Goal: Task Accomplishment & Management: Manage account settings

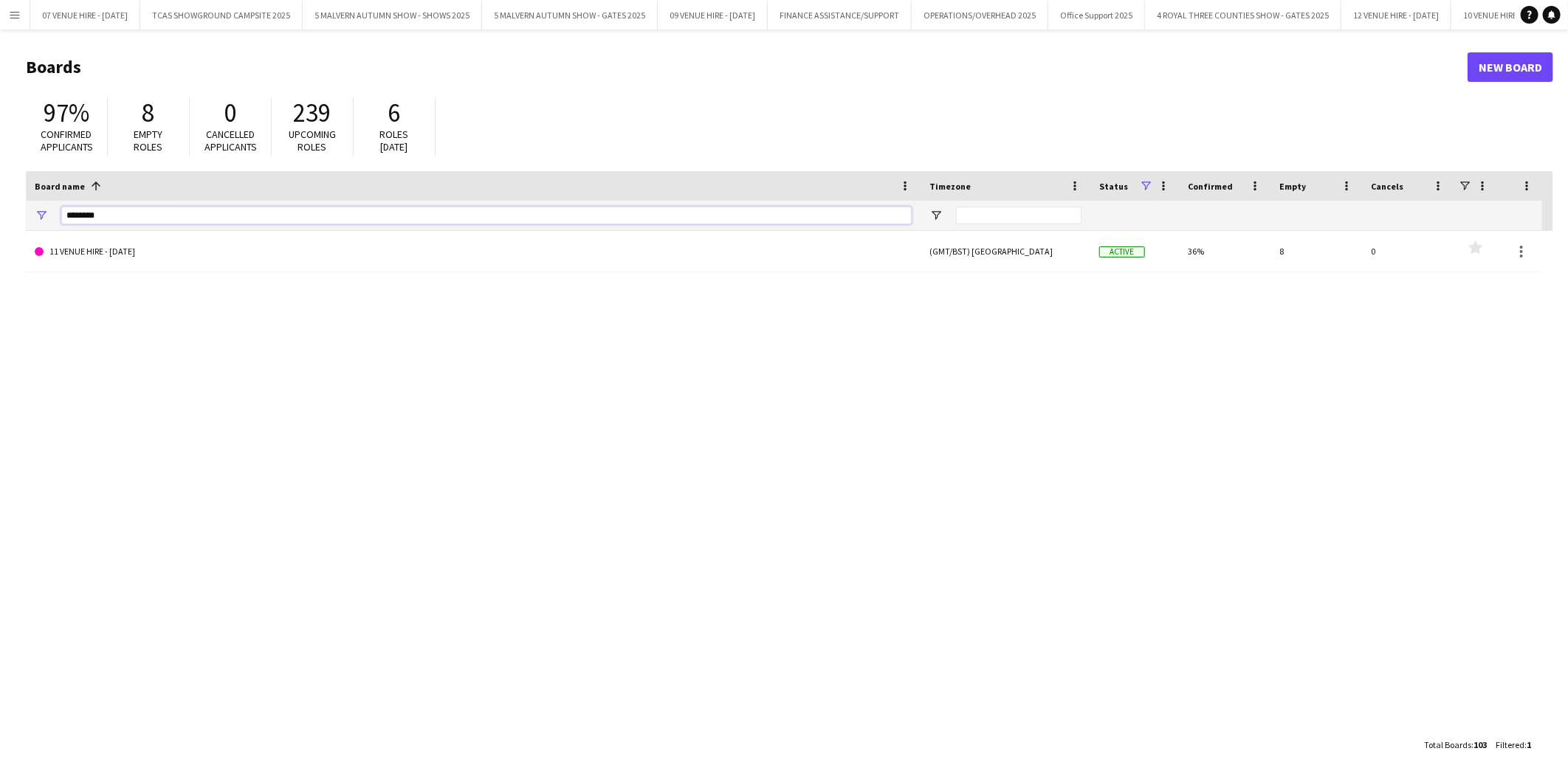
drag, startPoint x: 142, startPoint y: 217, endPoint x: -4, endPoint y: 210, distance: 146.2
click at [0, 210] on html "Menu Boards Boards Boards All jobs Status Workforce Workforce My Workforce Recr…" at bounding box center [784, 391] width 1568 height 782
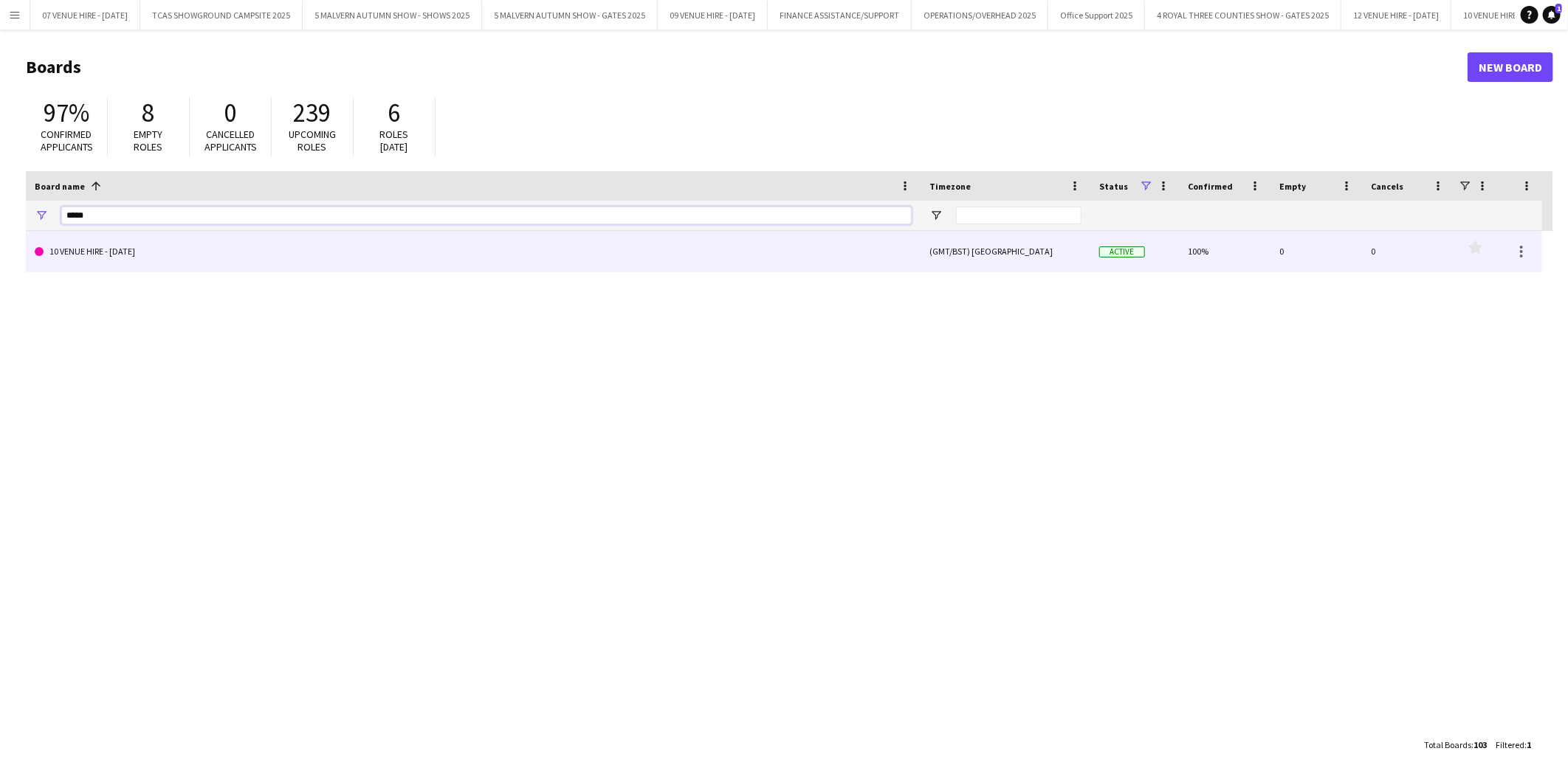
type input "*****"
click at [78, 252] on link "10 VENUE HIRE - [DATE]" at bounding box center [473, 251] width 877 height 41
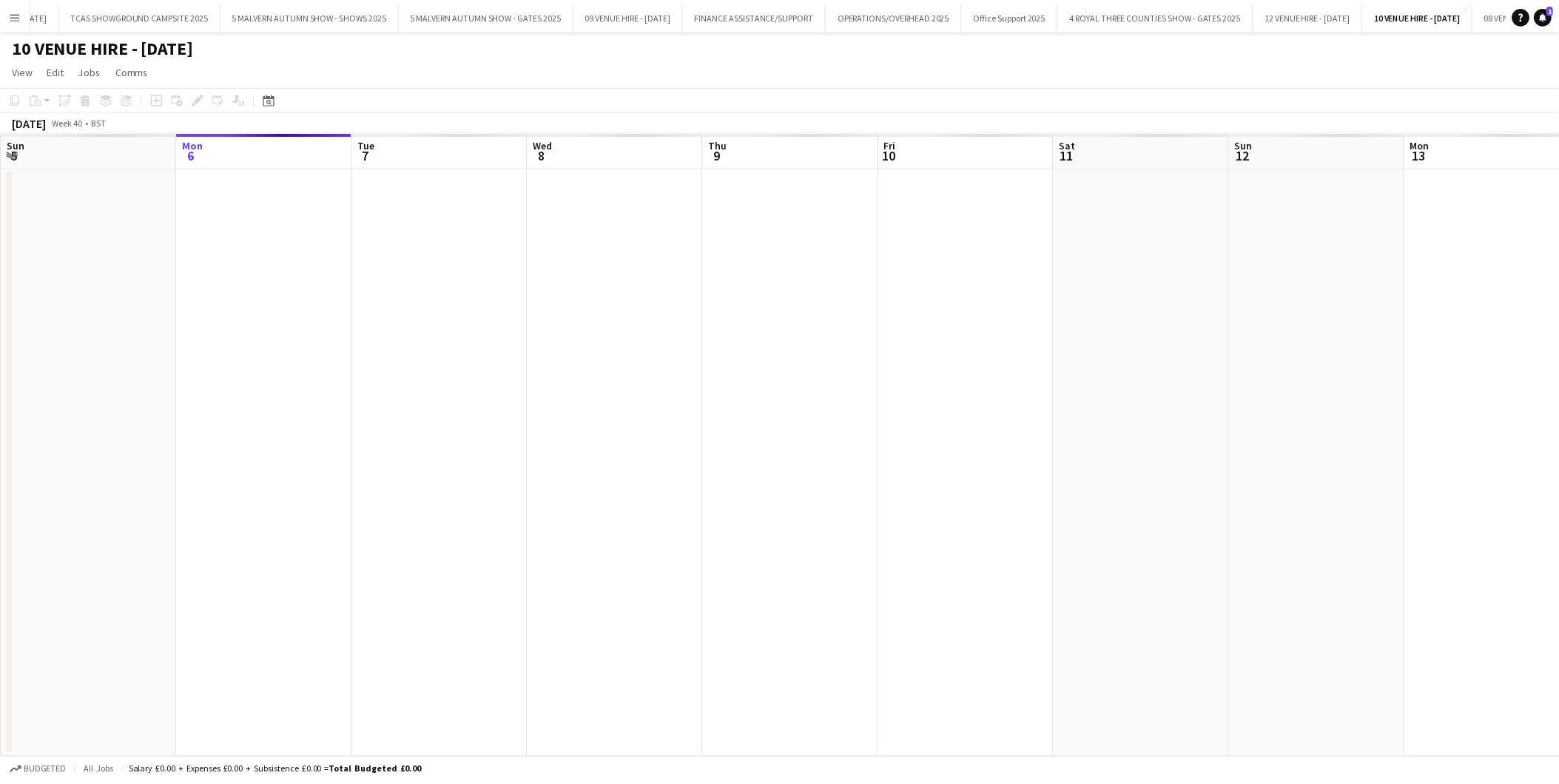
scroll to position [0, 167]
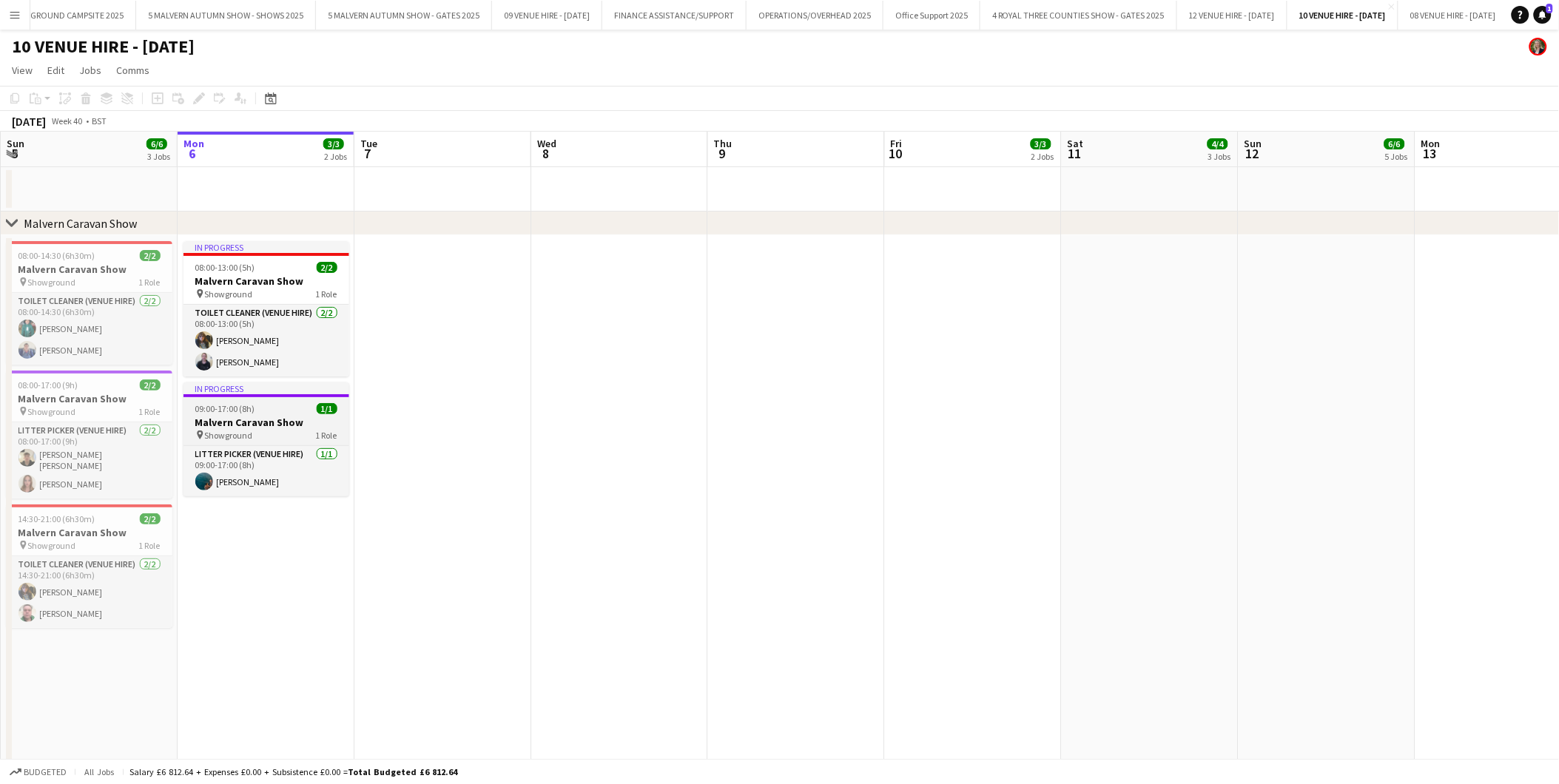
click at [227, 405] on span "09:00-17:00 (8h)" at bounding box center [225, 409] width 60 height 11
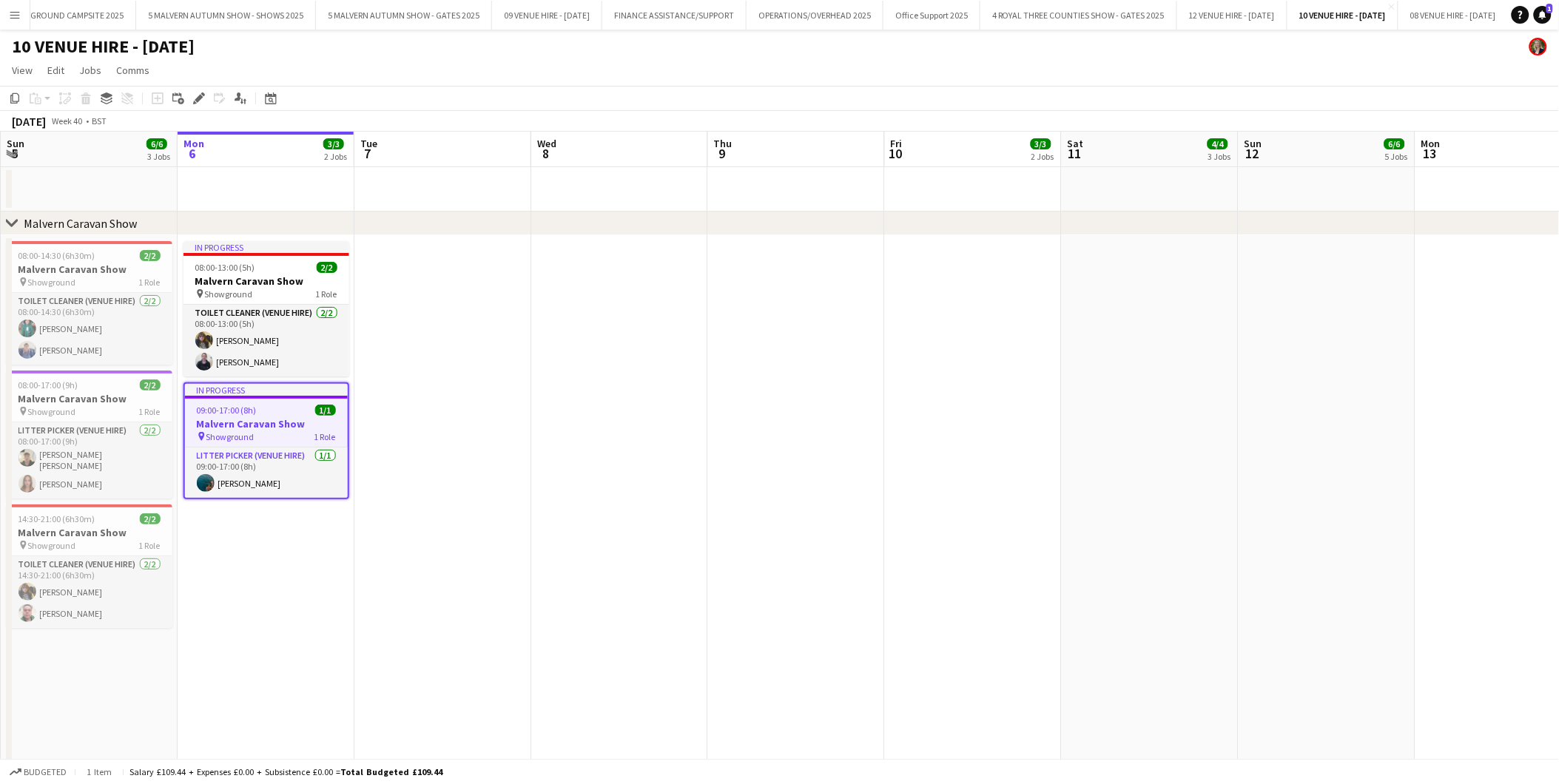
click at [419, 296] on app-date-cell at bounding box center [443, 500] width 177 height 530
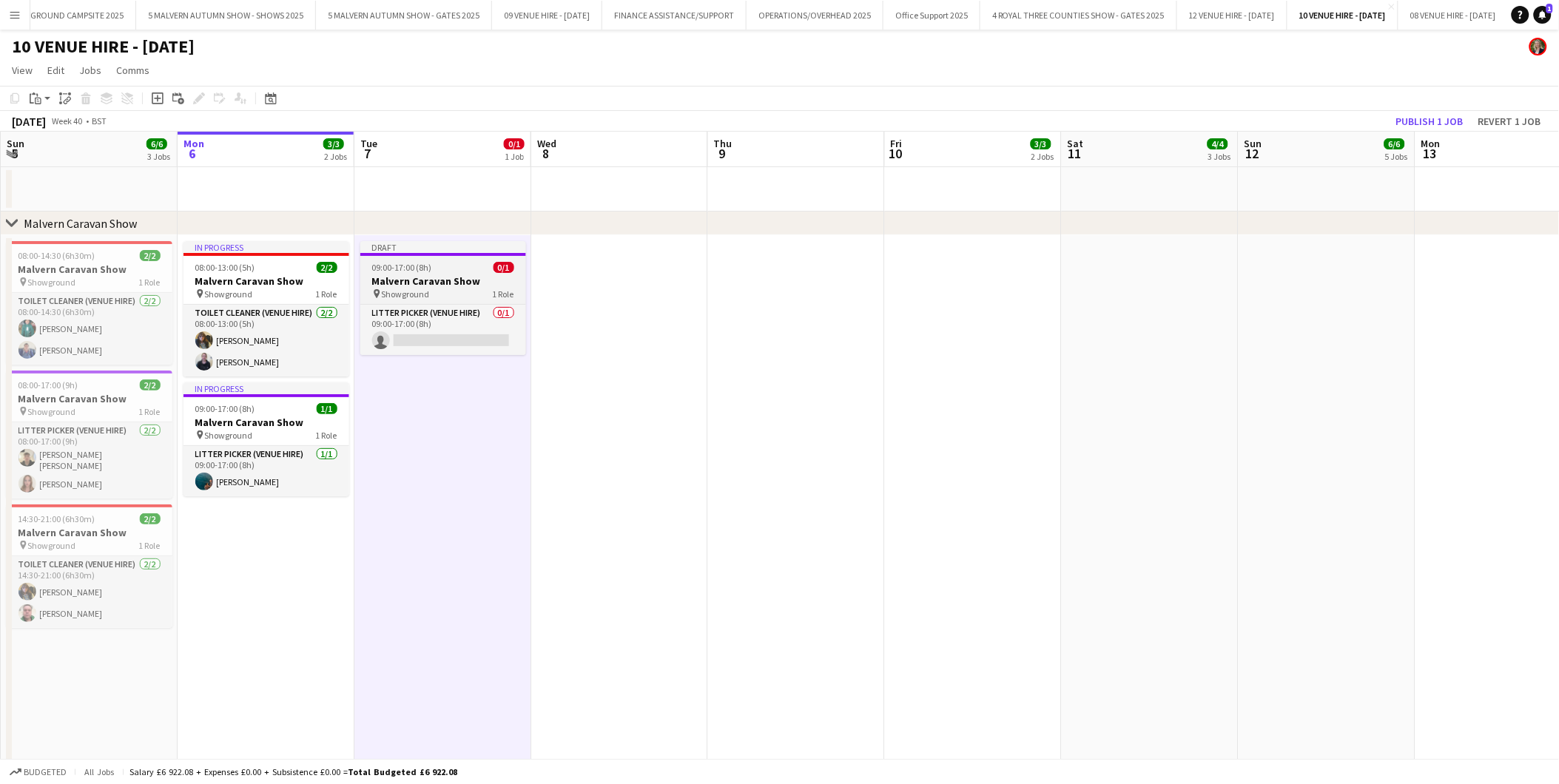
click at [419, 275] on h3 "Malvern Caravan Show" at bounding box center [443, 281] width 166 height 14
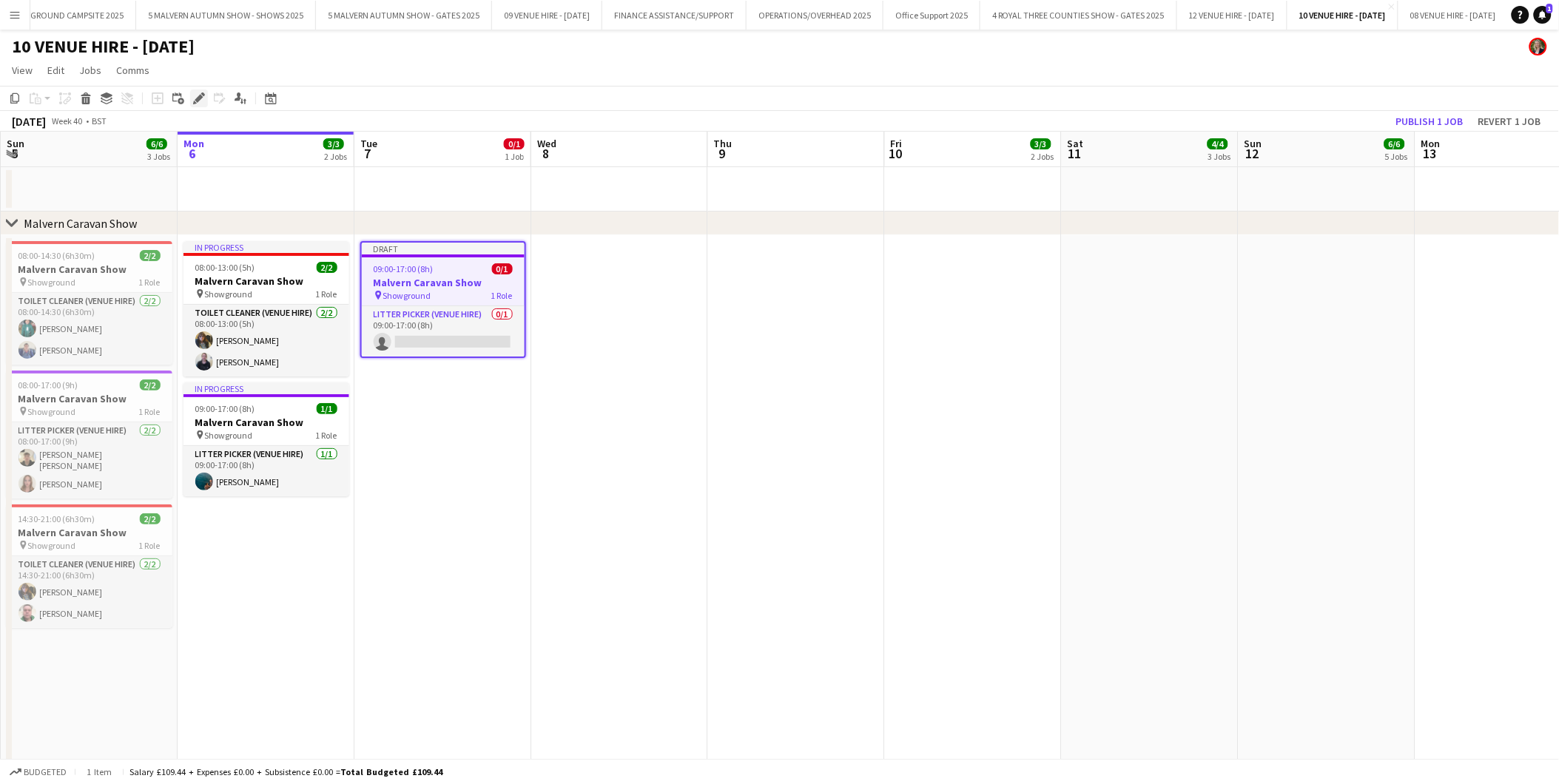
click at [198, 94] on icon "Edit" at bounding box center [199, 98] width 12 height 12
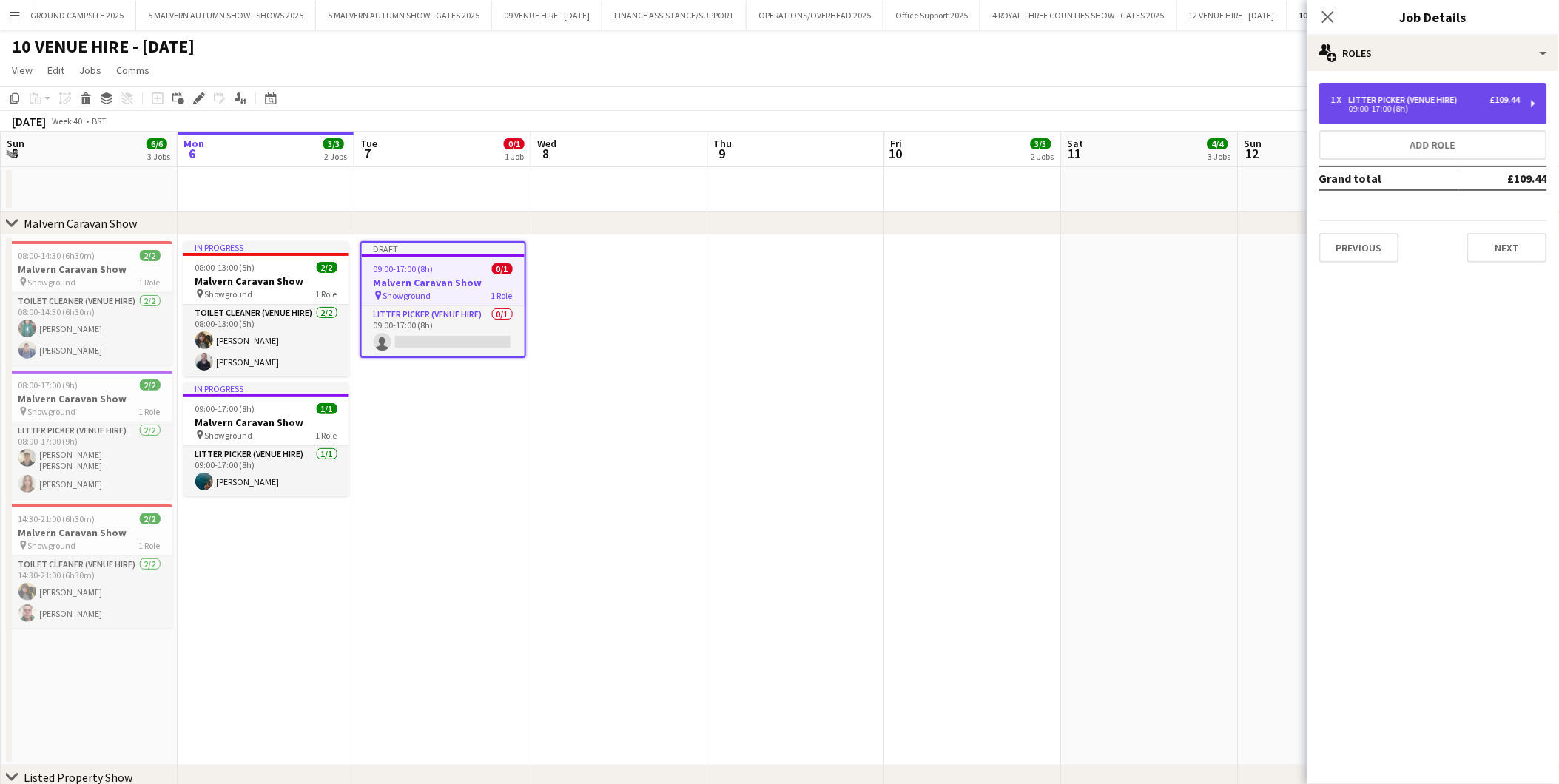
click at [1364, 93] on div "1 x Litter Picker (Venue Hire) £109.44 09:00-17:00 (8h)" at bounding box center [1433, 103] width 228 height 41
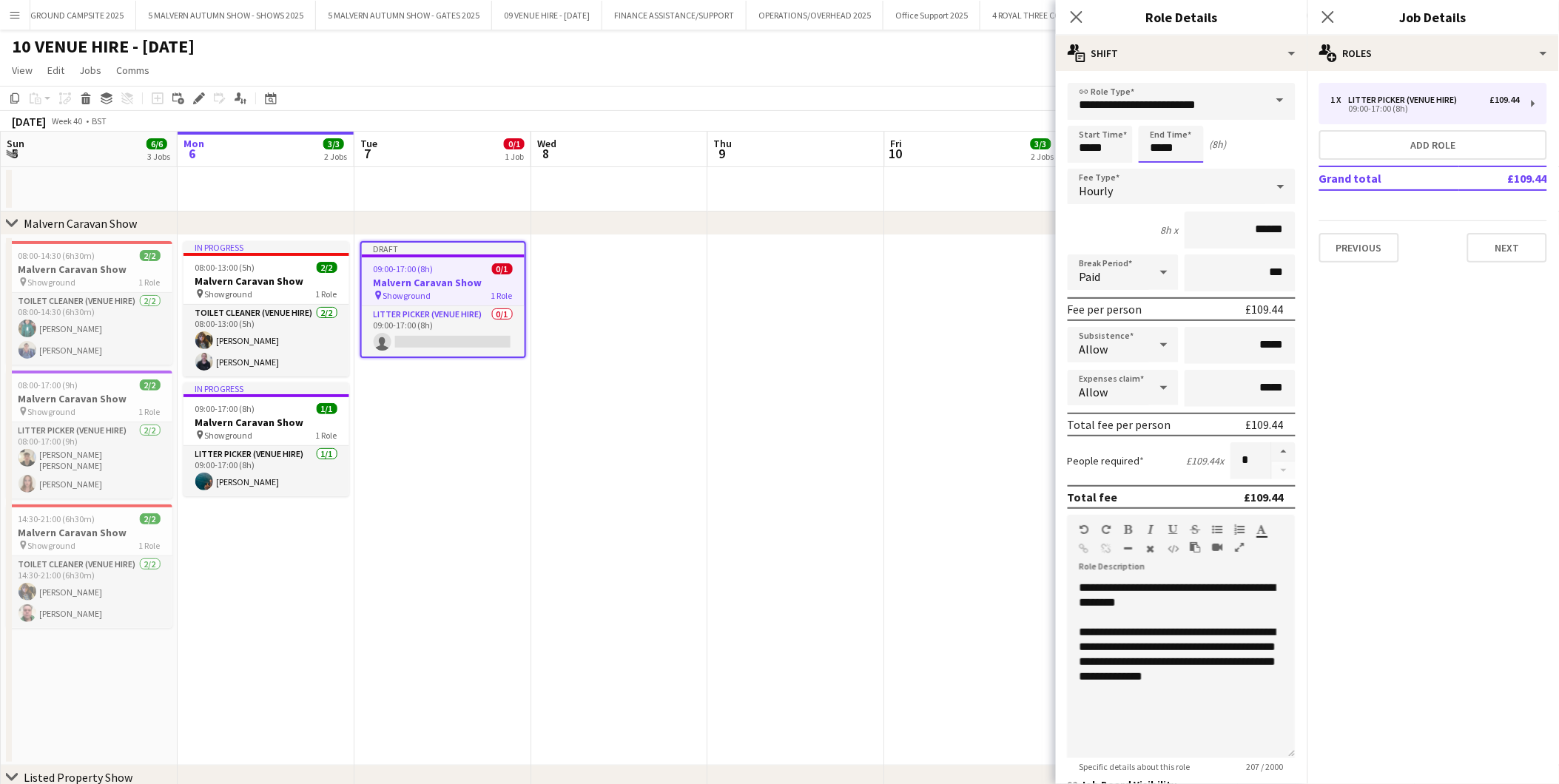
click at [1197, 143] on input "*****" at bounding box center [1171, 144] width 65 height 37
type input "*****"
click at [1157, 168] on div at bounding box center [1156, 170] width 30 height 15
click at [269, 268] on div "08:00-13:00 (5h) 2/2" at bounding box center [267, 268] width 166 height 11
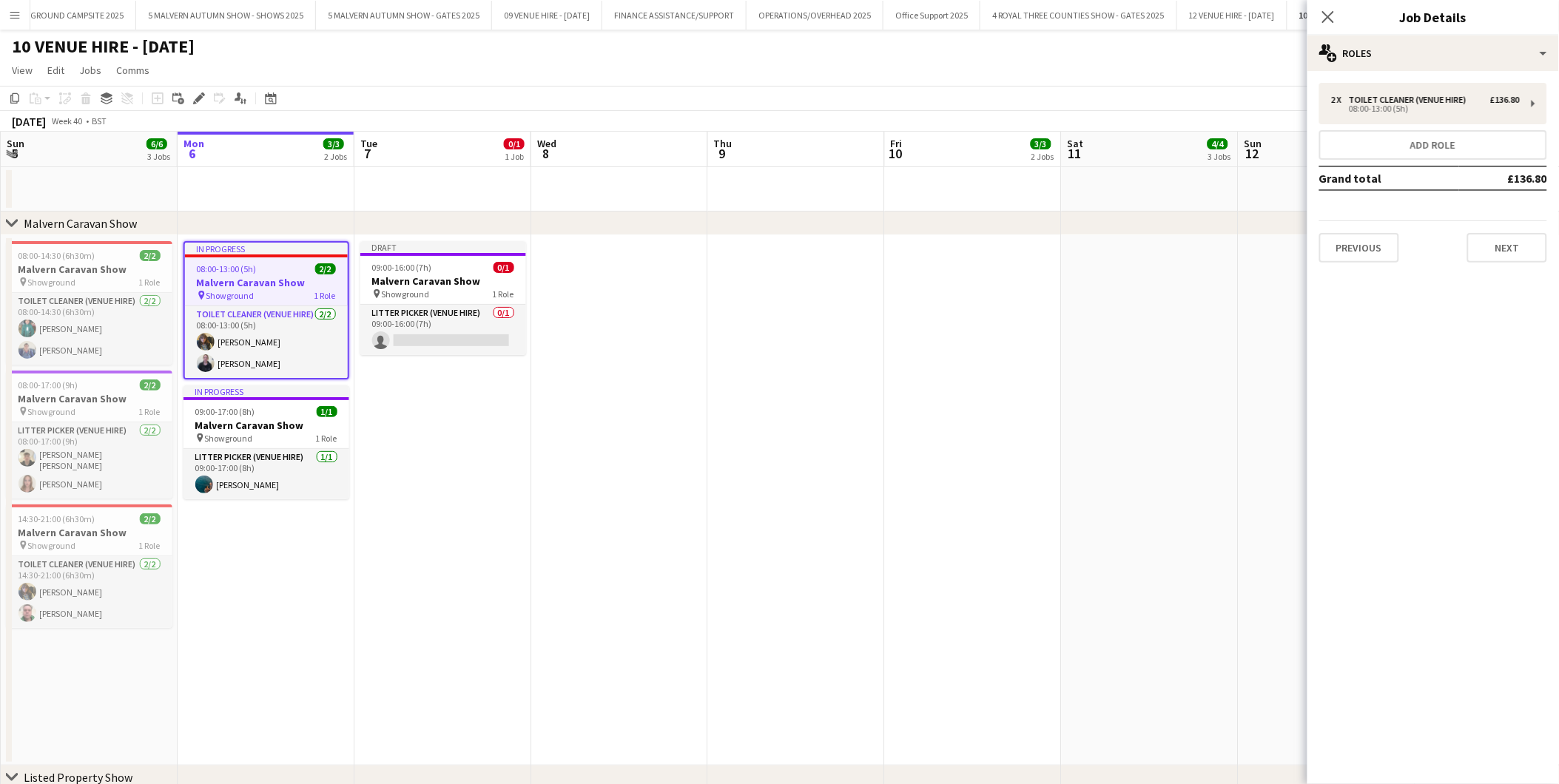
click at [194, 100] on icon at bounding box center [198, 98] width 8 height 8
click at [1349, 105] on div "08:00-13:00 (5h)" at bounding box center [1425, 108] width 189 height 7
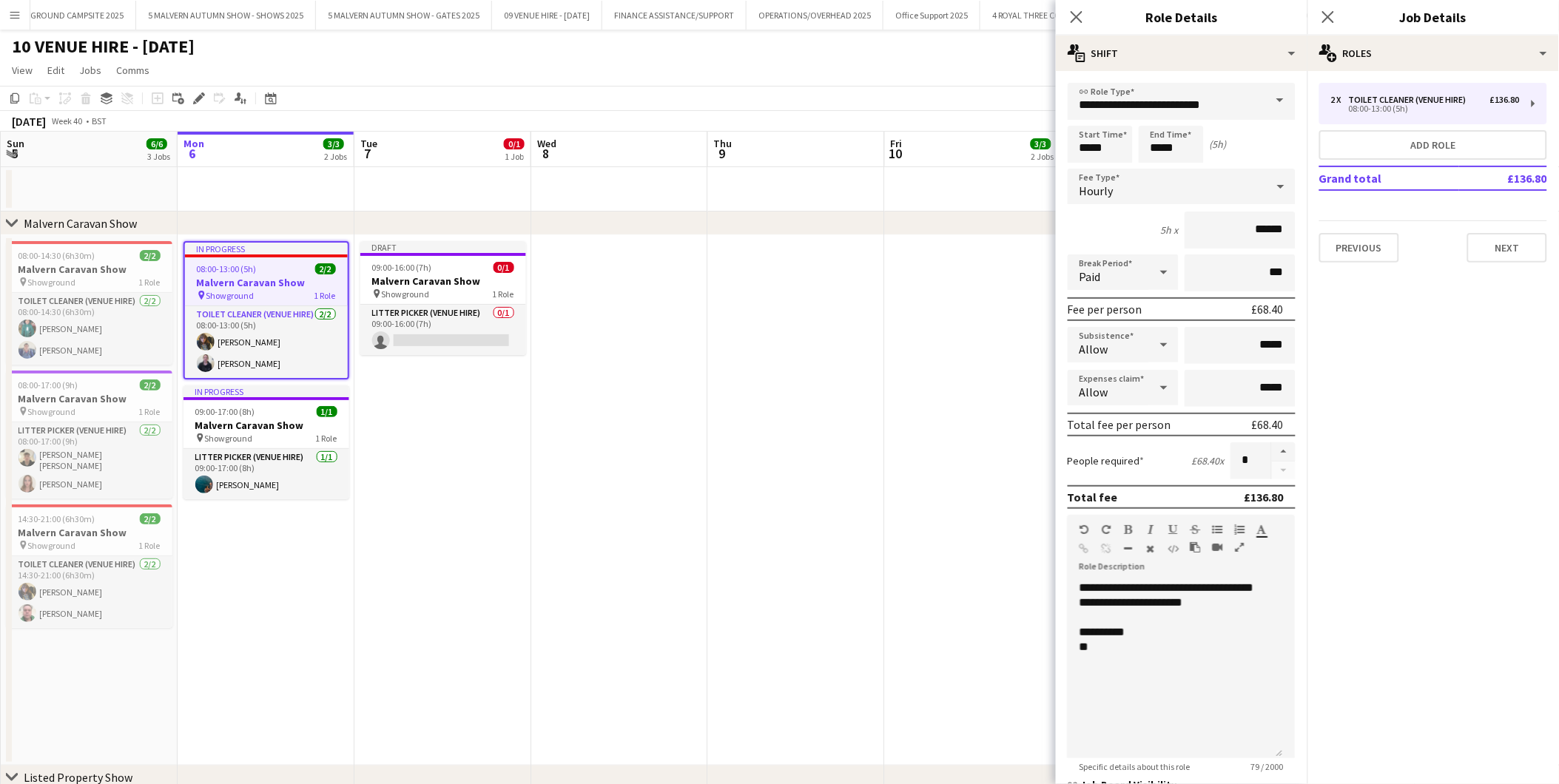
drag, startPoint x: 249, startPoint y: 420, endPoint x: 498, endPoint y: 389, distance: 250.9
click at [250, 420] on h3 "Malvern Caravan Show" at bounding box center [267, 425] width 166 height 14
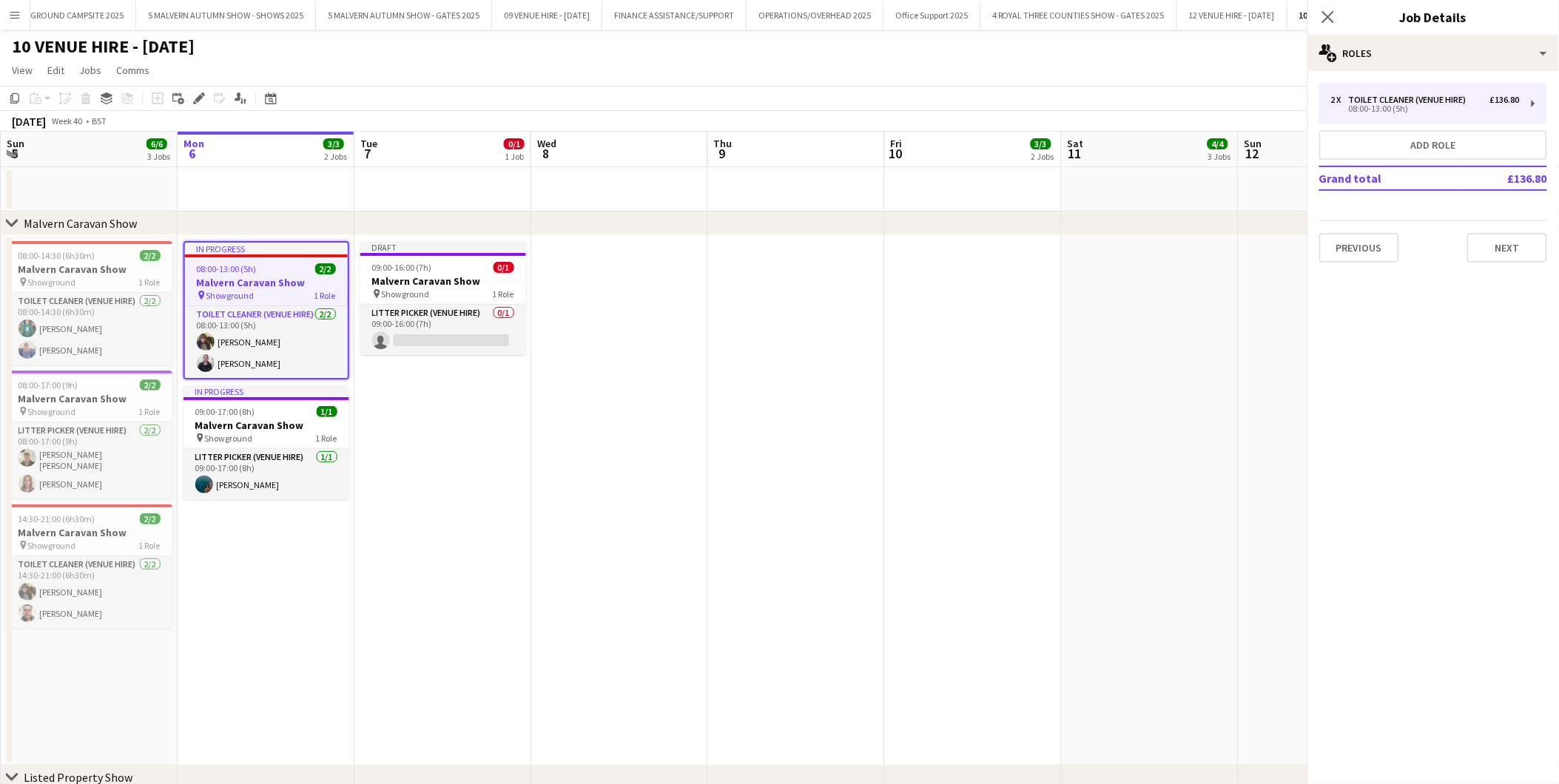
scroll to position [0, 352]
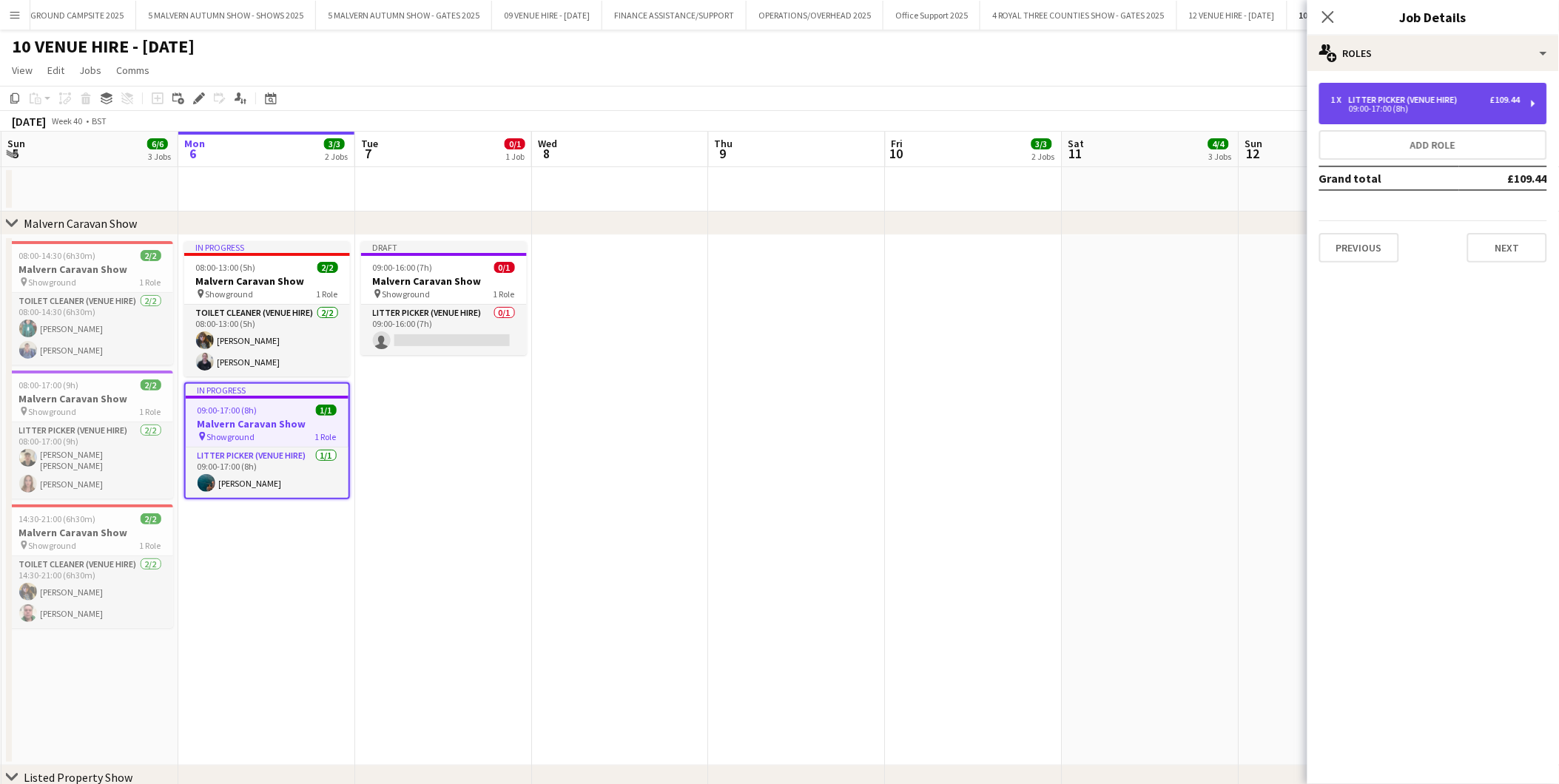
click at [1375, 98] on div "Litter Picker (Venue Hire)" at bounding box center [1406, 99] width 114 height 10
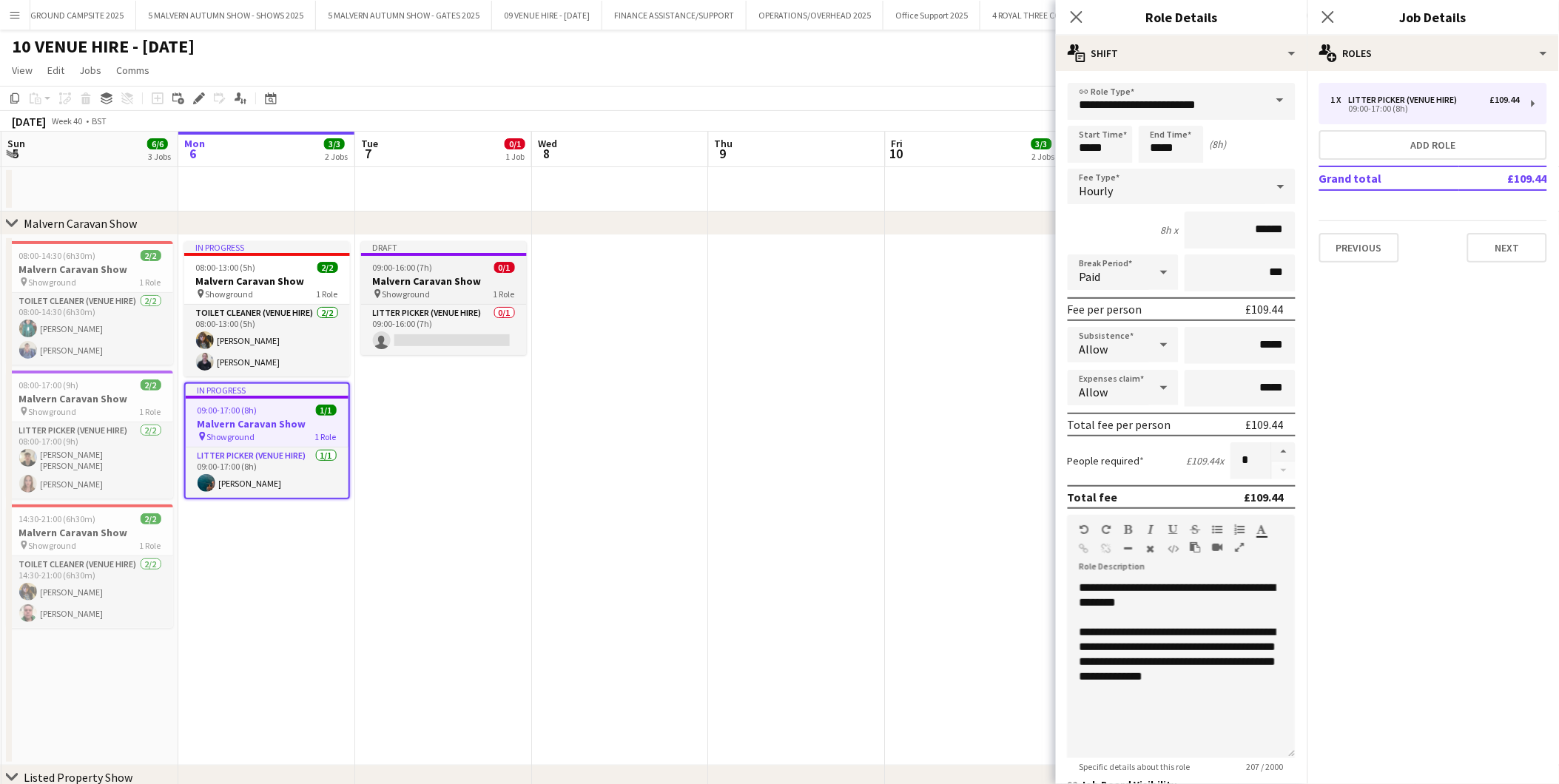
click at [438, 257] on app-job-card "Draft 09:00-16:00 (7h) 0/1 Malvern Caravan Show pin Showground 1 Role Litter Pi…" at bounding box center [444, 297] width 166 height 114
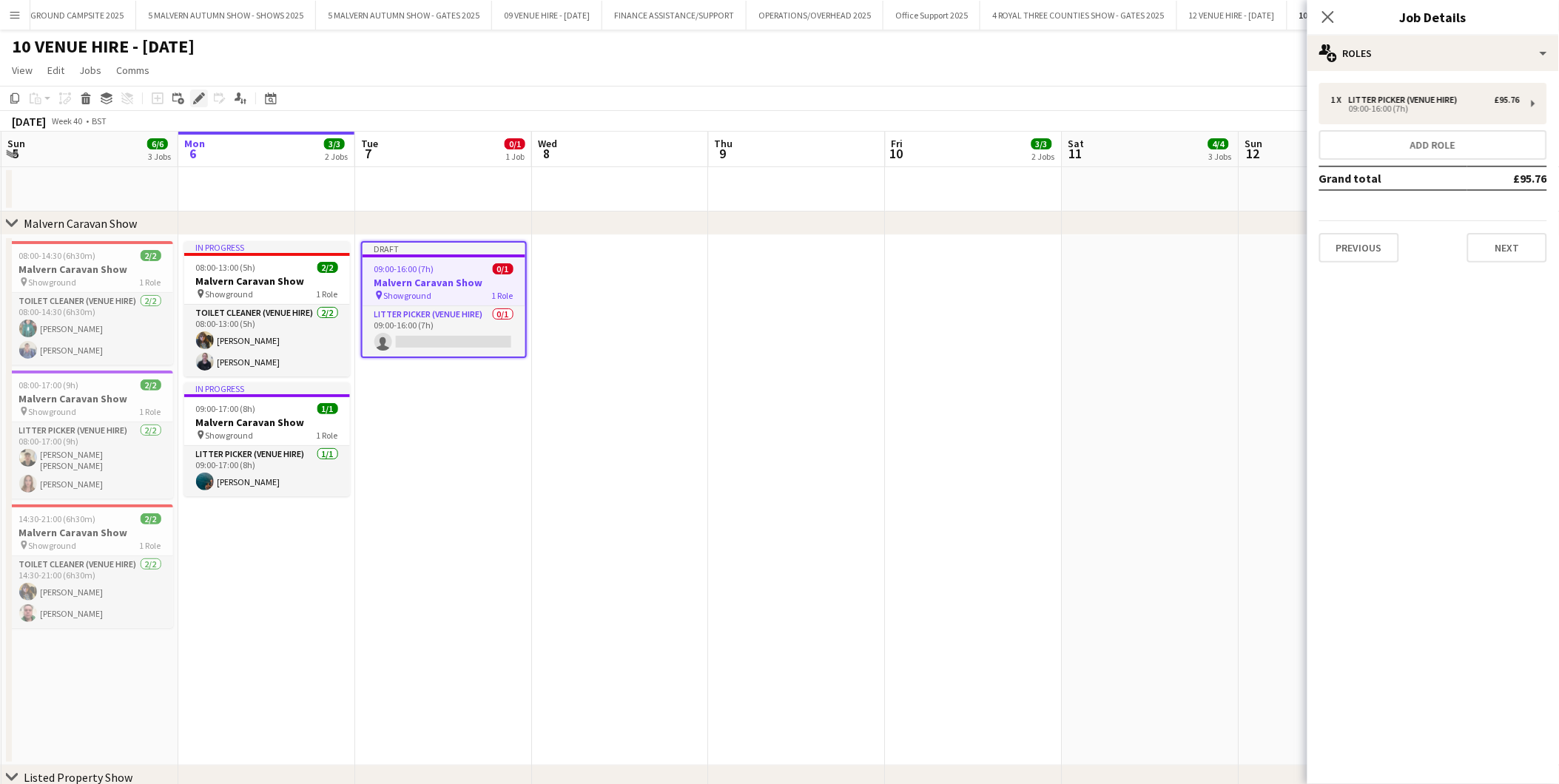
click at [198, 96] on icon at bounding box center [198, 98] width 8 height 8
click at [1357, 97] on div "Litter Picker (Venue Hire)" at bounding box center [1406, 99] width 114 height 10
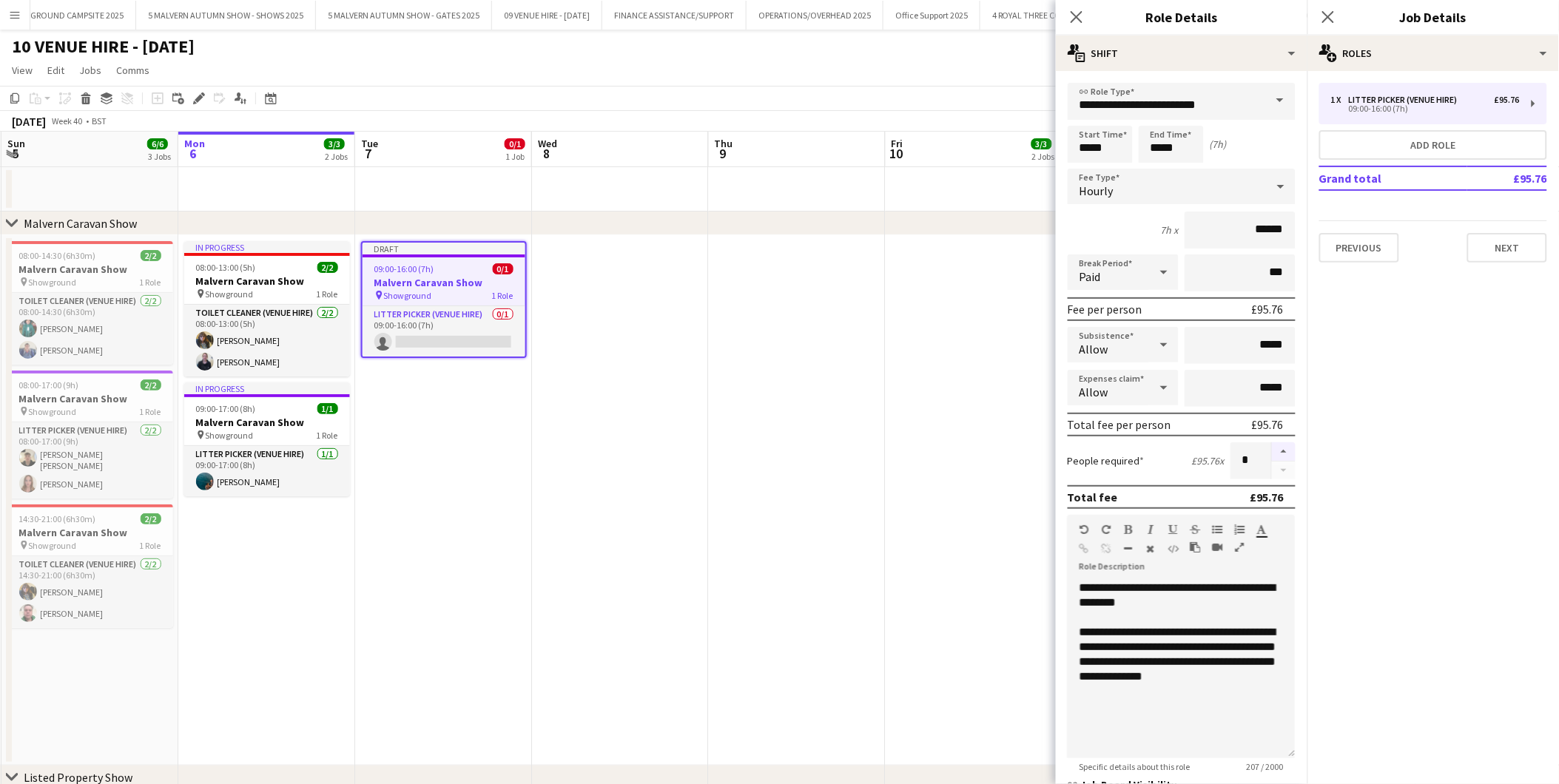
click at [1272, 445] on button "button" at bounding box center [1283, 452] width 23 height 19
type input "*"
click at [1495, 246] on button "Next" at bounding box center [1507, 247] width 80 height 30
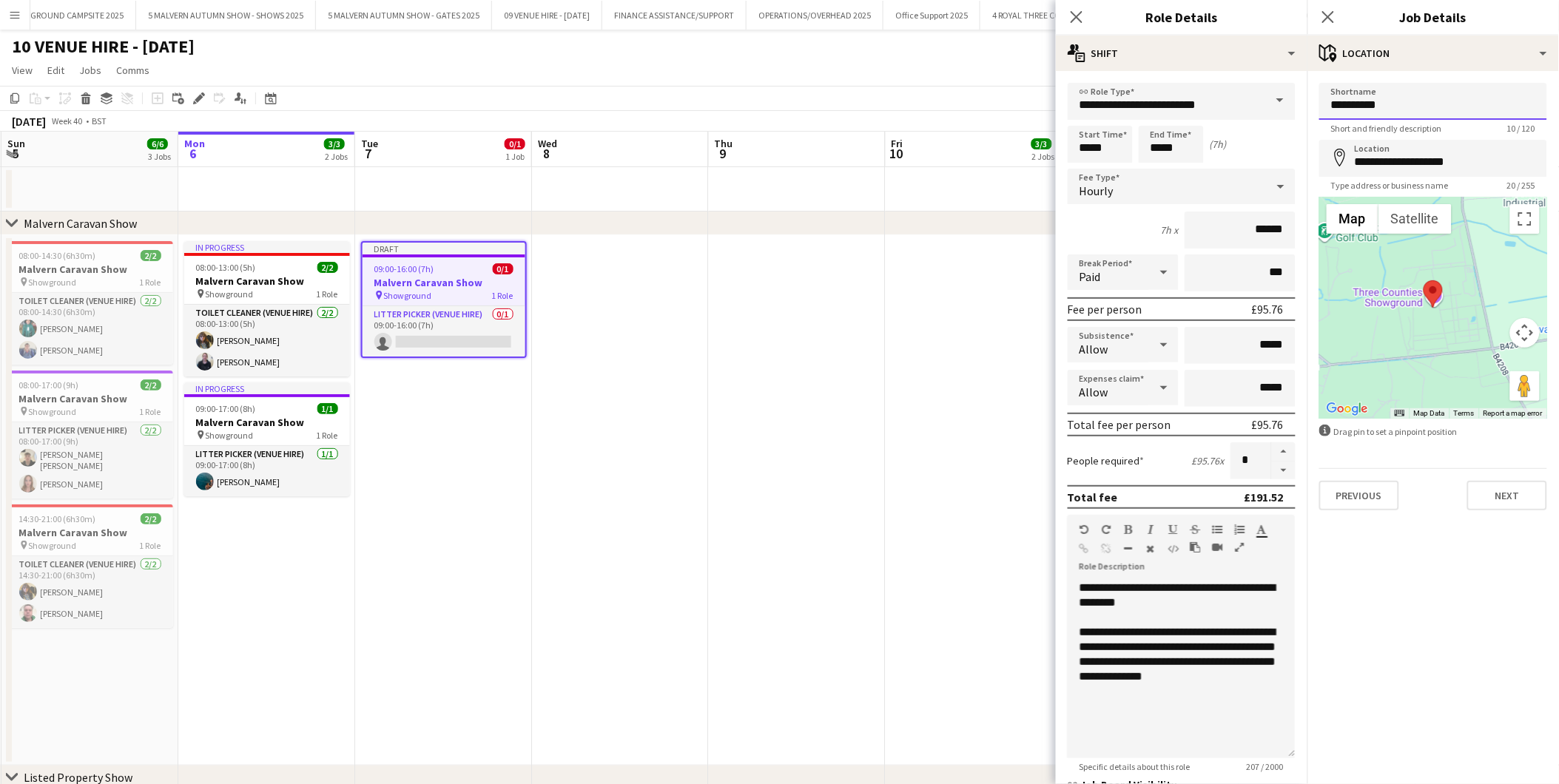
click at [1456, 97] on input "**********" at bounding box center [1433, 102] width 228 height 37
type input "**********"
click at [1520, 489] on button "Next" at bounding box center [1507, 496] width 80 height 30
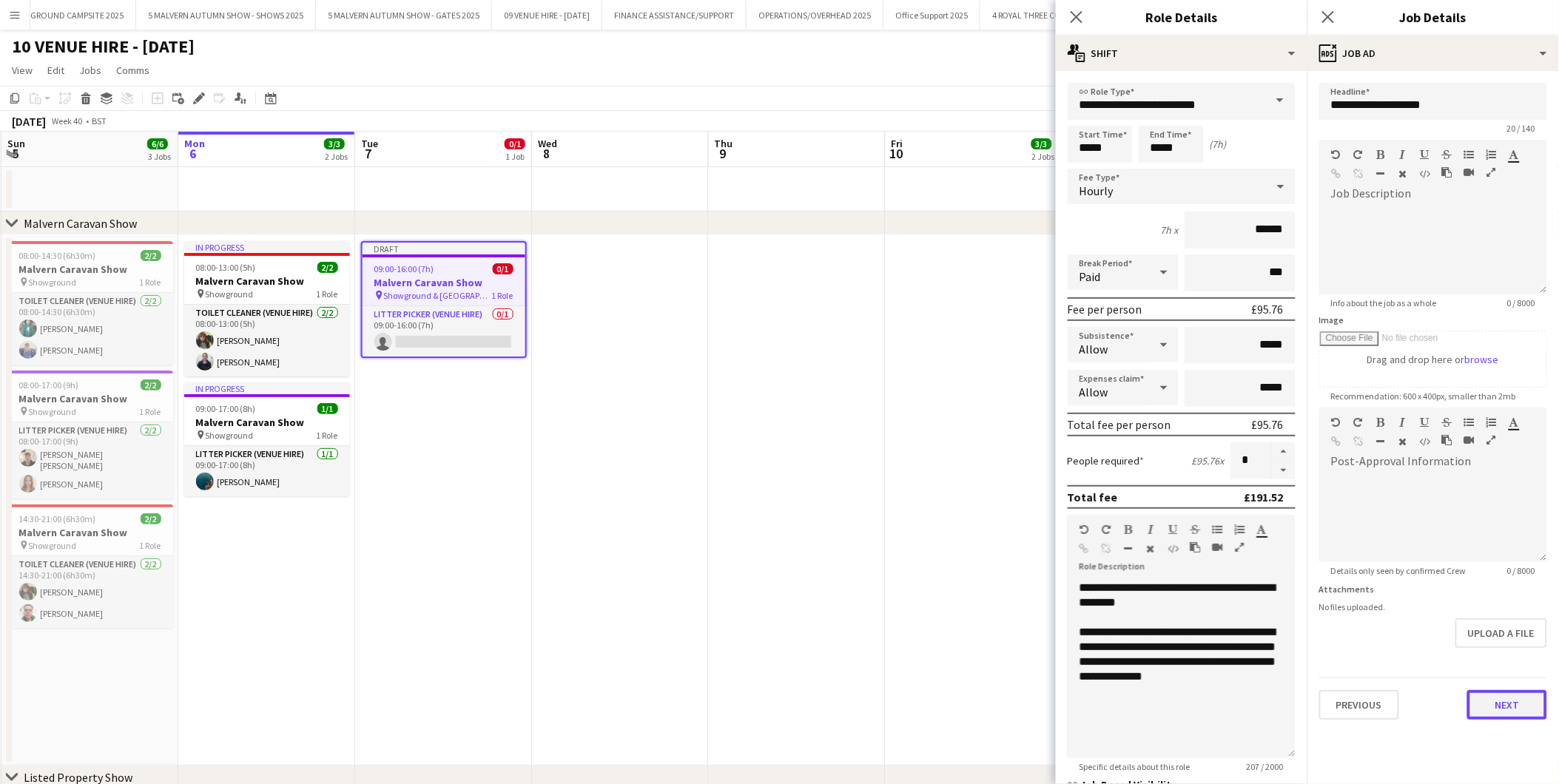
click at [1502, 694] on button "Next" at bounding box center [1507, 704] width 80 height 30
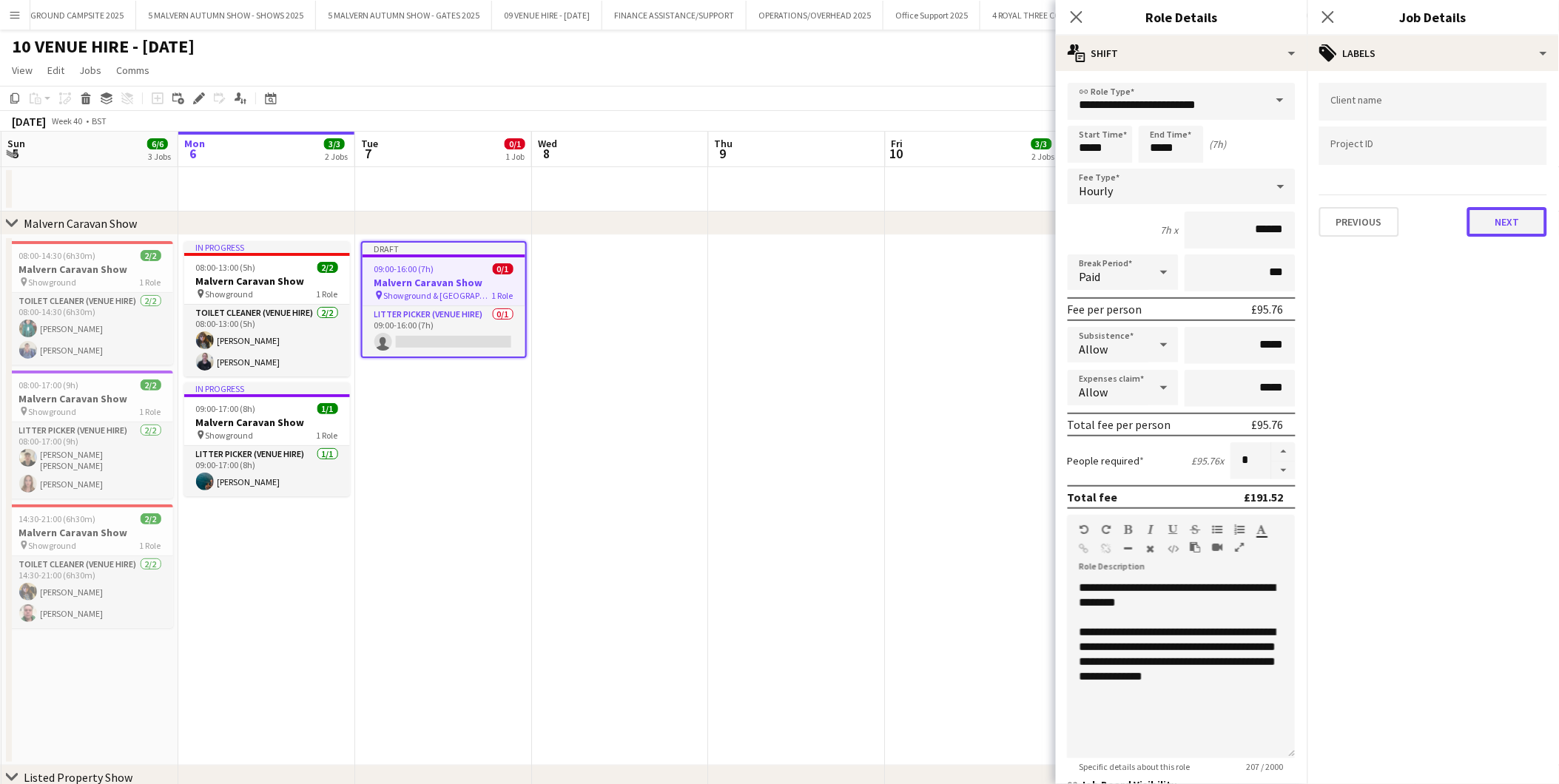
click at [1501, 228] on button "Next" at bounding box center [1507, 222] width 80 height 30
click at [1495, 156] on button "Next" at bounding box center [1507, 153] width 80 height 30
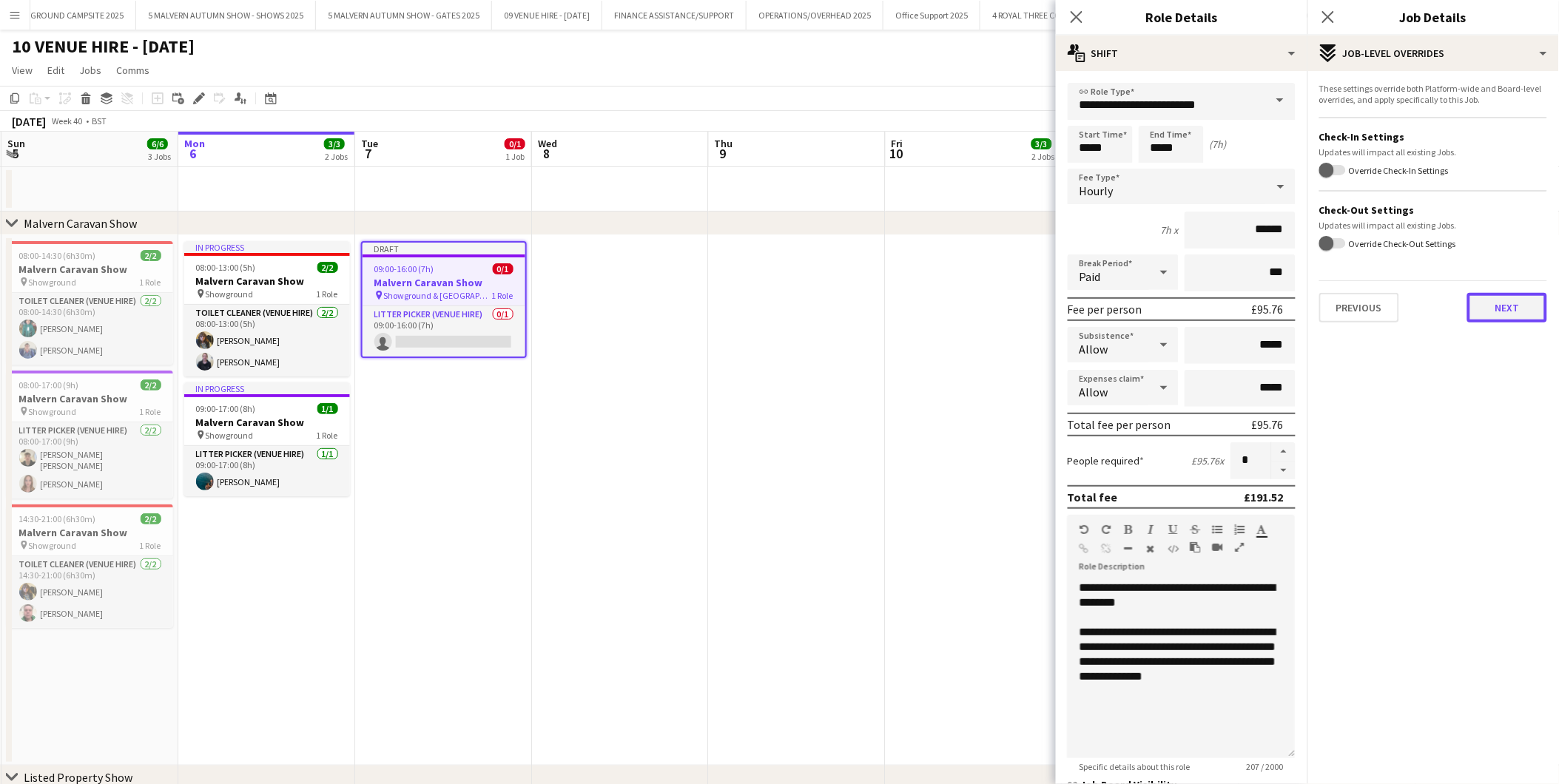
click at [1510, 305] on button "Next" at bounding box center [1507, 308] width 80 height 30
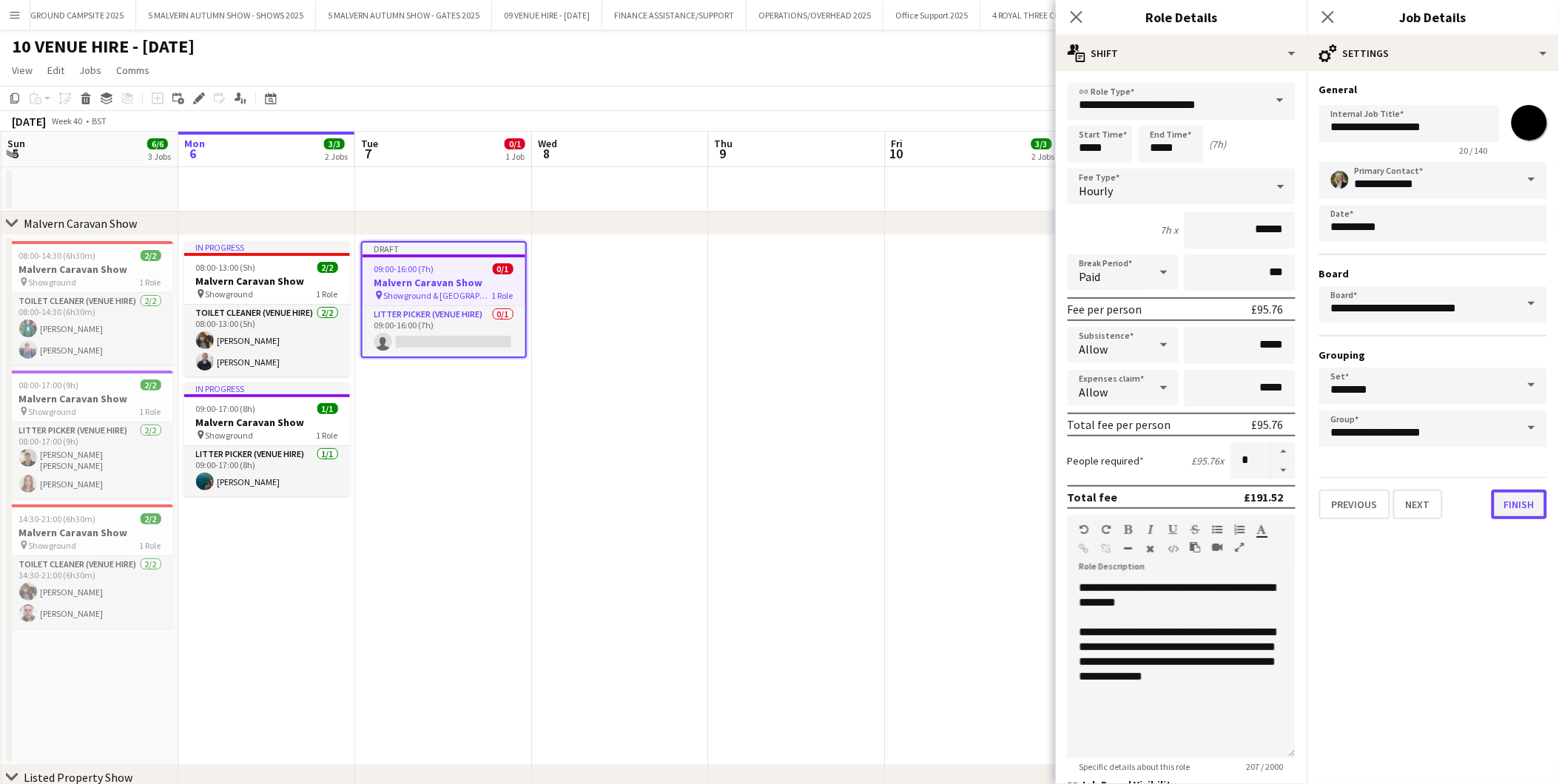
click at [1520, 501] on button "Finish" at bounding box center [1520, 504] width 56 height 30
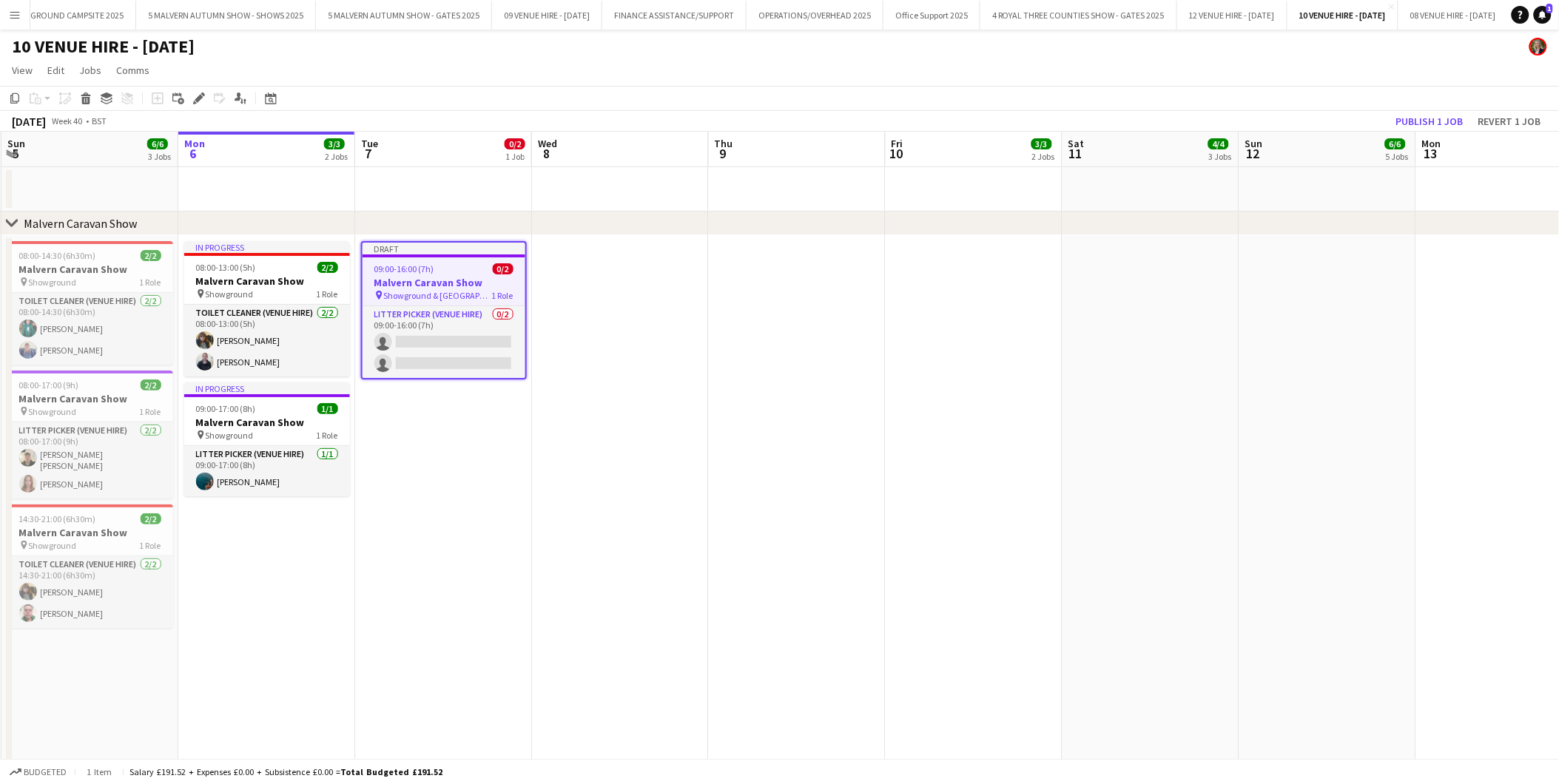
click at [1045, 365] on app-date-cell at bounding box center [974, 500] width 177 height 530
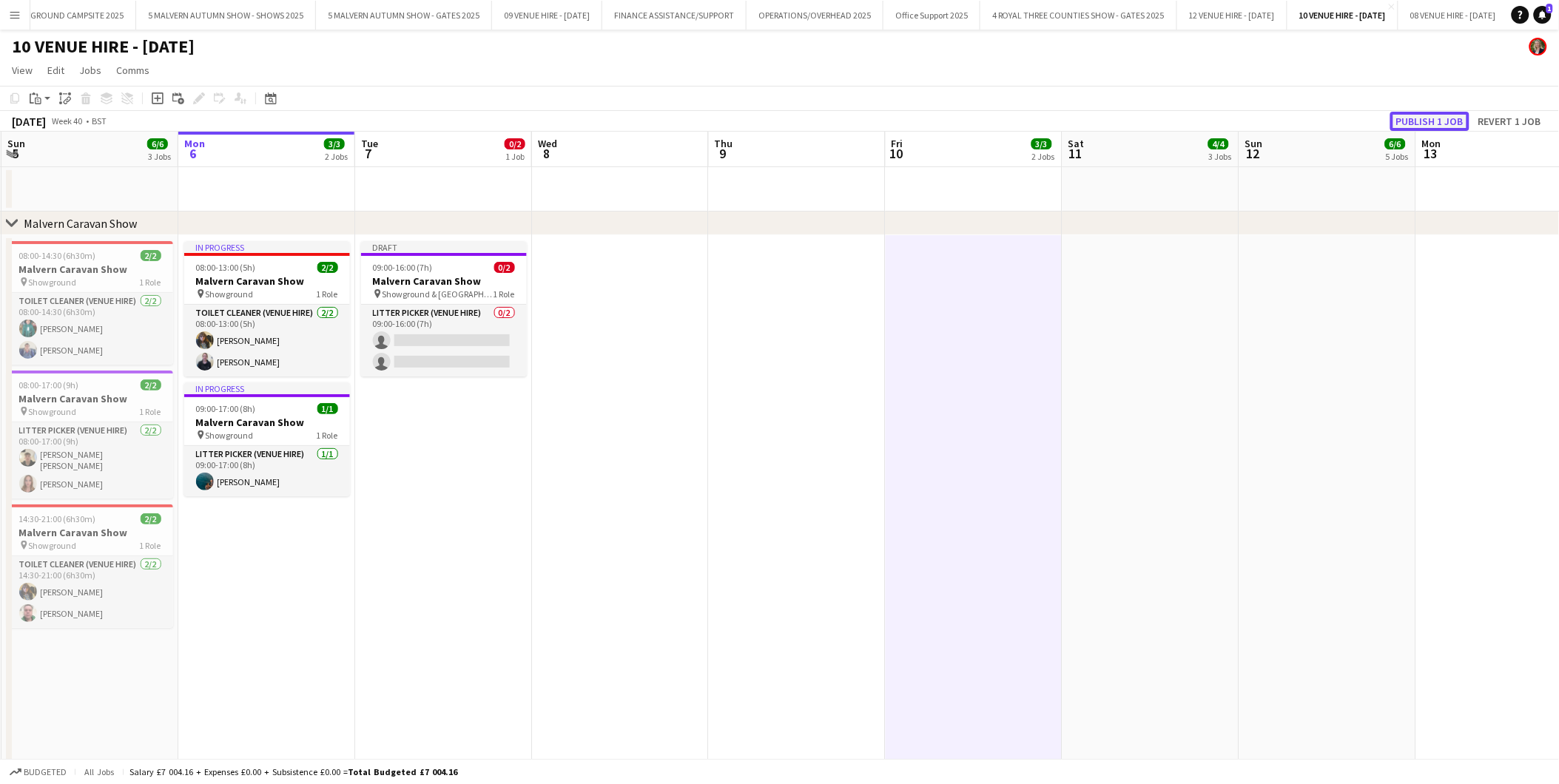
click at [1446, 118] on button "Publish 1 job" at bounding box center [1430, 122] width 79 height 19
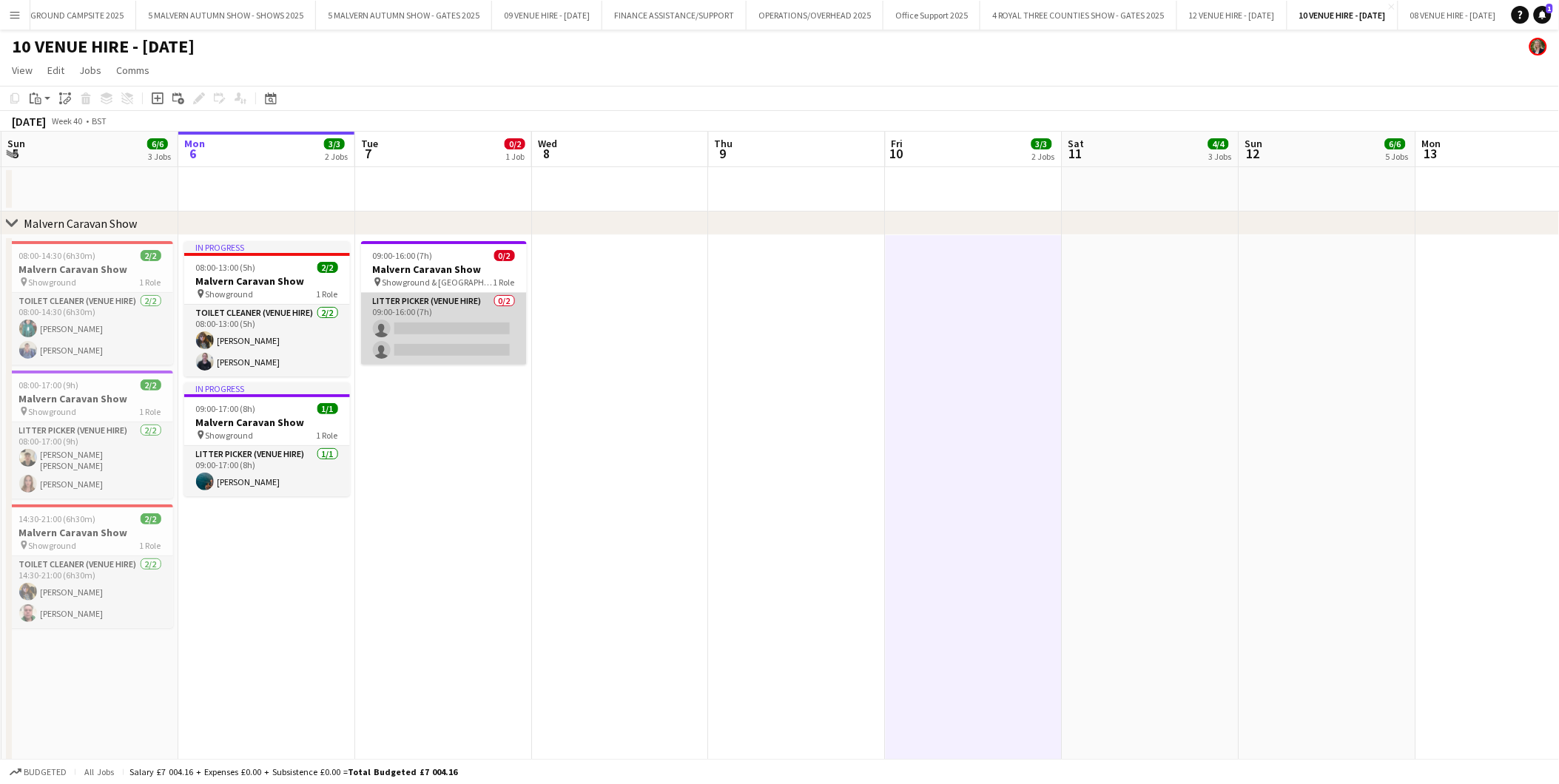
click at [410, 335] on app-card-role "Litter Picker (Venue Hire) 0/2 09:00-16:00 (7h) single-neutral-actions single-n…" at bounding box center [444, 329] width 166 height 72
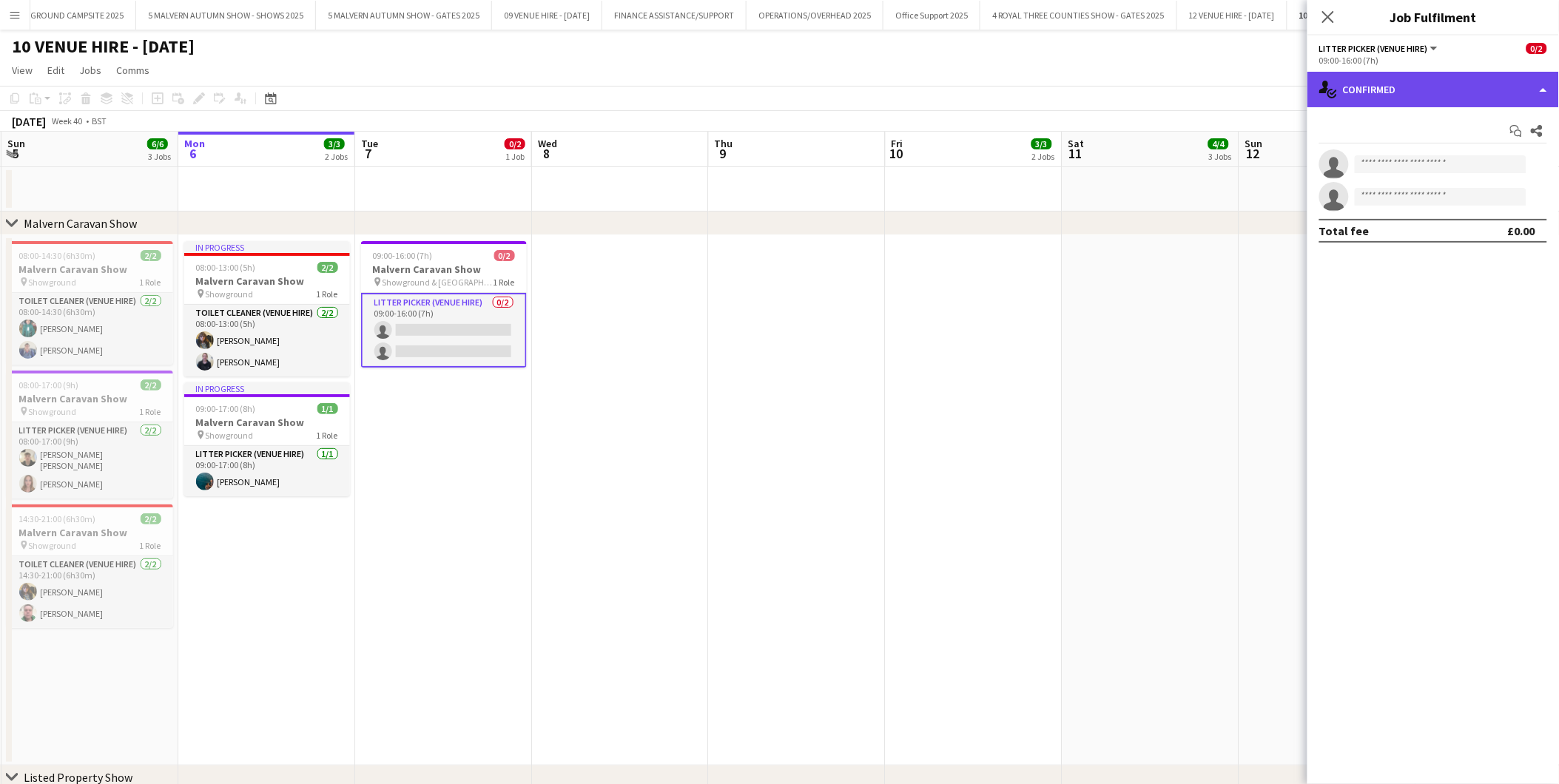
click at [1379, 93] on div "single-neutral-actions-check-2 Confirmed" at bounding box center [1433, 89] width 252 height 35
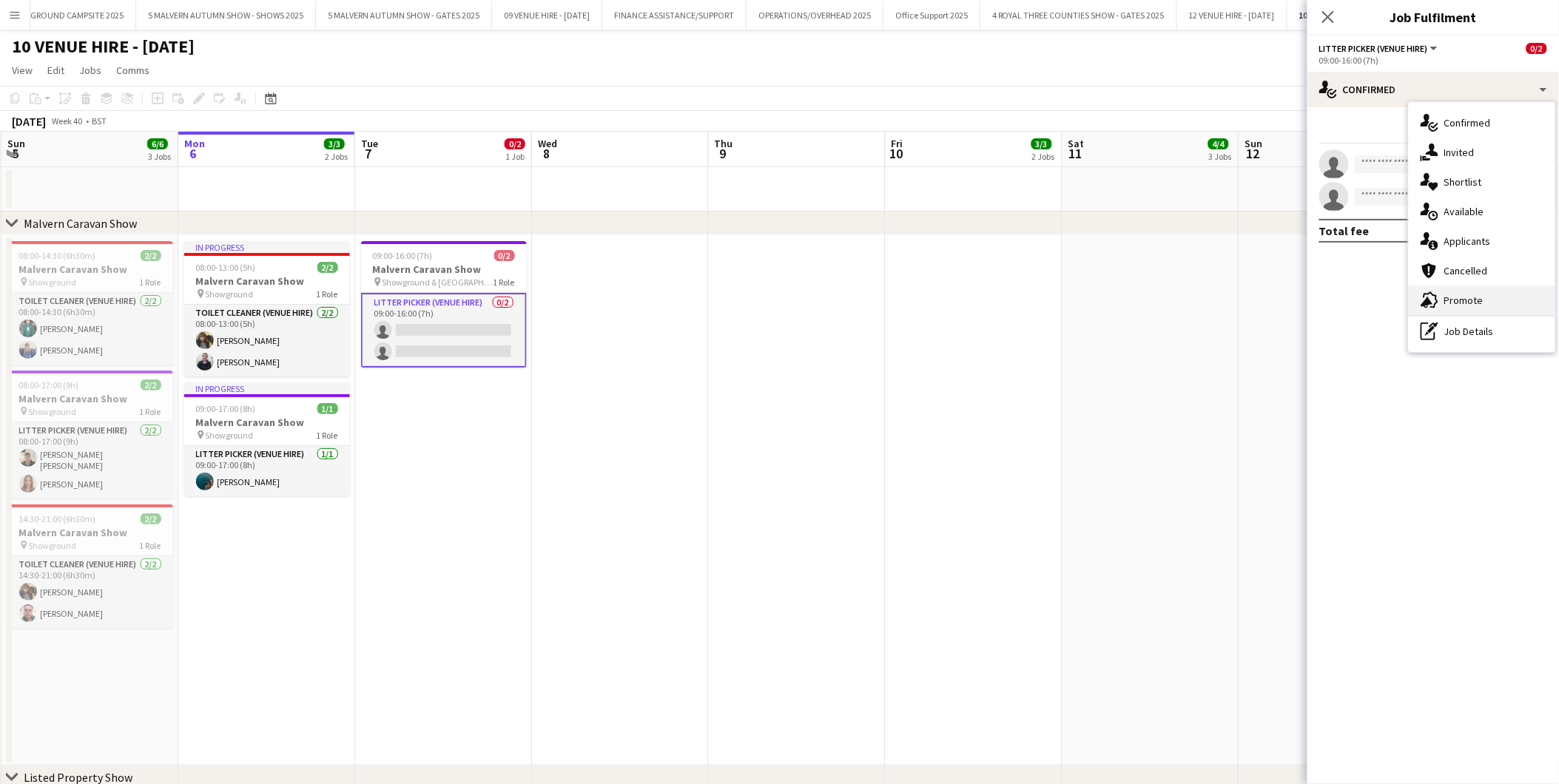
click at [1441, 299] on div "advertising-megaphone Promote" at bounding box center [1482, 300] width 147 height 30
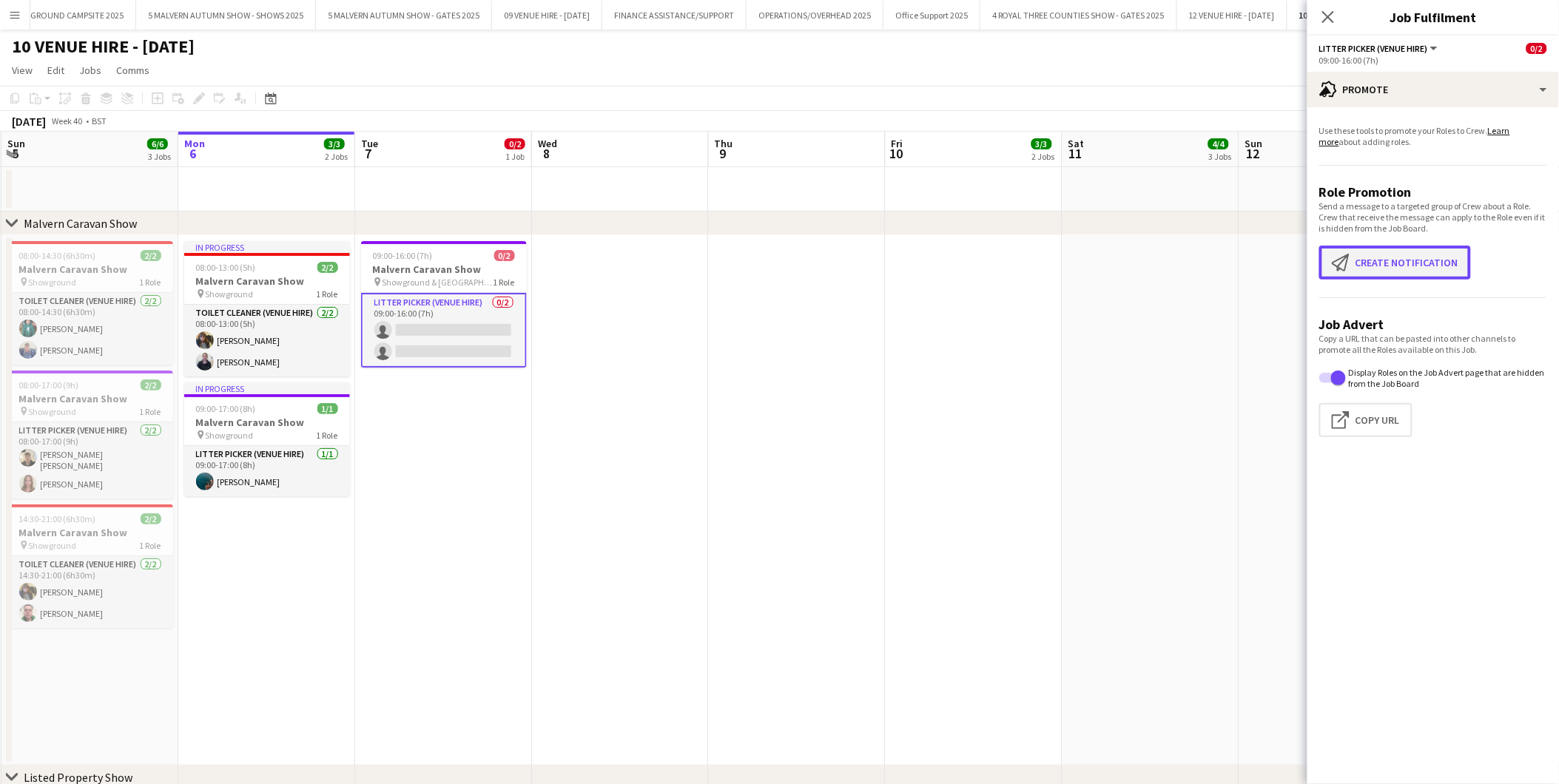
click at [1411, 268] on button "Create notification Create notification" at bounding box center [1395, 263] width 152 height 34
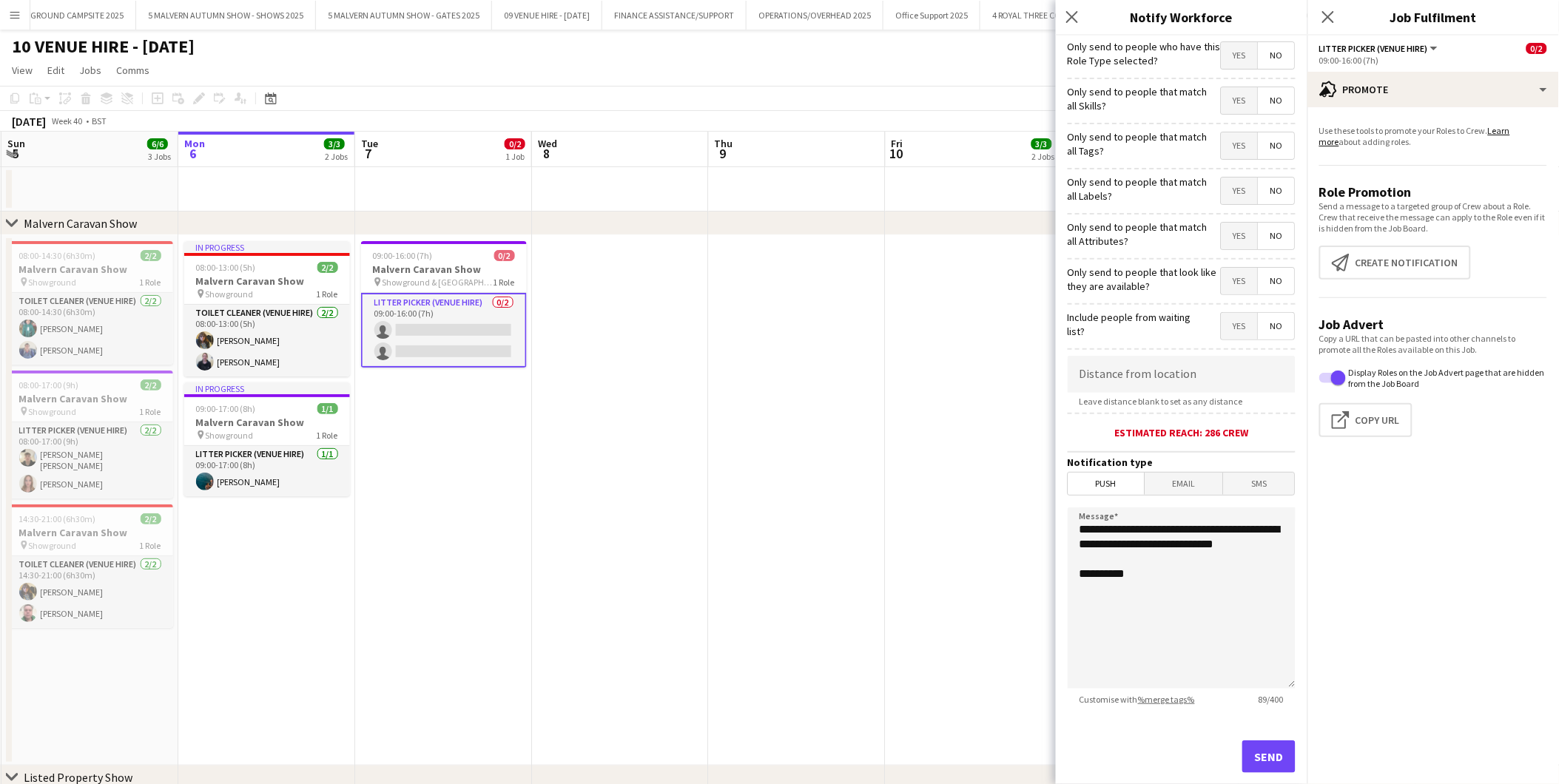
click at [1228, 58] on span "Yes" at bounding box center [1240, 55] width 36 height 27
click at [1114, 484] on span "Push" at bounding box center [1107, 484] width 77 height 23
click at [1257, 761] on button "Send" at bounding box center [1269, 757] width 53 height 32
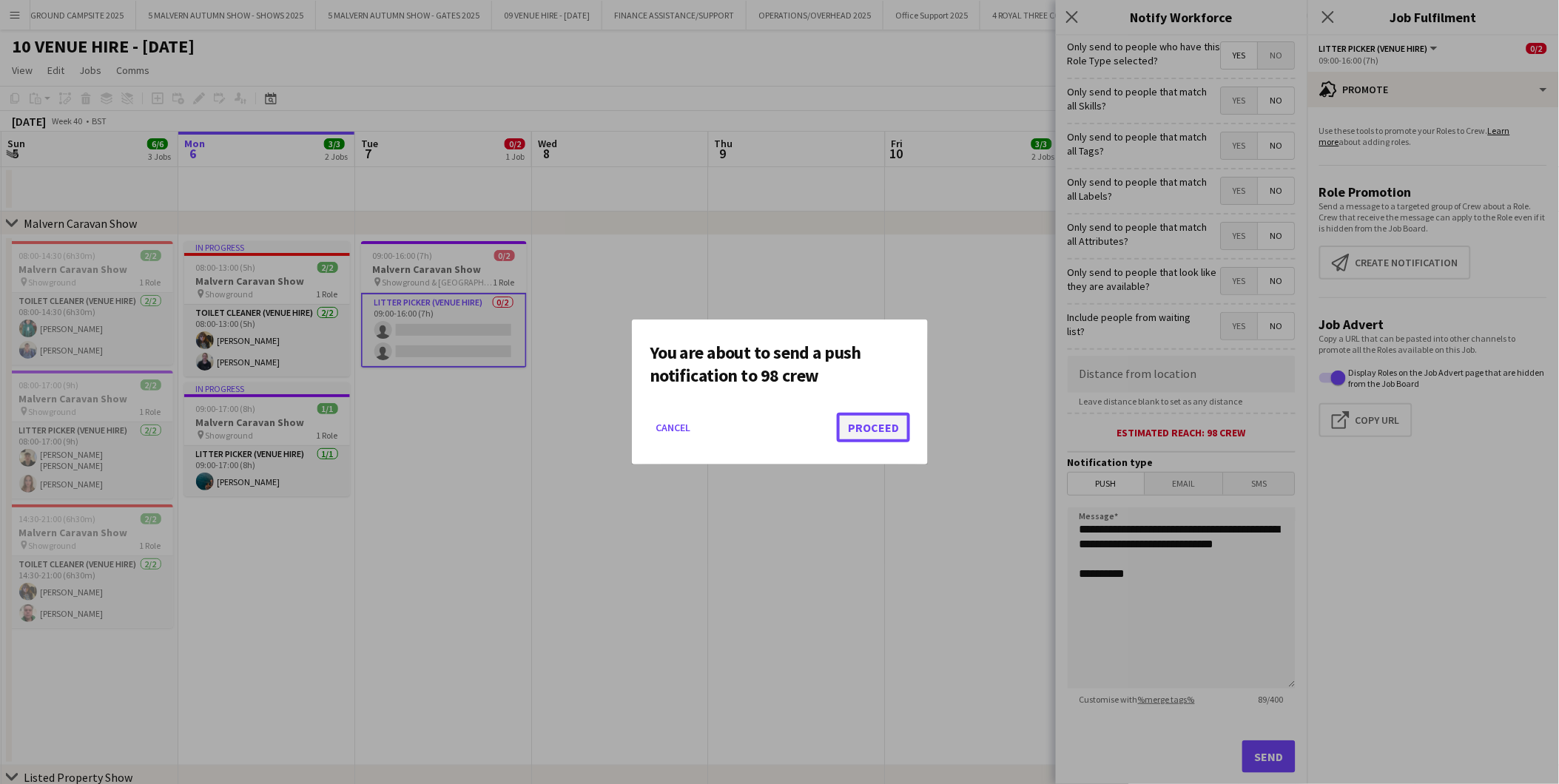
click at [886, 433] on button "Proceed" at bounding box center [873, 427] width 73 height 30
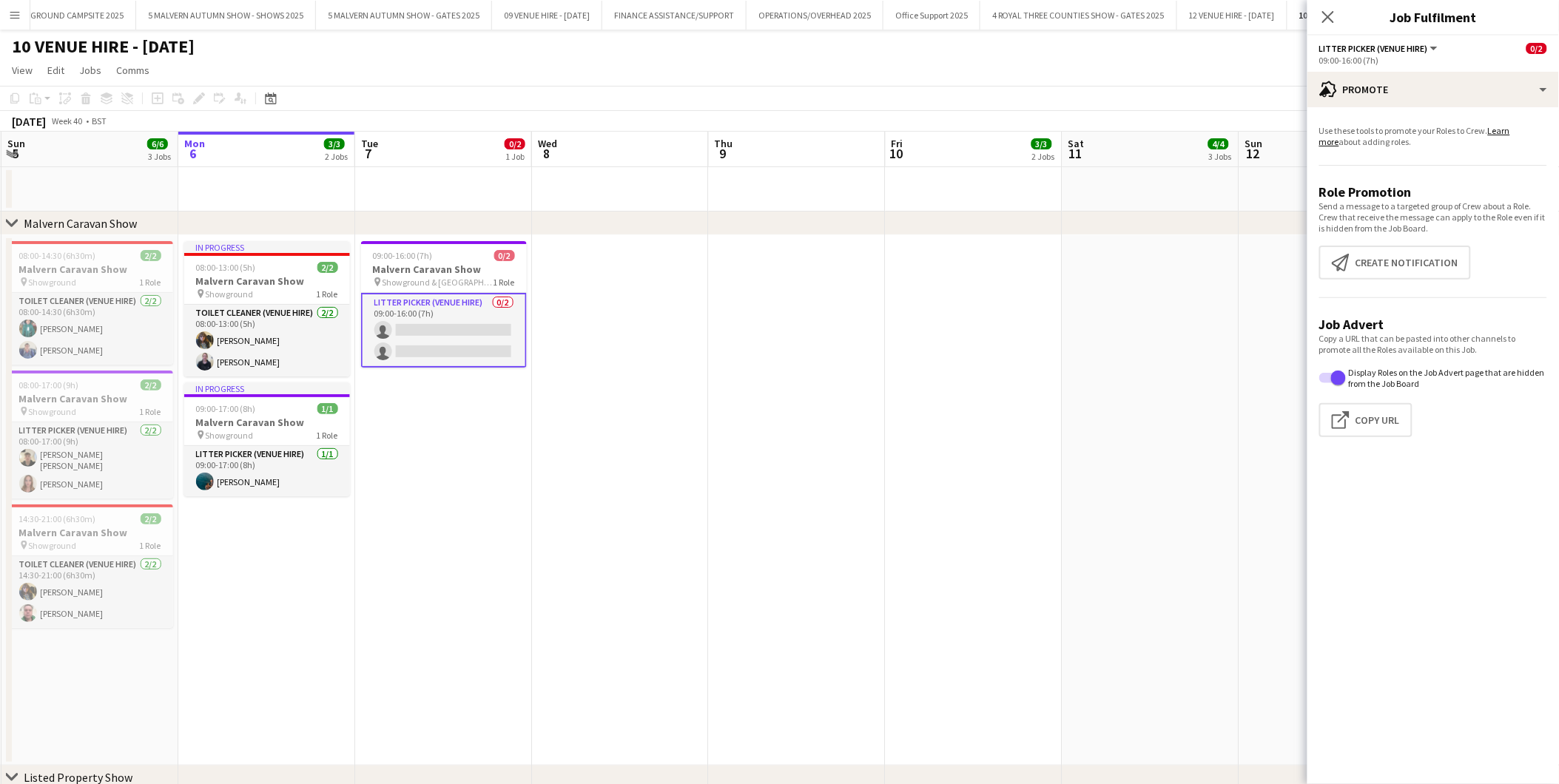
click at [752, 380] on app-date-cell at bounding box center [796, 500] width 177 height 530
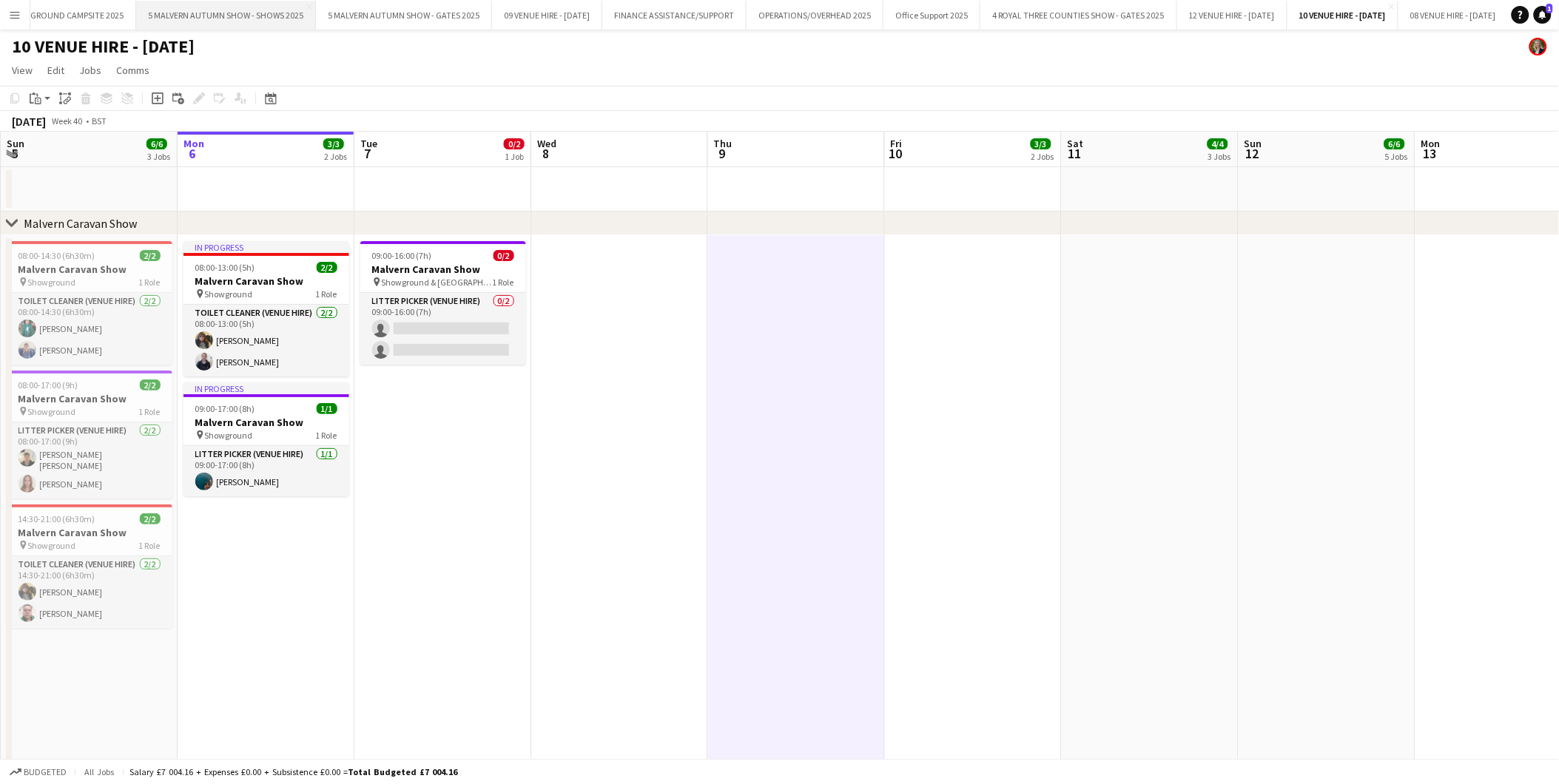
click at [260, 15] on button "5 MALVERN AUTUMN SHOW - SHOWS 2025 Close" at bounding box center [226, 15] width 180 height 29
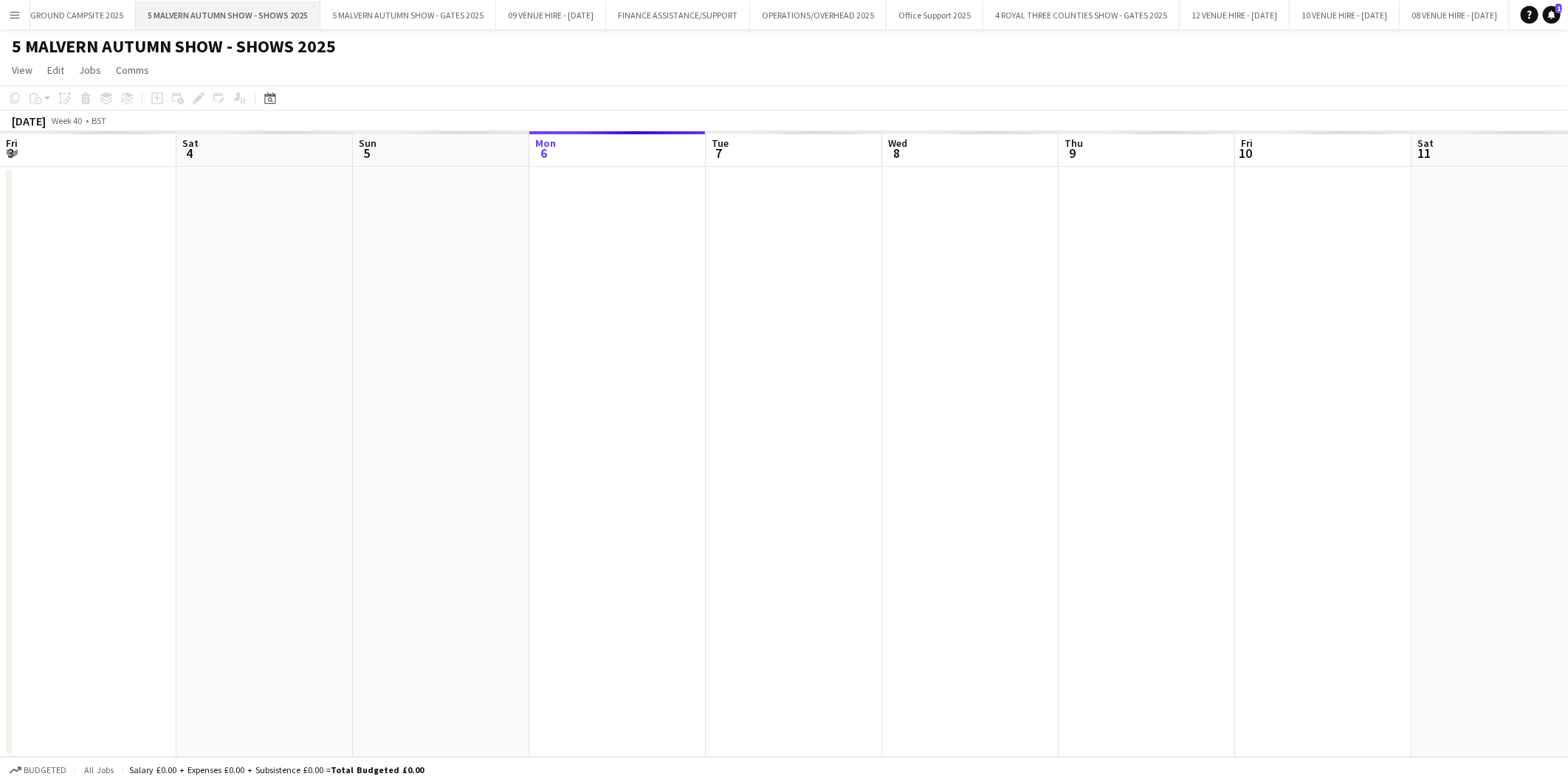
scroll to position [0, 352]
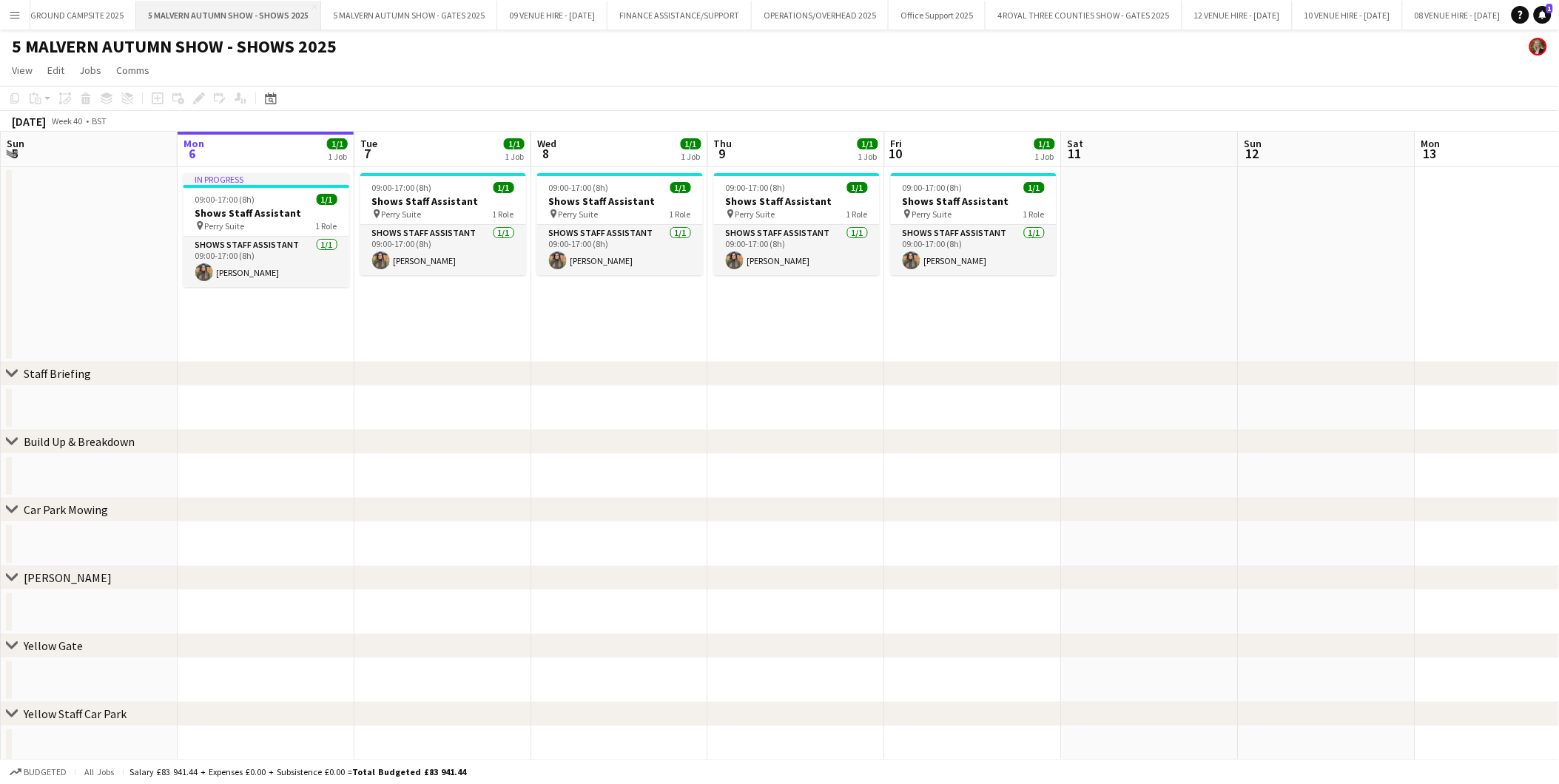
click at [260, 15] on button "5 MALVERN AUTUMN SHOW - SHOWS 2025 Close" at bounding box center [228, 15] width 185 height 29
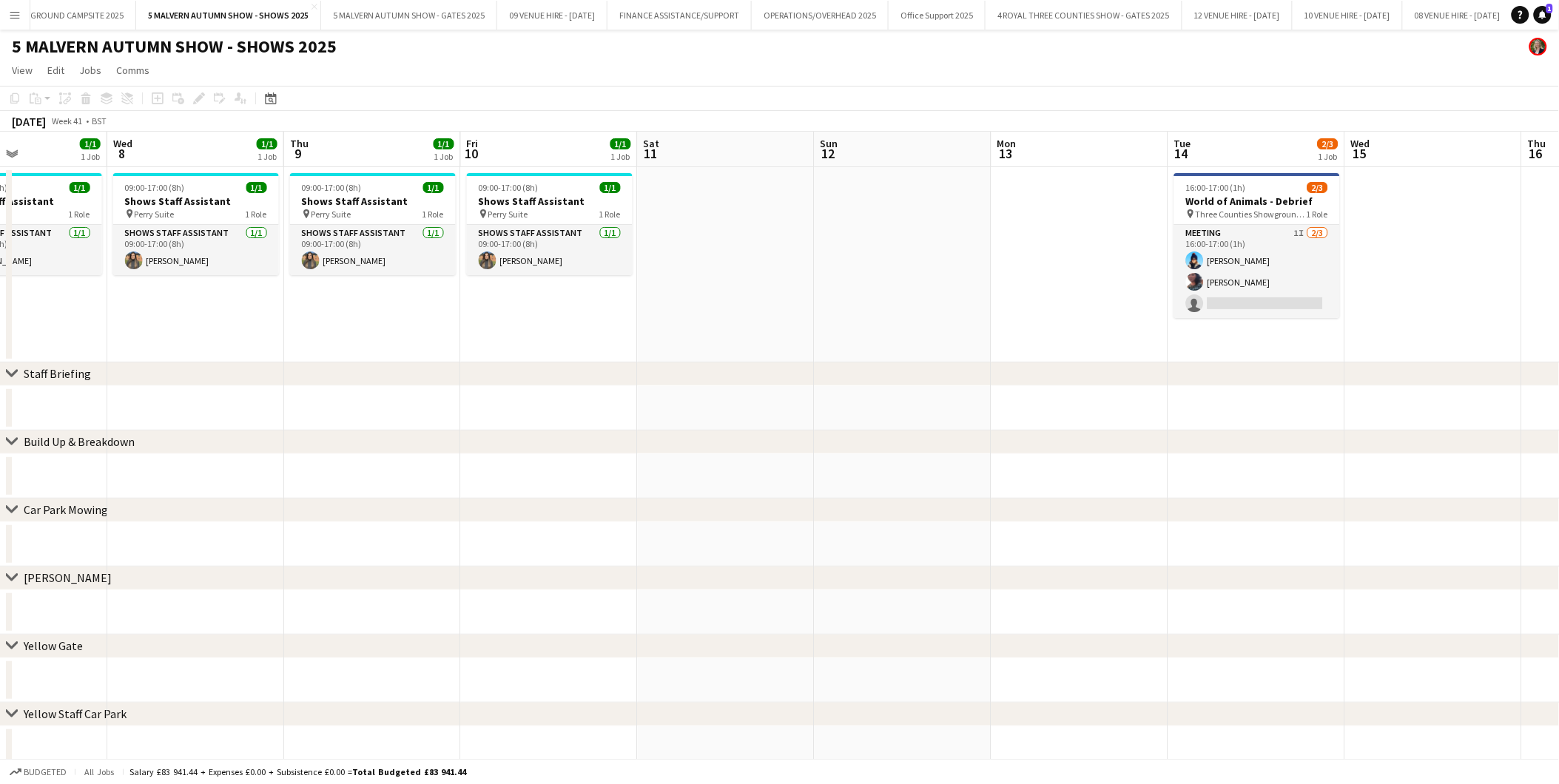
drag, startPoint x: 1141, startPoint y: 208, endPoint x: 717, endPoint y: 208, distance: 424.0
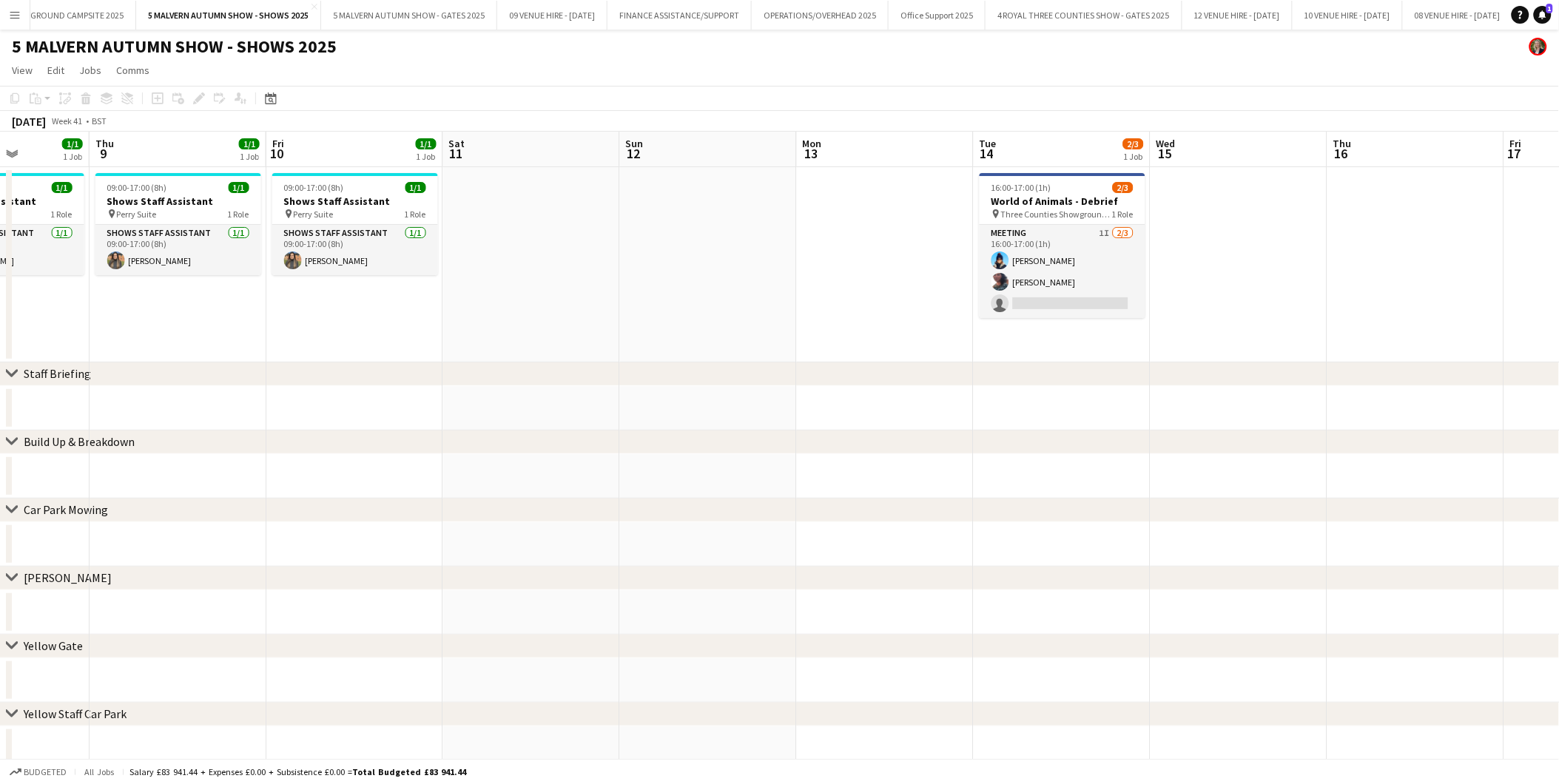
drag, startPoint x: 888, startPoint y: 203, endPoint x: 693, endPoint y: 205, distance: 195.0
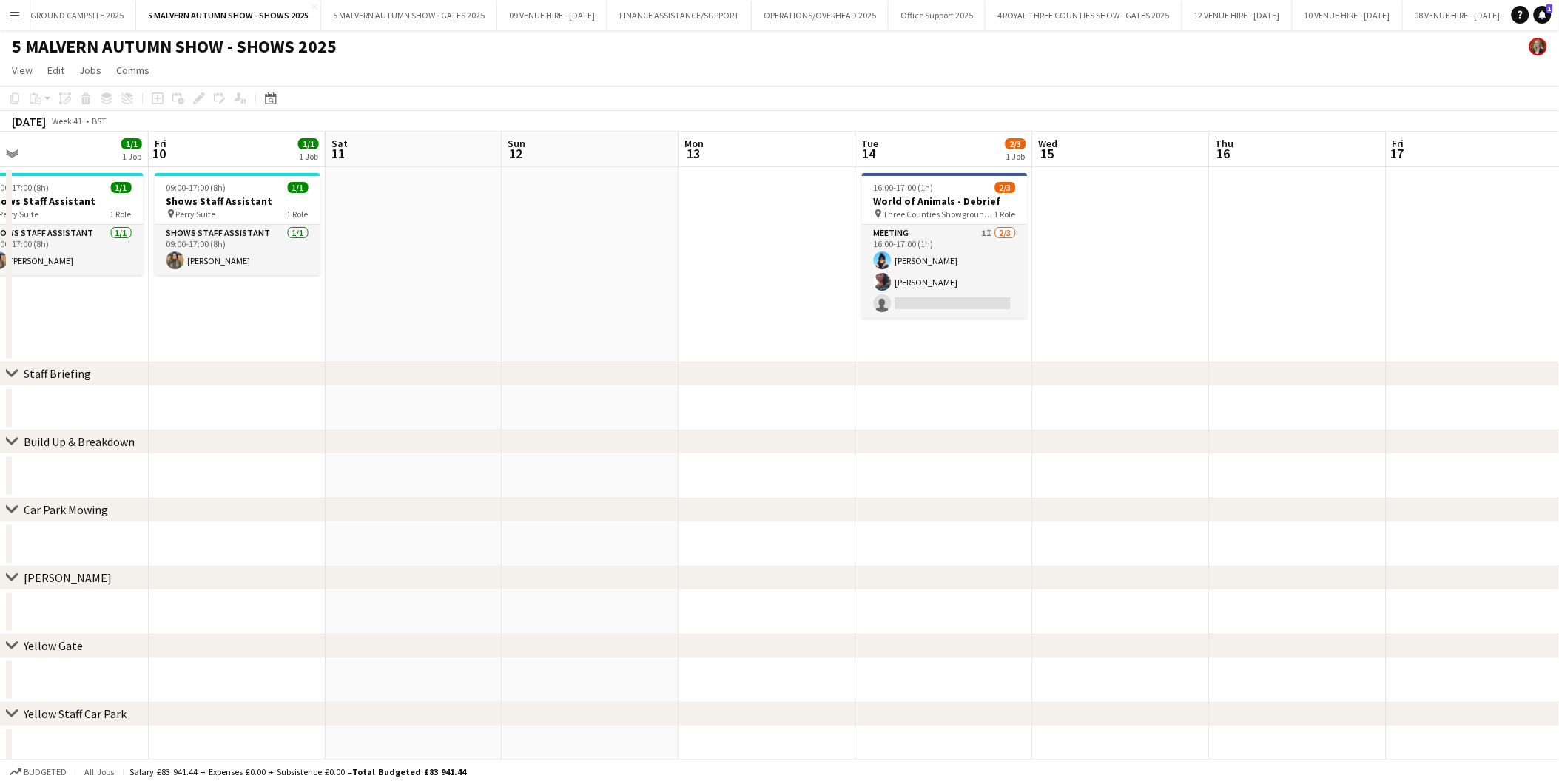
scroll to position [0, 560]
drag, startPoint x: 819, startPoint y: 208, endPoint x: 700, endPoint y: 210, distance: 119.0
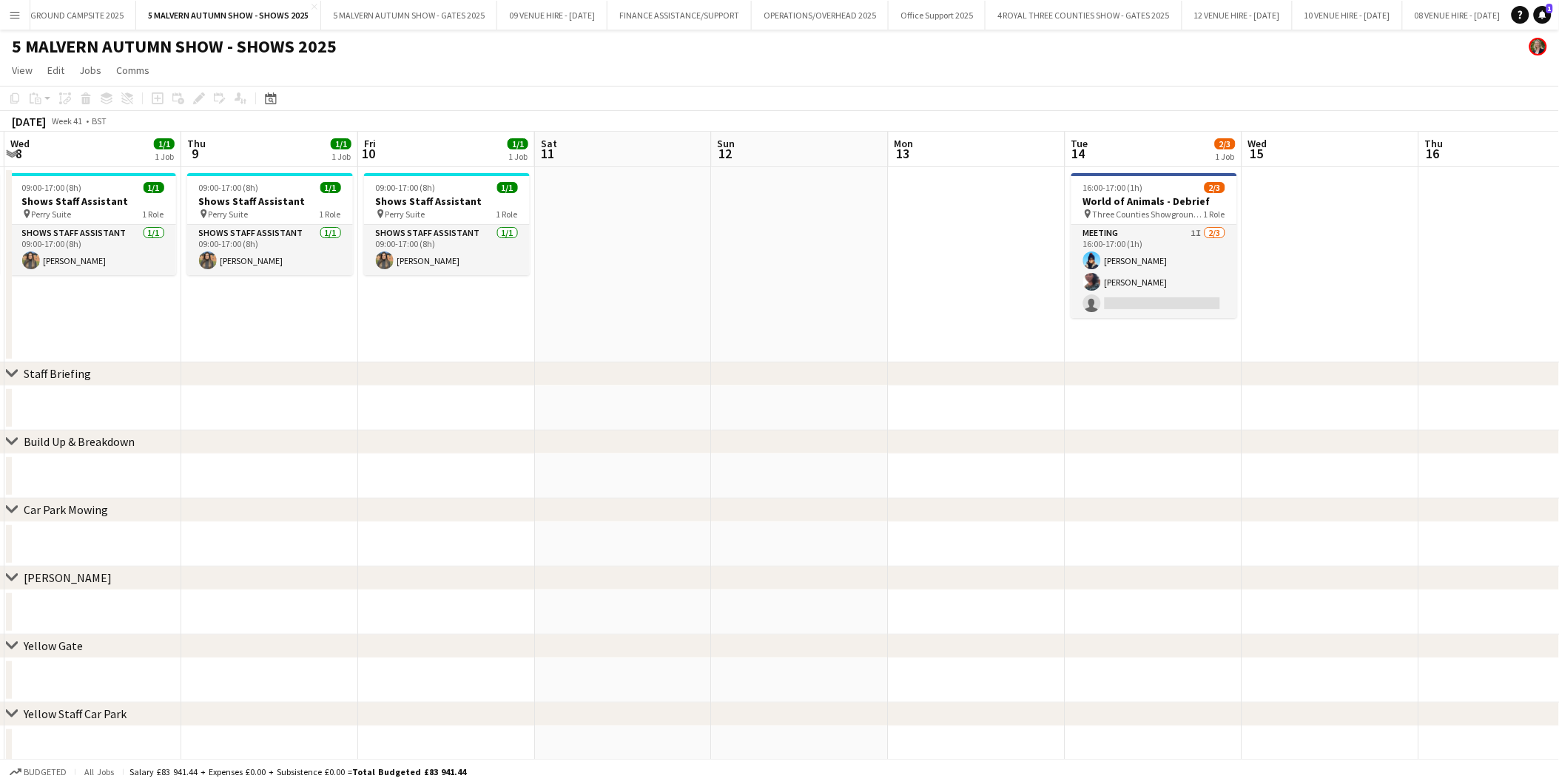
drag, startPoint x: 510, startPoint y: 226, endPoint x: 721, endPoint y: 226, distance: 211.0
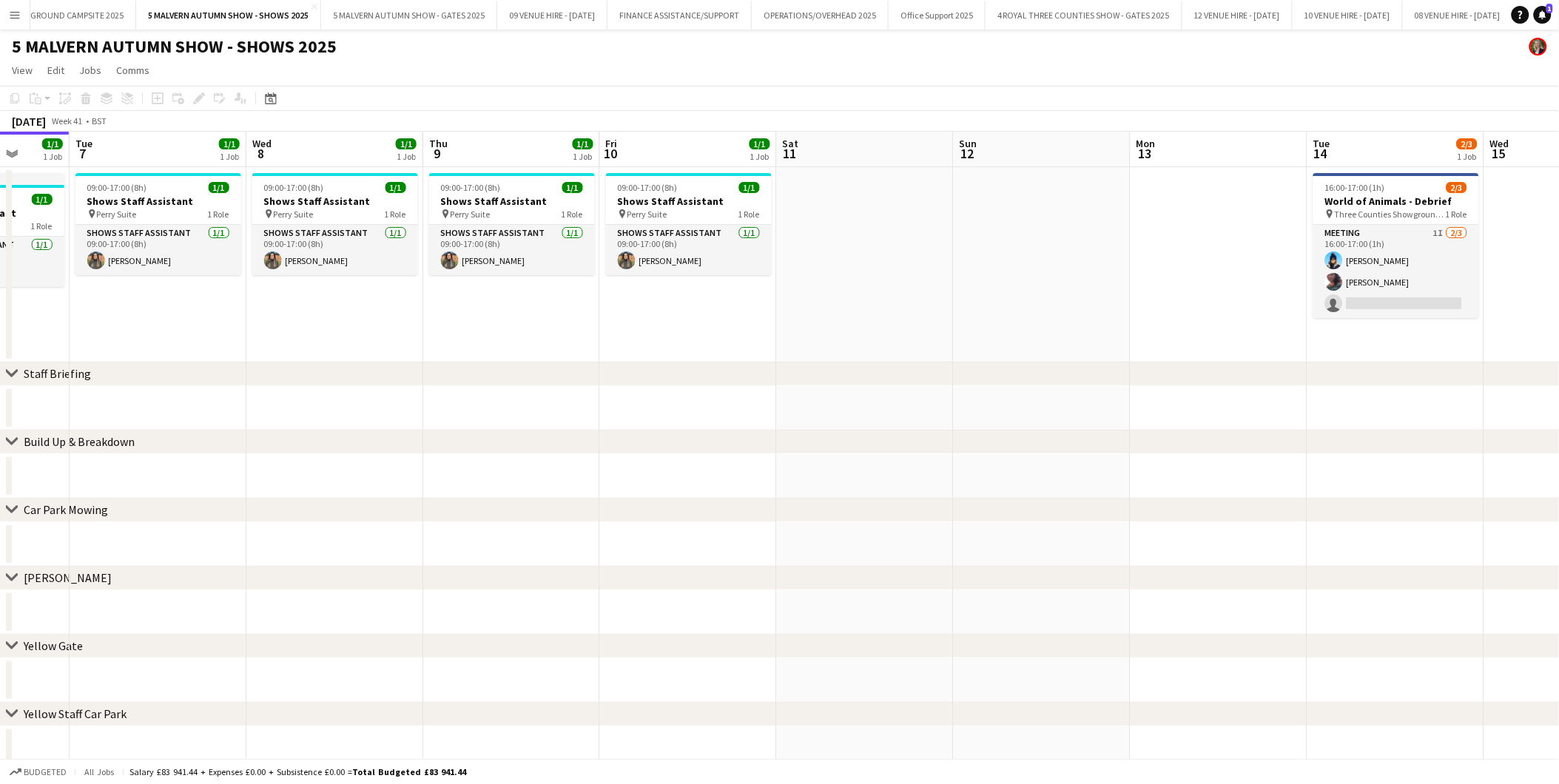
drag, startPoint x: 571, startPoint y: 240, endPoint x: 813, endPoint y: 230, distance: 242.2
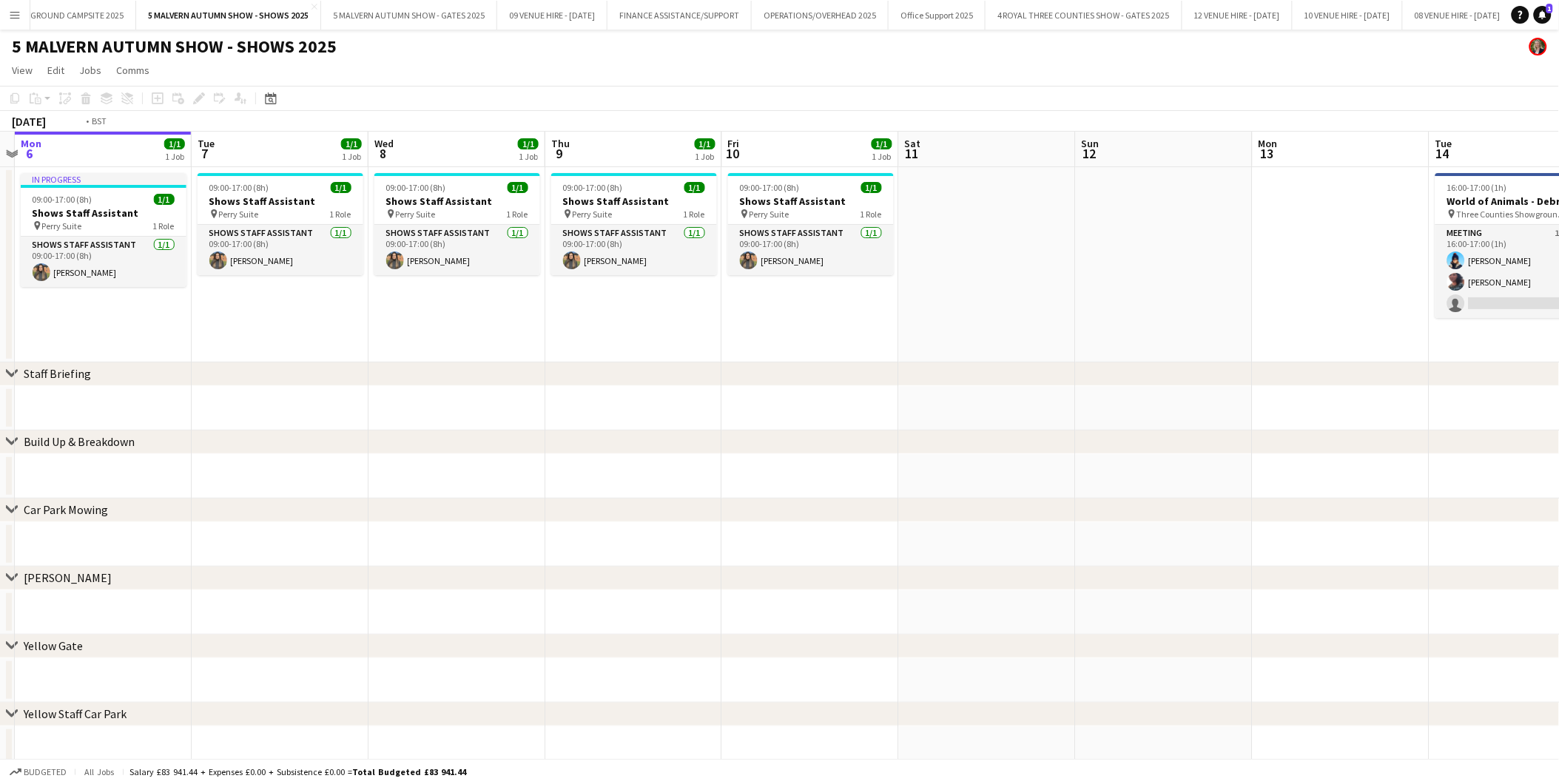
drag, startPoint x: 479, startPoint y: 237, endPoint x: 778, endPoint y: 244, distance: 299.1
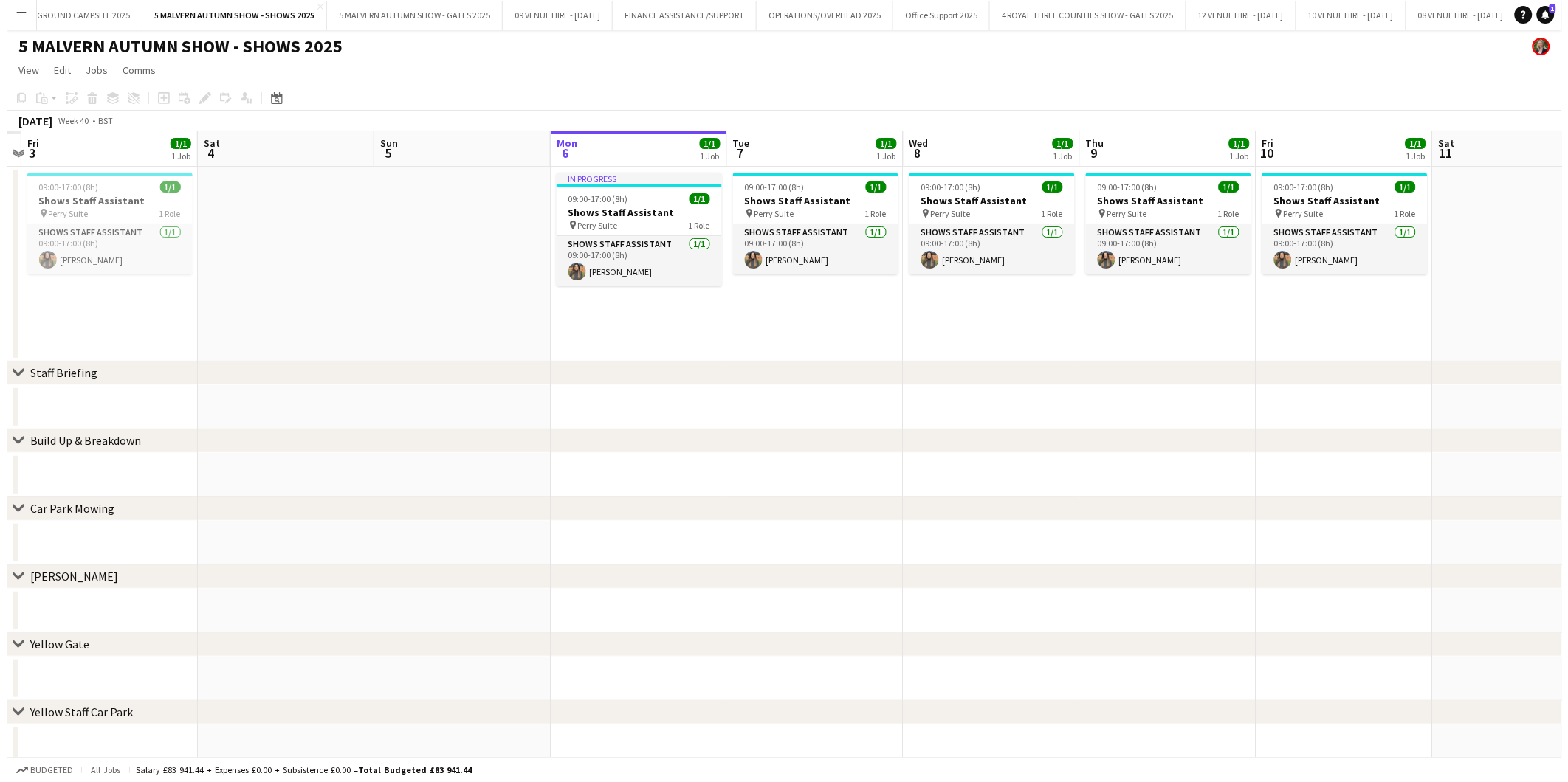
scroll to position [0, 357]
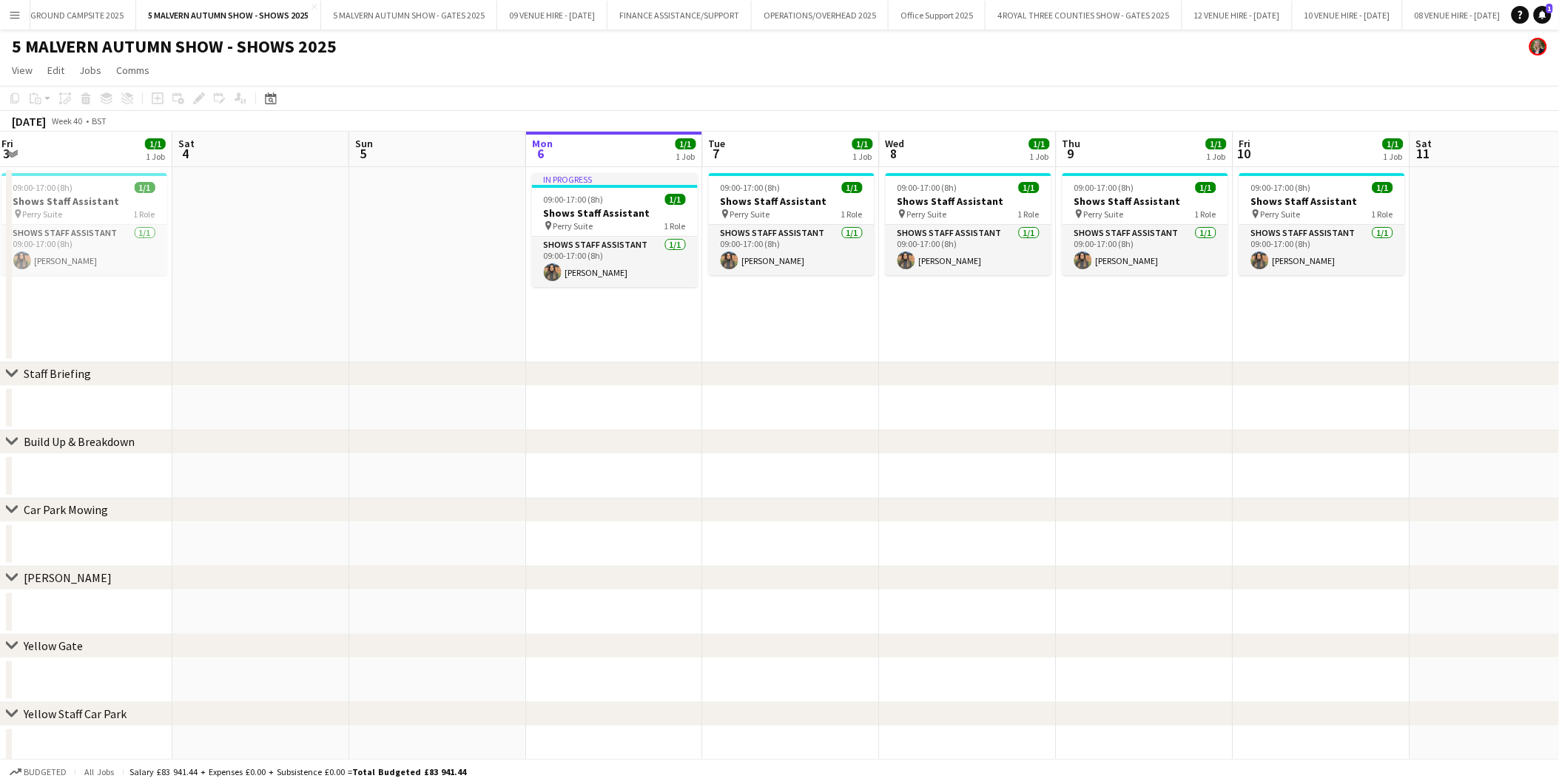
drag, startPoint x: 472, startPoint y: 245, endPoint x: 807, endPoint y: 234, distance: 335.2
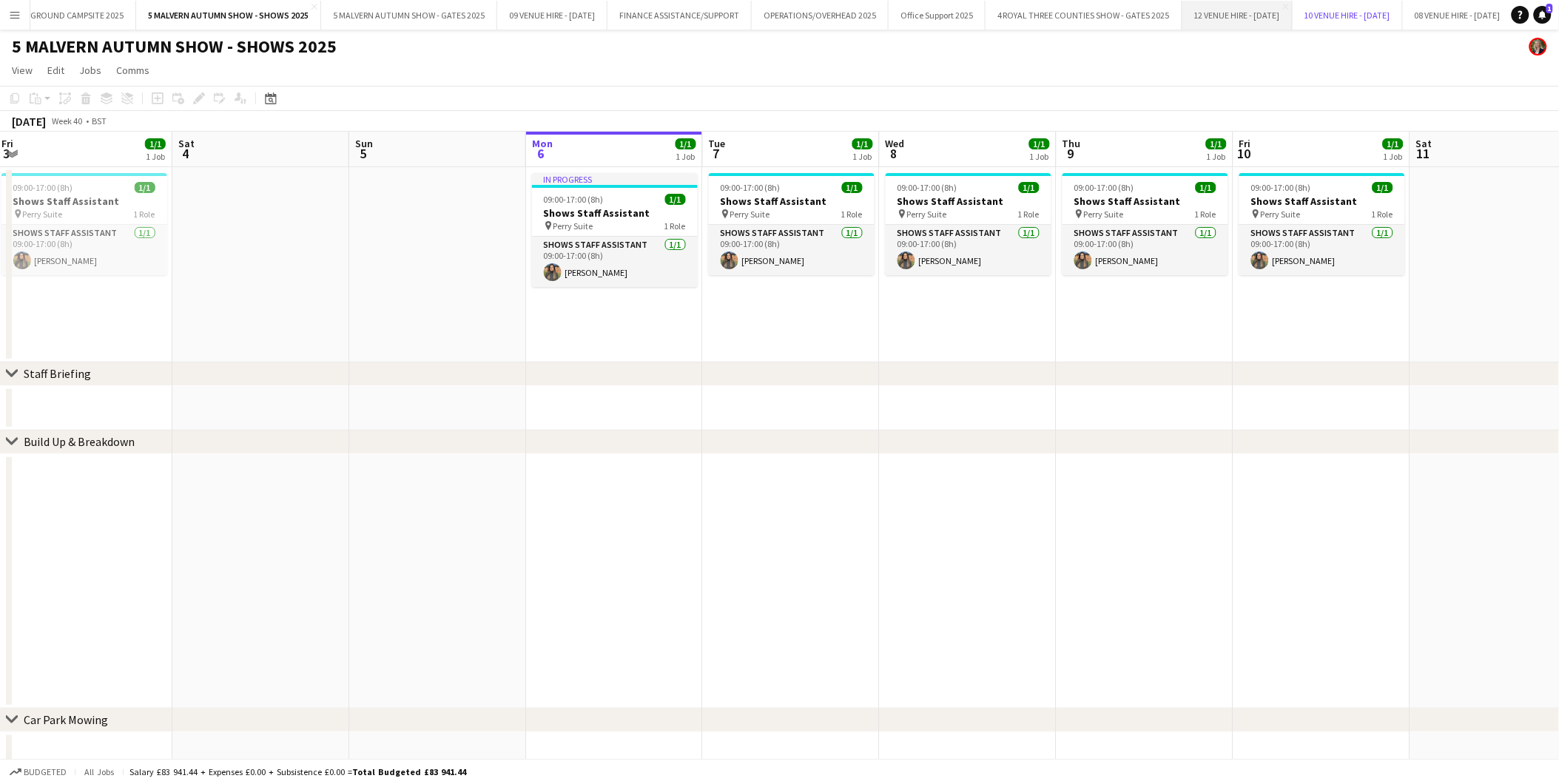
drag, startPoint x: 1407, startPoint y: 14, endPoint x: 1355, endPoint y: 23, distance: 52.8
click at [1403, 14] on button "10 VENUE HIRE - [DATE] Close" at bounding box center [1348, 15] width 110 height 29
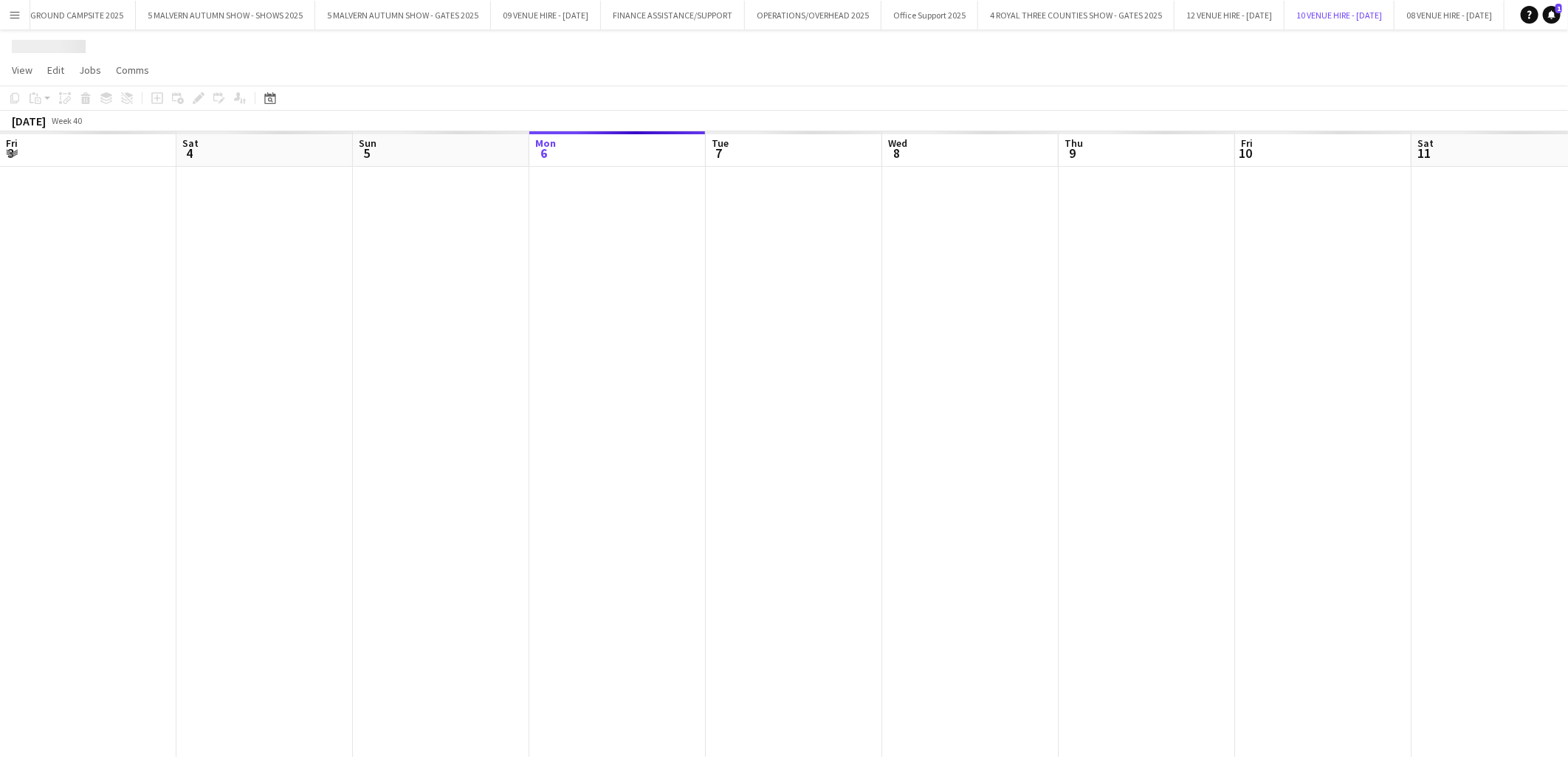
scroll to position [0, 352]
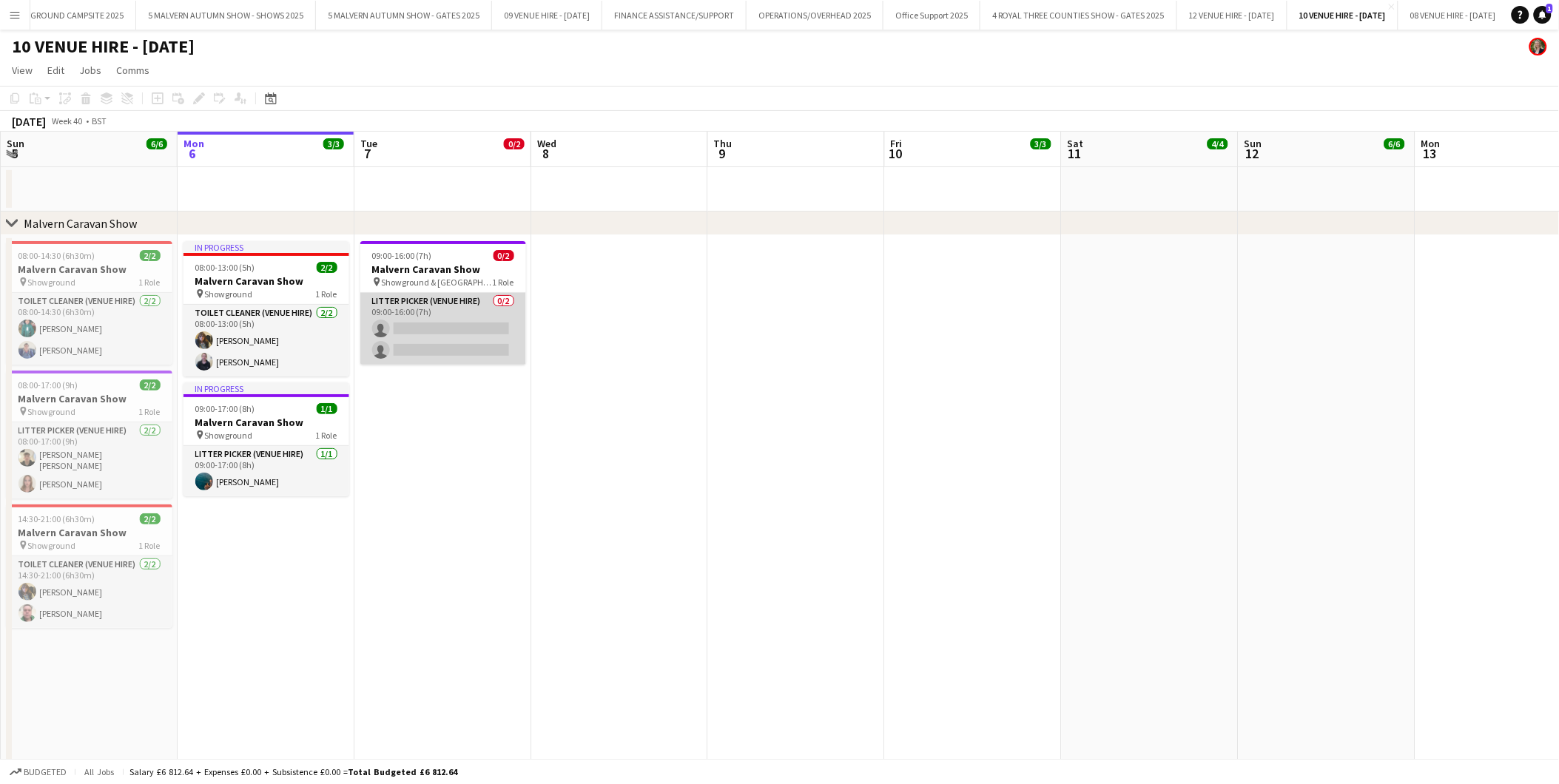
drag, startPoint x: 423, startPoint y: 331, endPoint x: 450, endPoint y: 323, distance: 28.2
click at [423, 331] on app-card-role "Litter Picker (Venue Hire) 0/2 09:00-16:00 (7h) single-neutral-actions single-n…" at bounding box center [443, 329] width 166 height 72
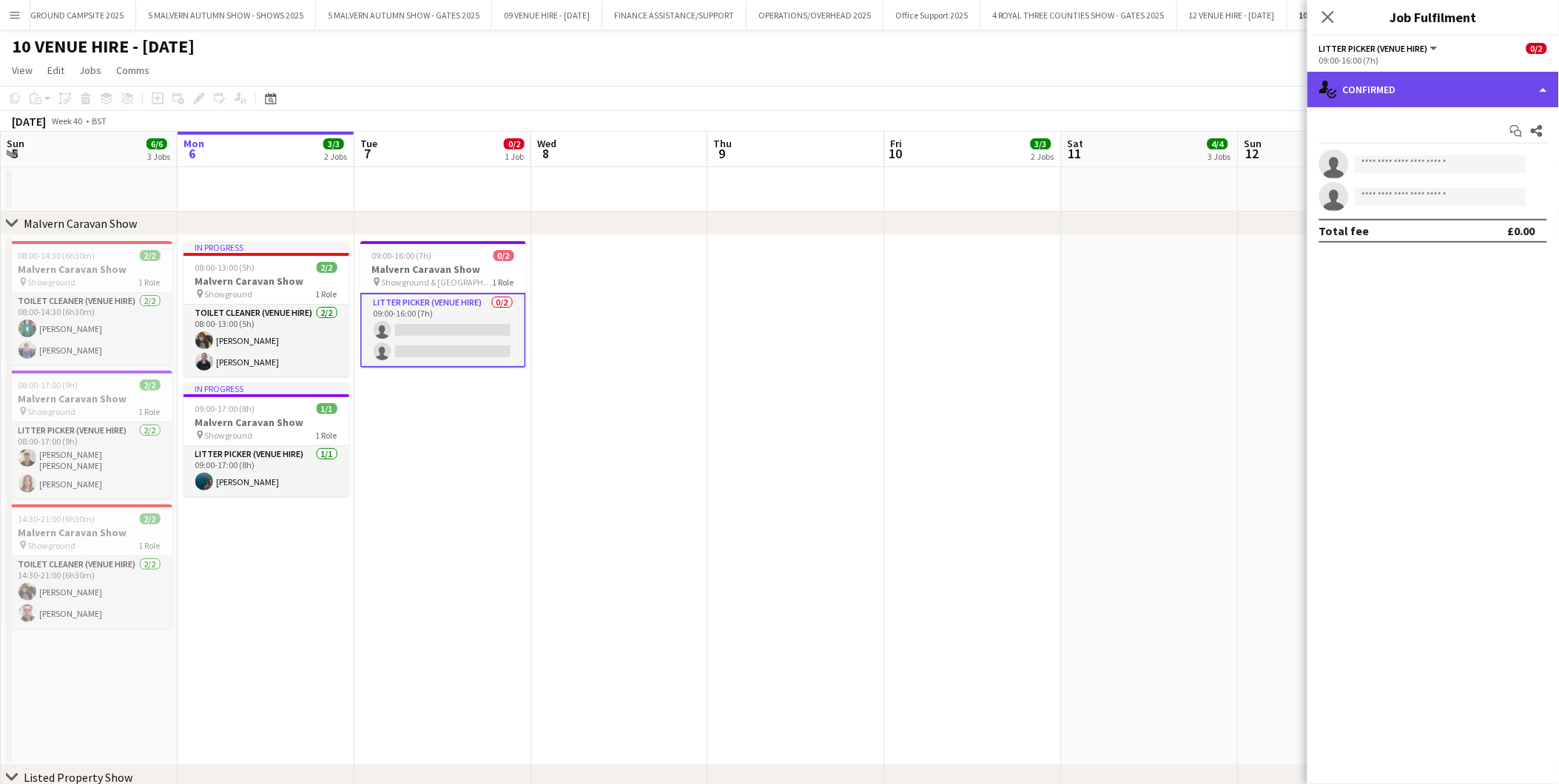
click at [1411, 92] on div "single-neutral-actions-check-2 Confirmed" at bounding box center [1433, 89] width 252 height 35
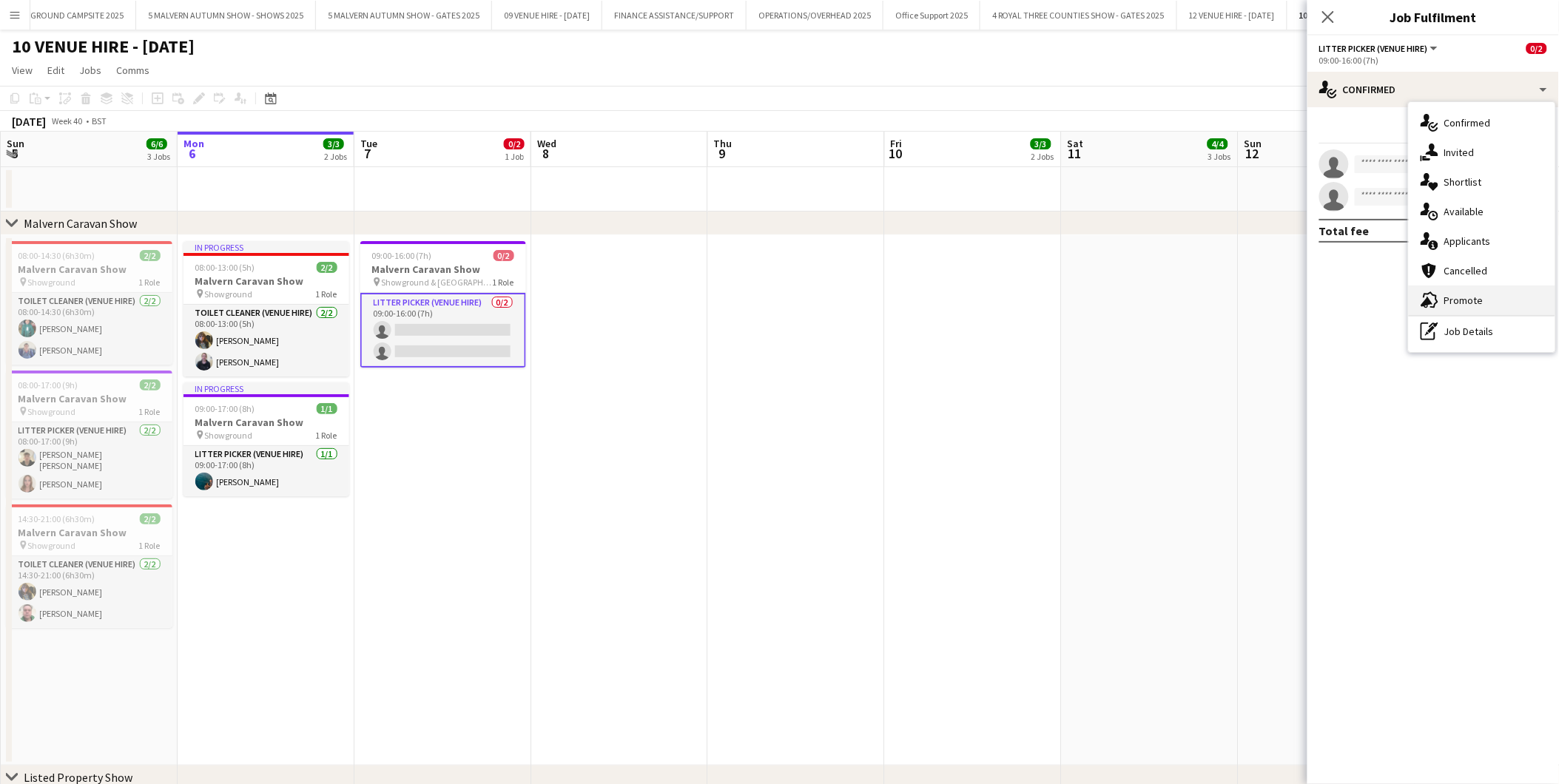
click at [1458, 301] on span "Promote" at bounding box center [1464, 300] width 39 height 14
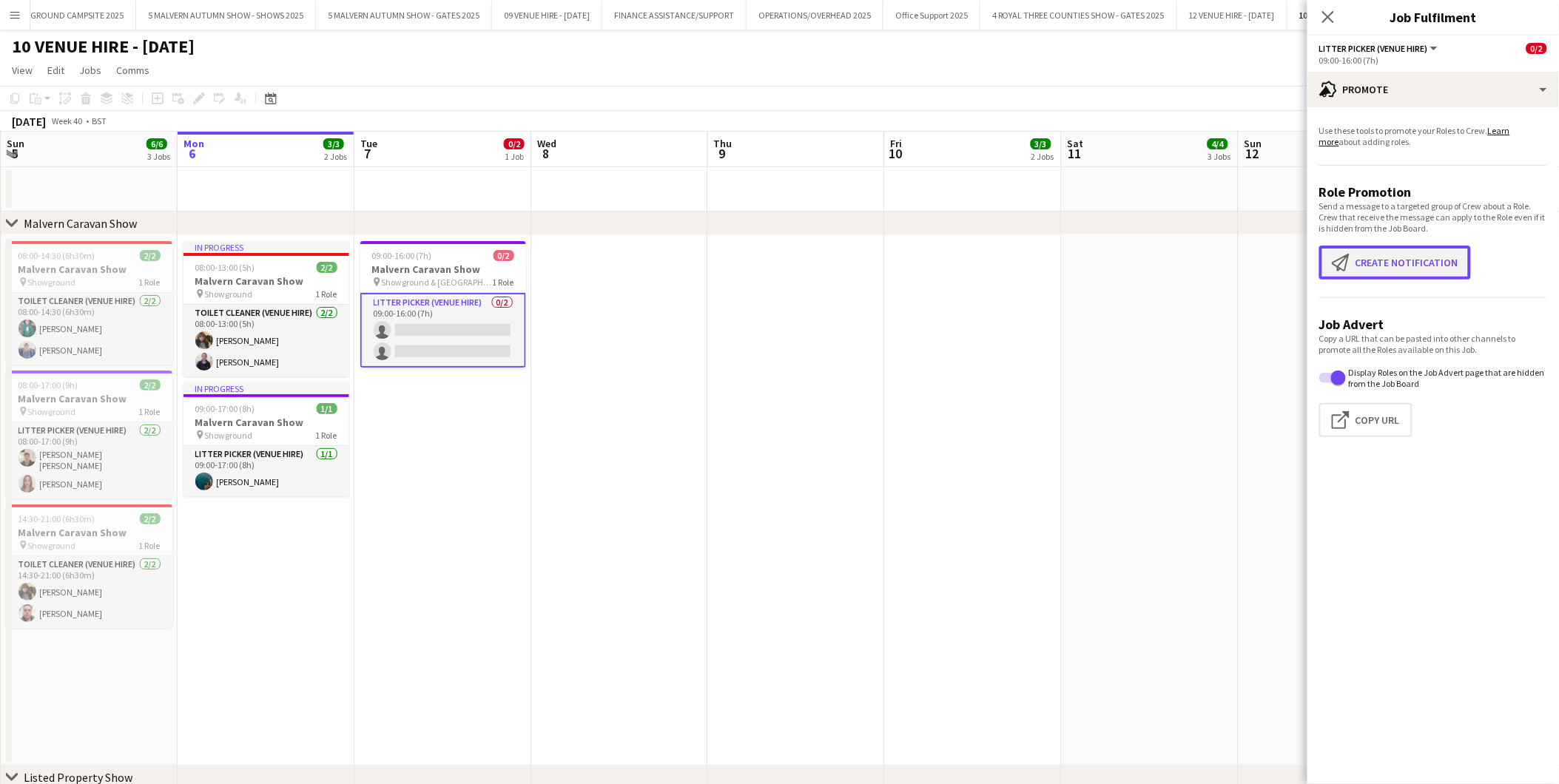
click at [1393, 257] on button "Create notification Create notification" at bounding box center [1395, 263] width 152 height 34
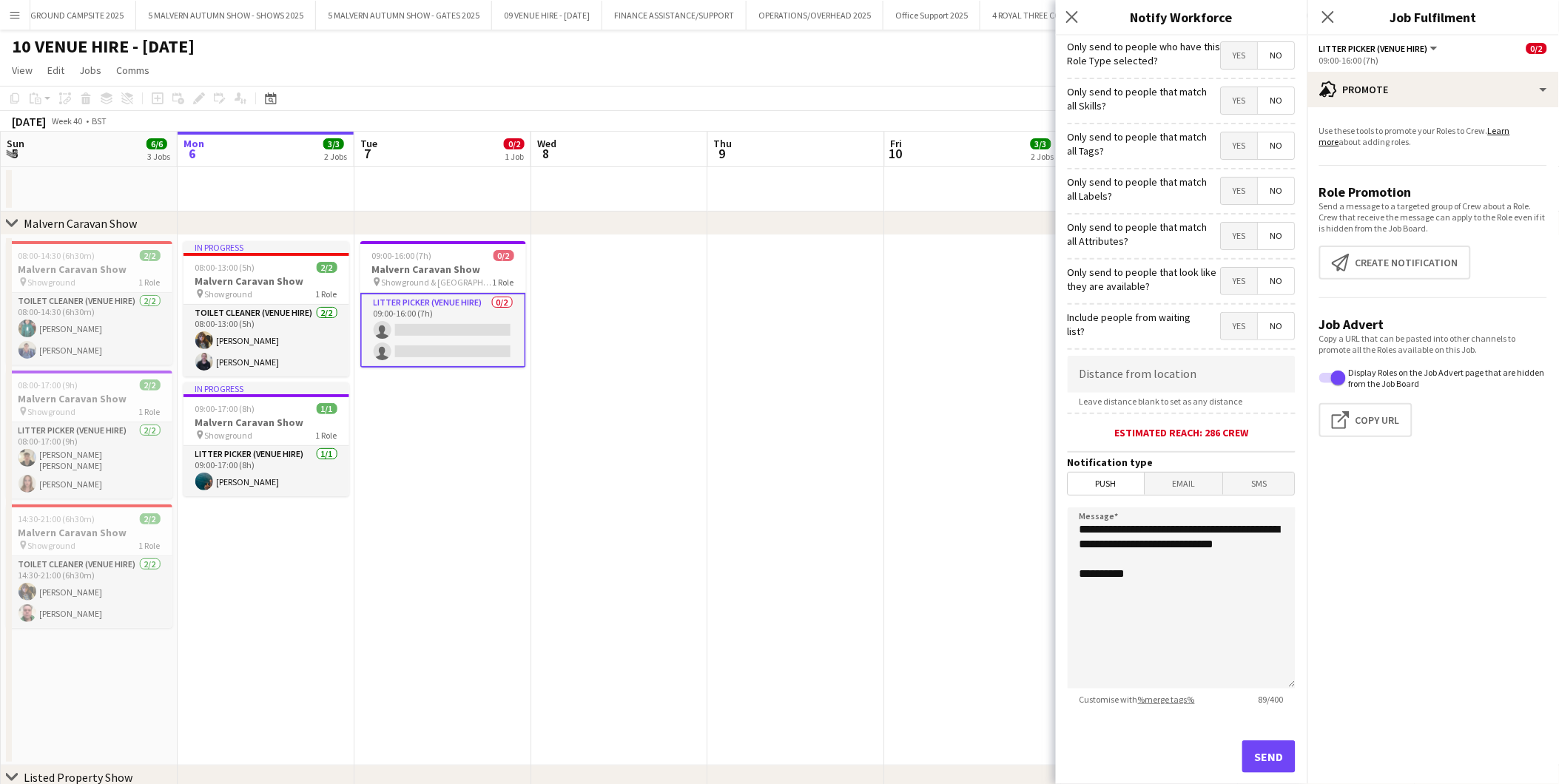
click at [1114, 483] on span "Push" at bounding box center [1107, 484] width 77 height 23
click at [1248, 753] on button "Send" at bounding box center [1269, 757] width 53 height 32
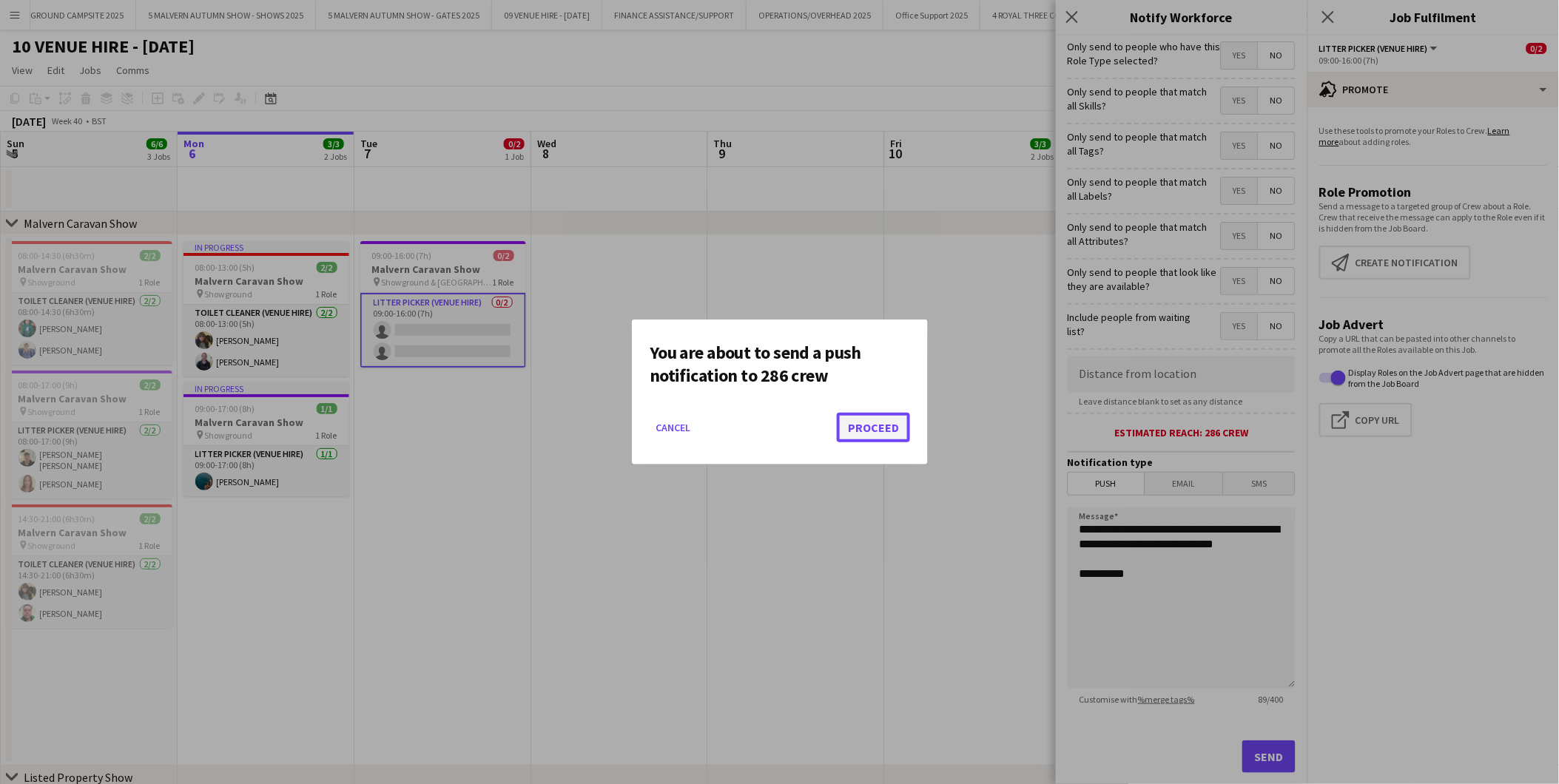
click at [885, 429] on button "Proceed" at bounding box center [873, 427] width 73 height 30
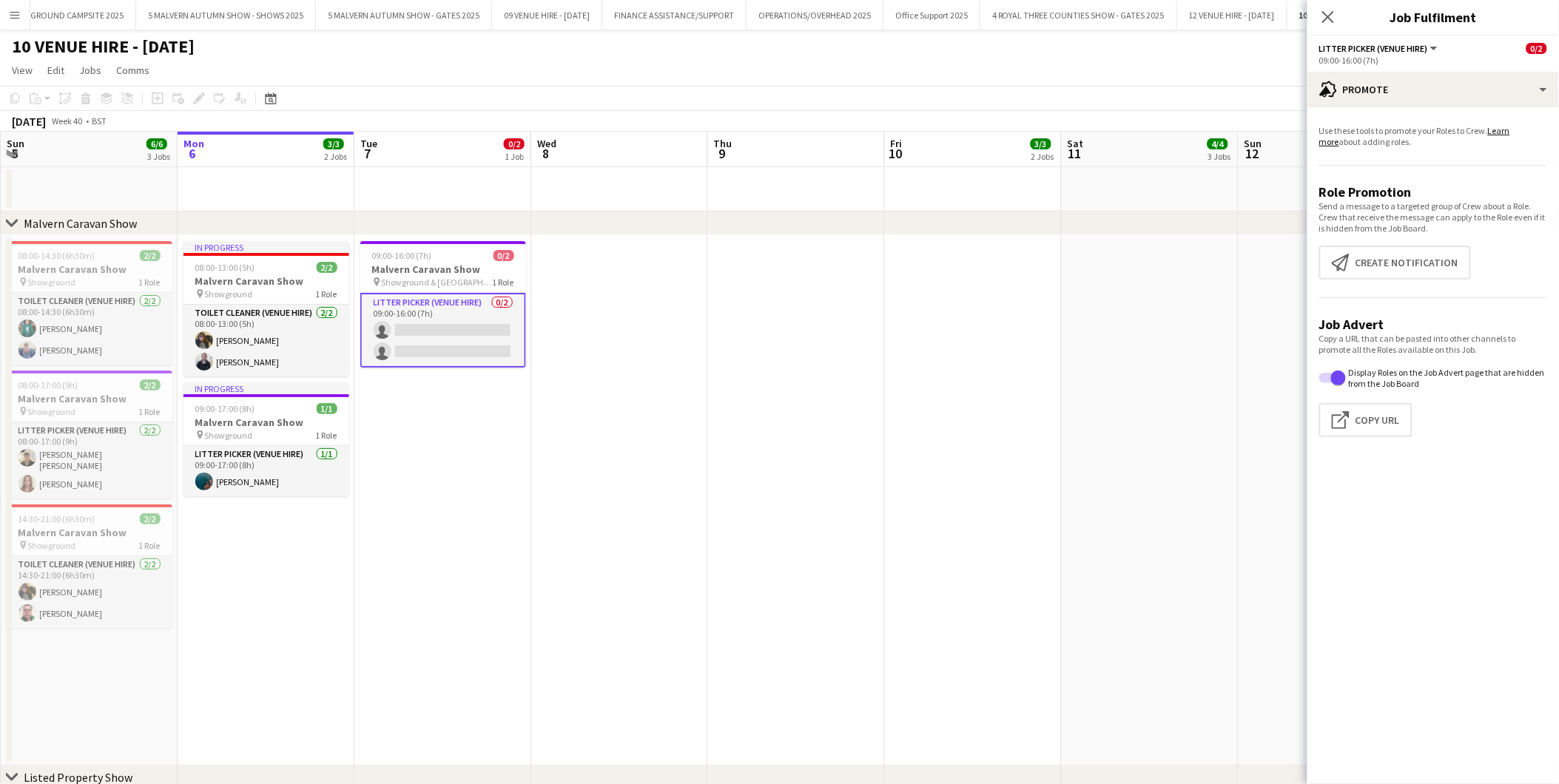
click at [734, 374] on app-date-cell at bounding box center [796, 500] width 177 height 530
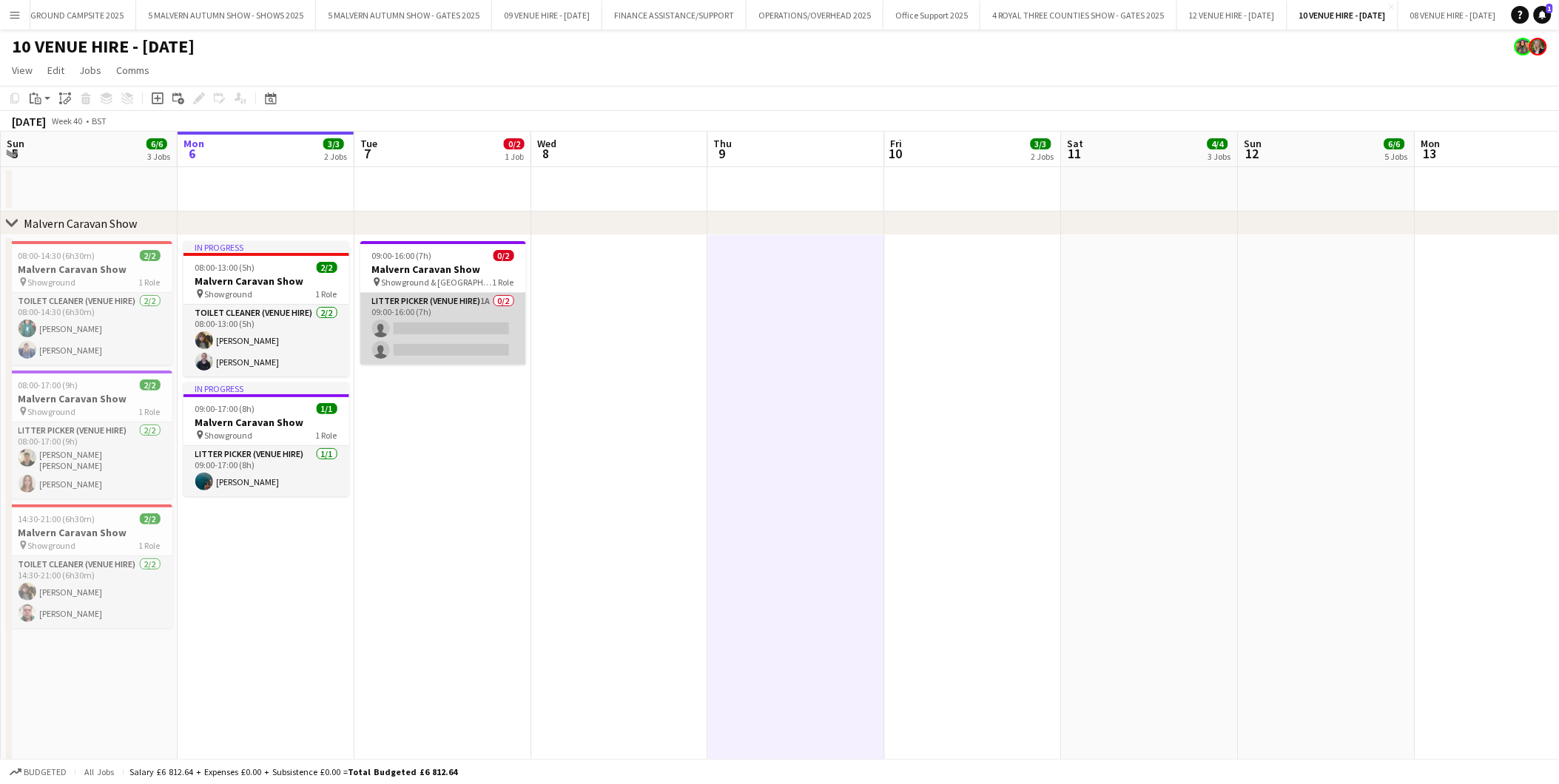
drag, startPoint x: 403, startPoint y: 338, endPoint x: 418, endPoint y: 330, distance: 17.0
click at [403, 338] on app-card-role "Litter Picker (Venue Hire) 1A 0/2 09:00-16:00 (7h) single-neutral-actions singl…" at bounding box center [443, 329] width 166 height 72
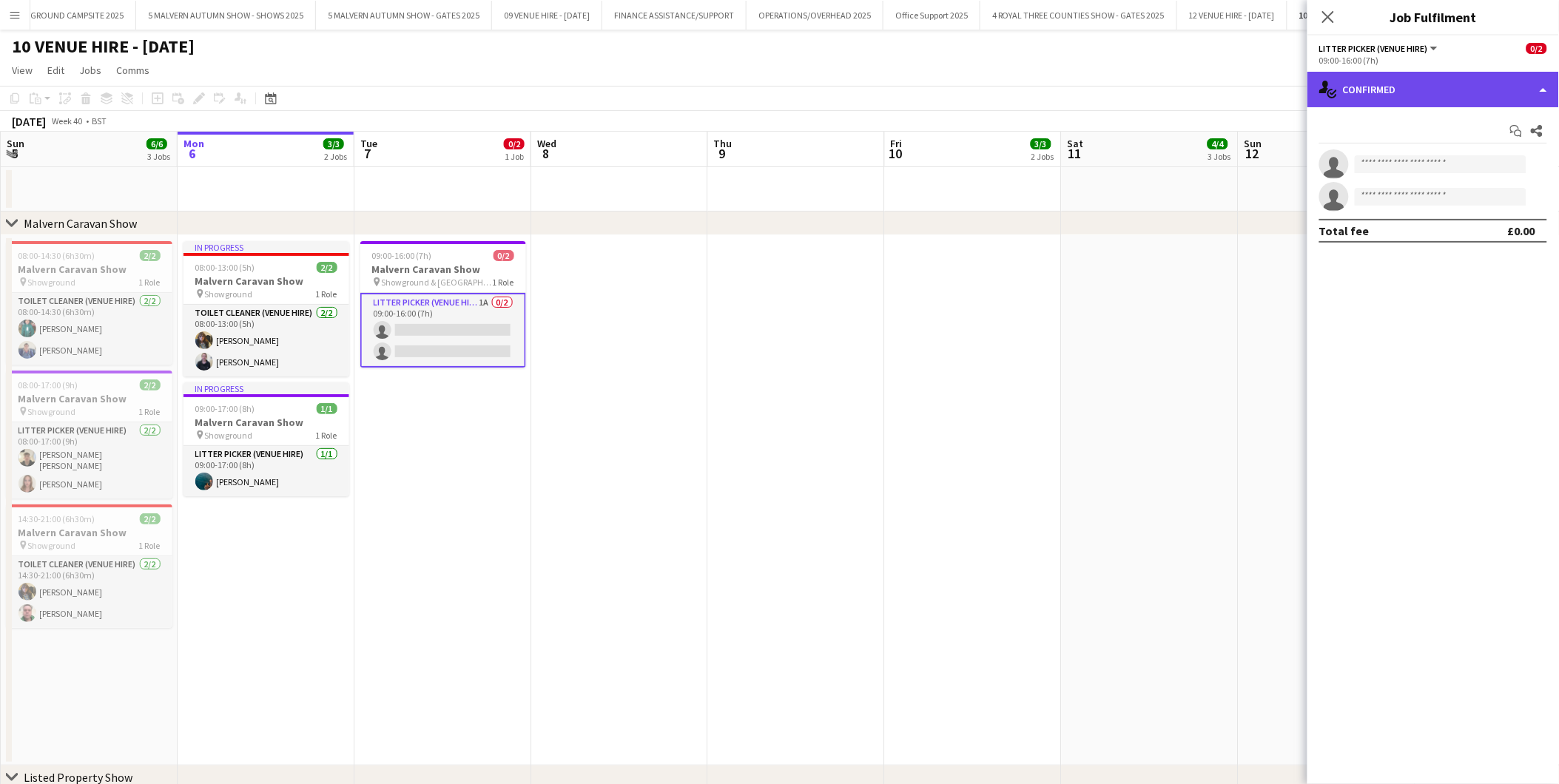
click at [1388, 86] on div "single-neutral-actions-check-2 Confirmed" at bounding box center [1433, 89] width 252 height 35
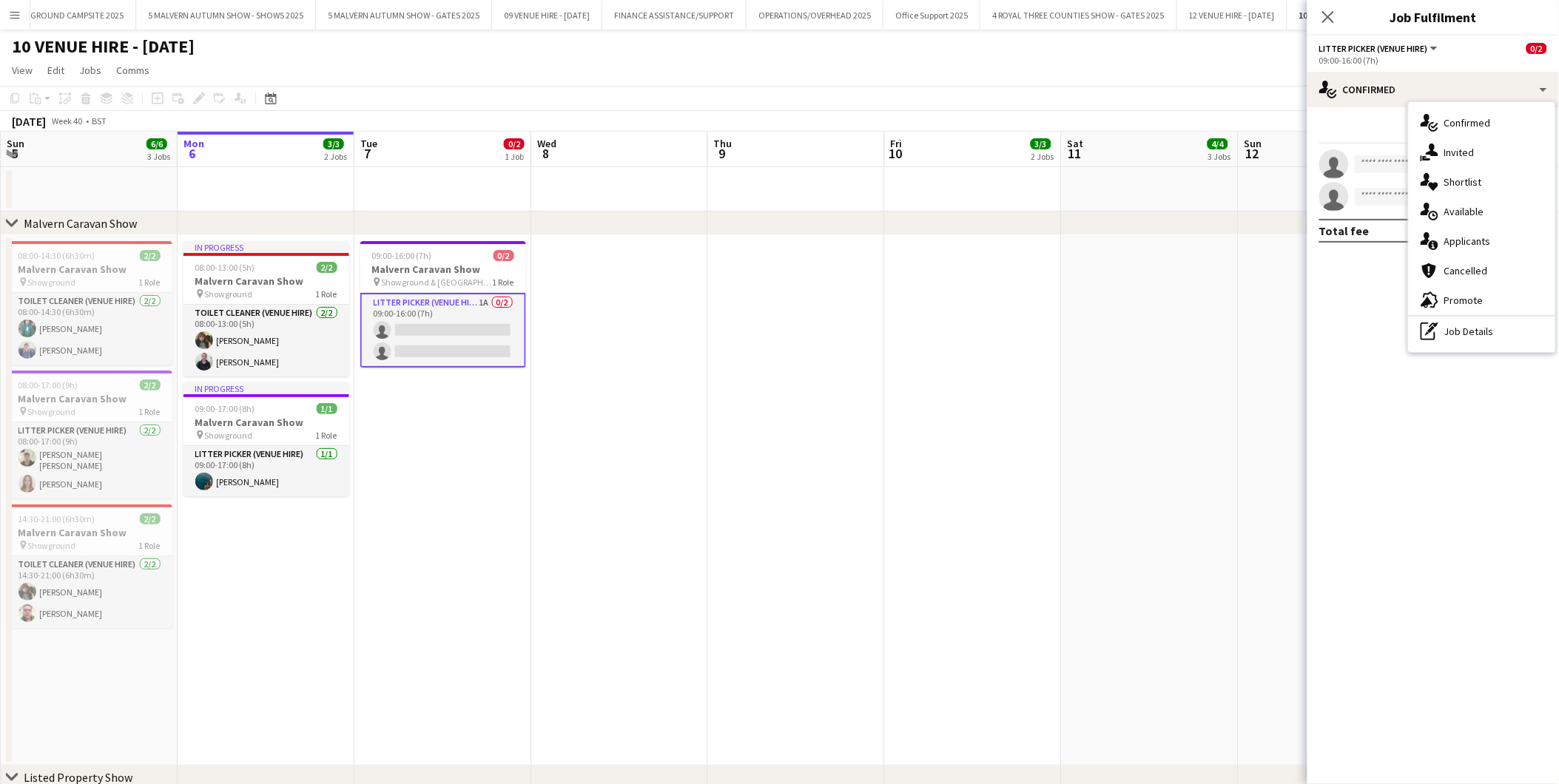
click at [1481, 237] on span "Applicants" at bounding box center [1468, 241] width 47 height 14
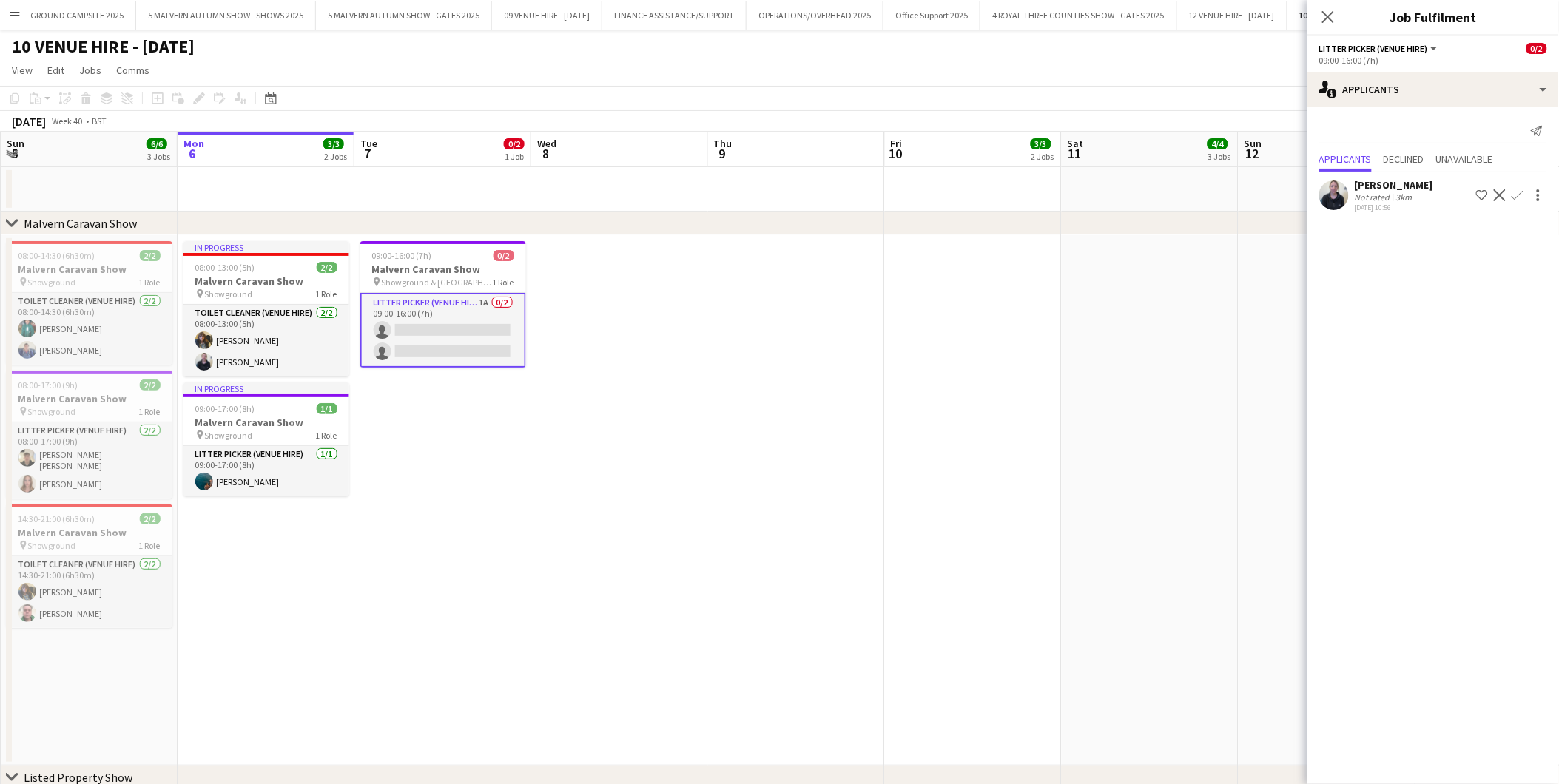
click at [1515, 193] on app-icon "Confirm" at bounding box center [1517, 195] width 12 height 12
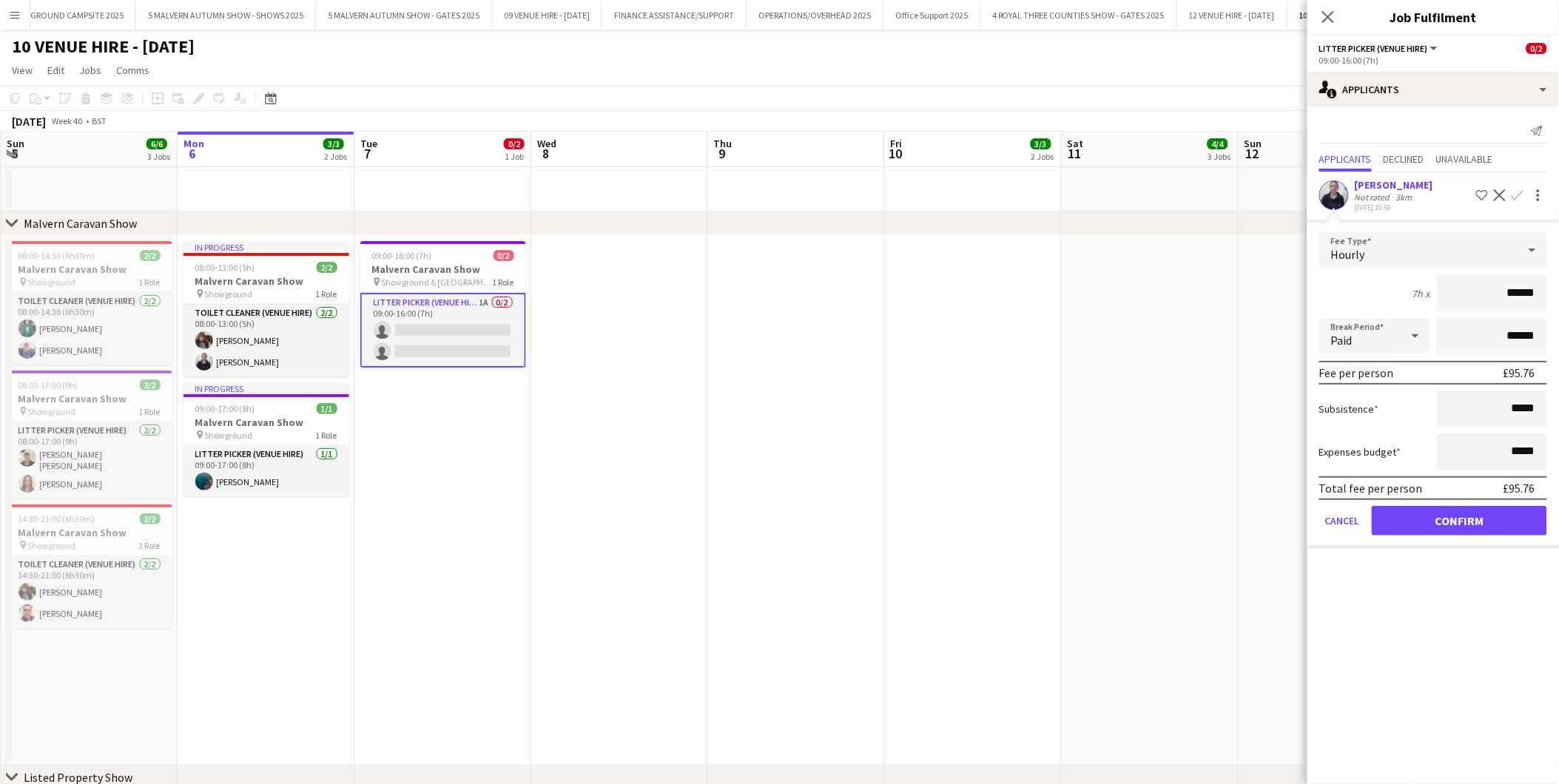
click at [1171, 448] on app-date-cell at bounding box center [1150, 500] width 177 height 530
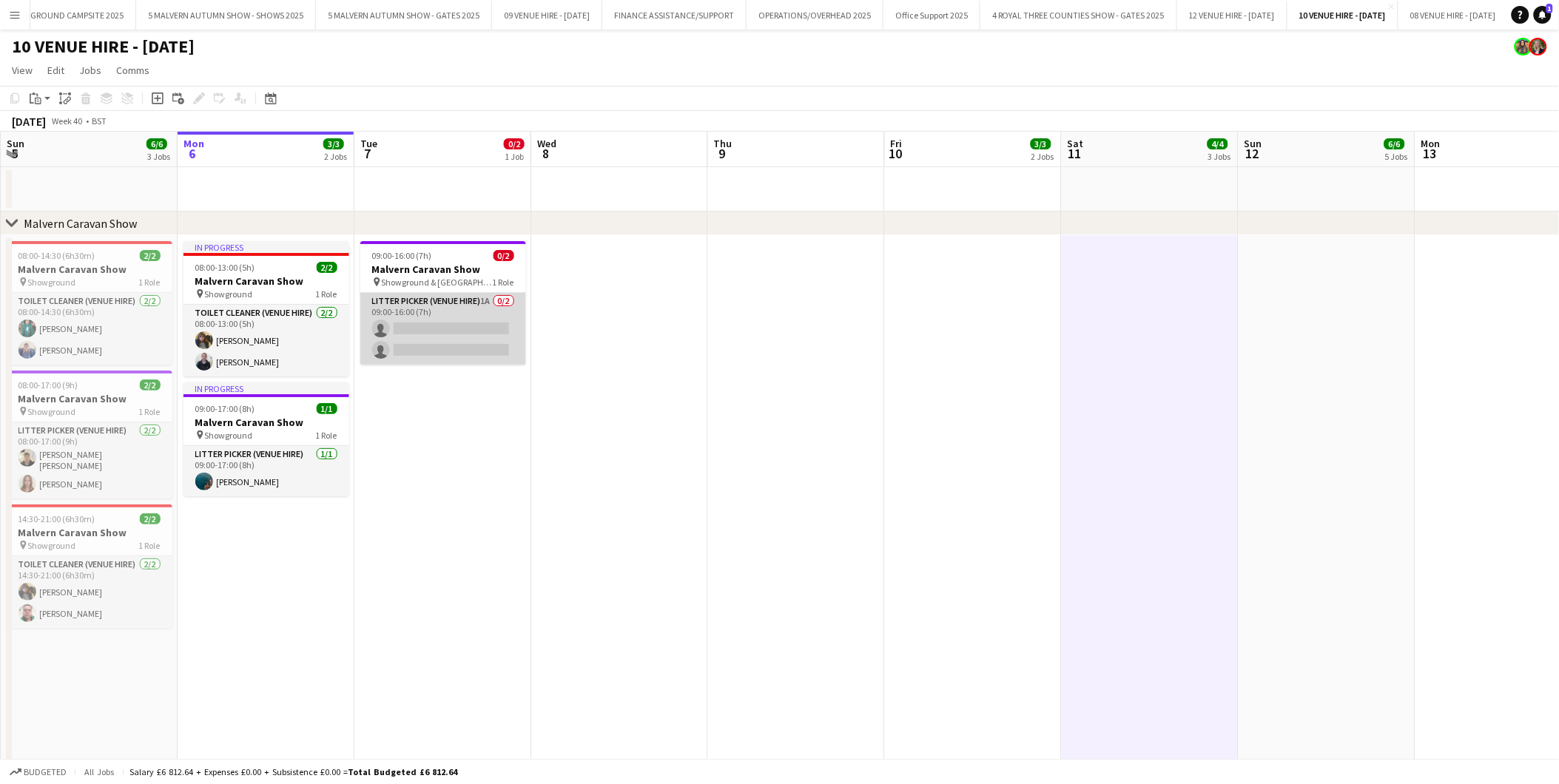
click at [461, 334] on app-card-role "Litter Picker (Venue Hire) 1A 0/2 09:00-16:00 (7h) single-neutral-actions singl…" at bounding box center [443, 329] width 166 height 72
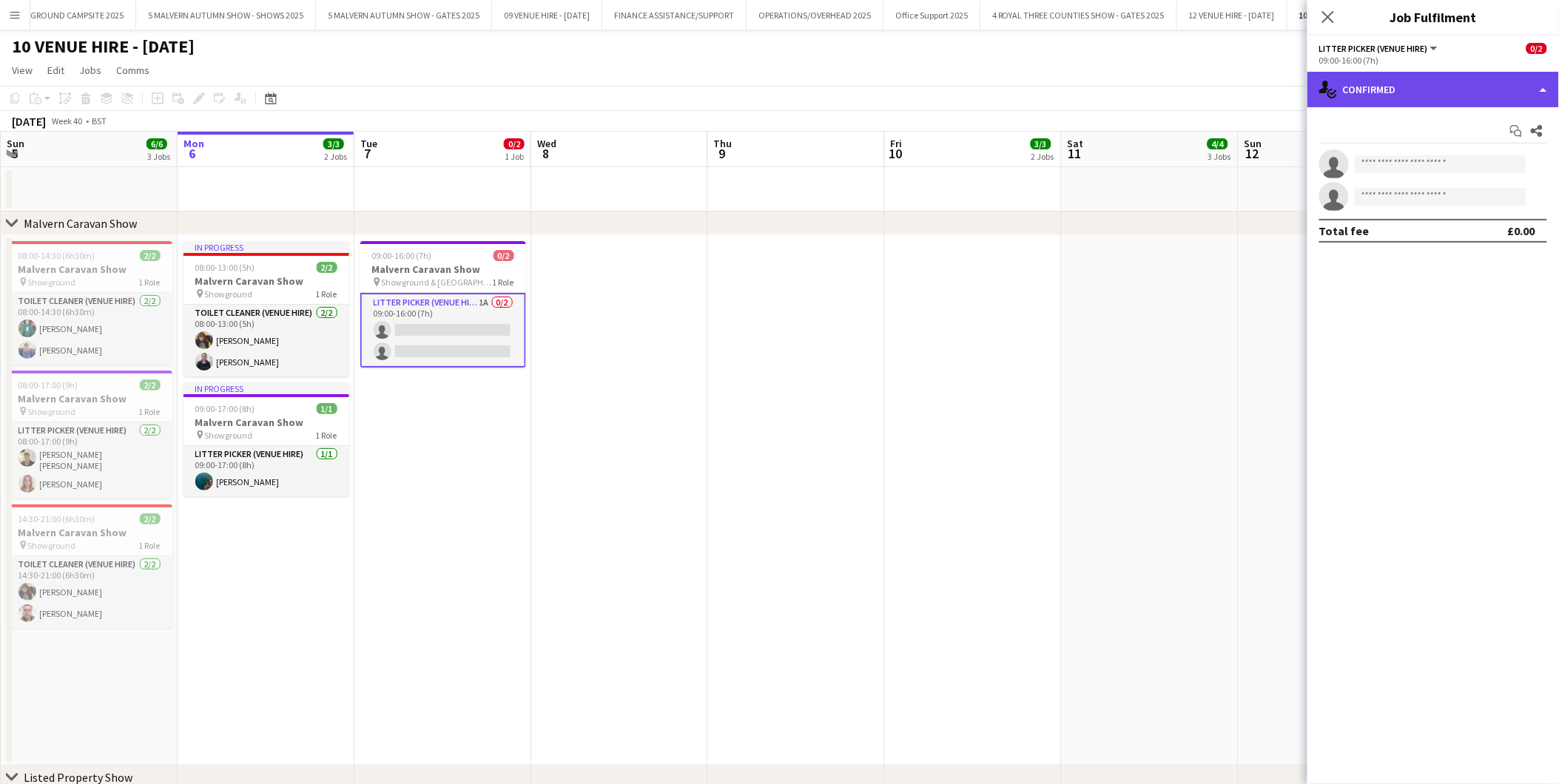
click at [1375, 82] on div "single-neutral-actions-check-2 Confirmed" at bounding box center [1433, 89] width 252 height 35
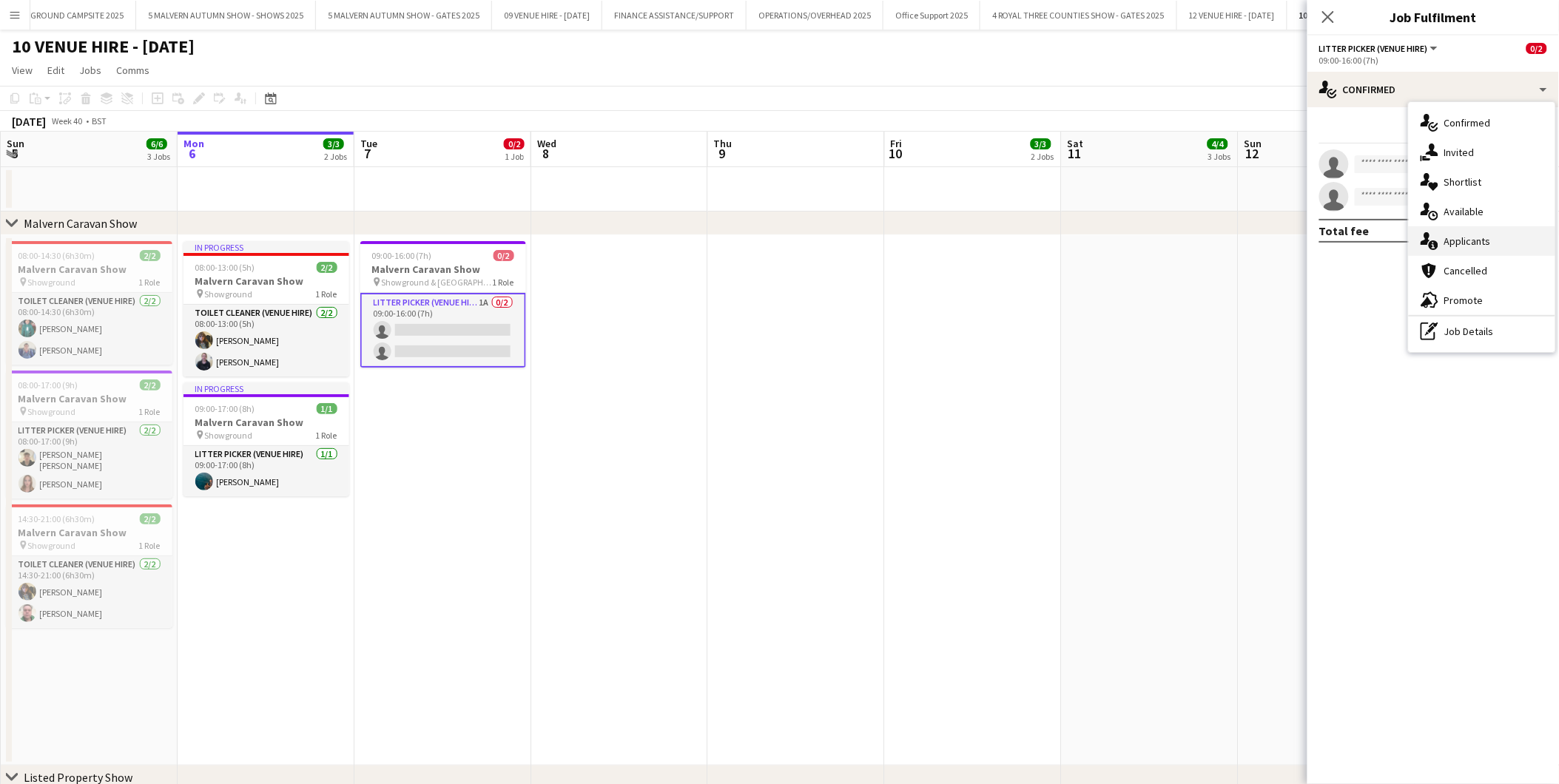
click at [1464, 241] on span "Applicants" at bounding box center [1468, 241] width 47 height 14
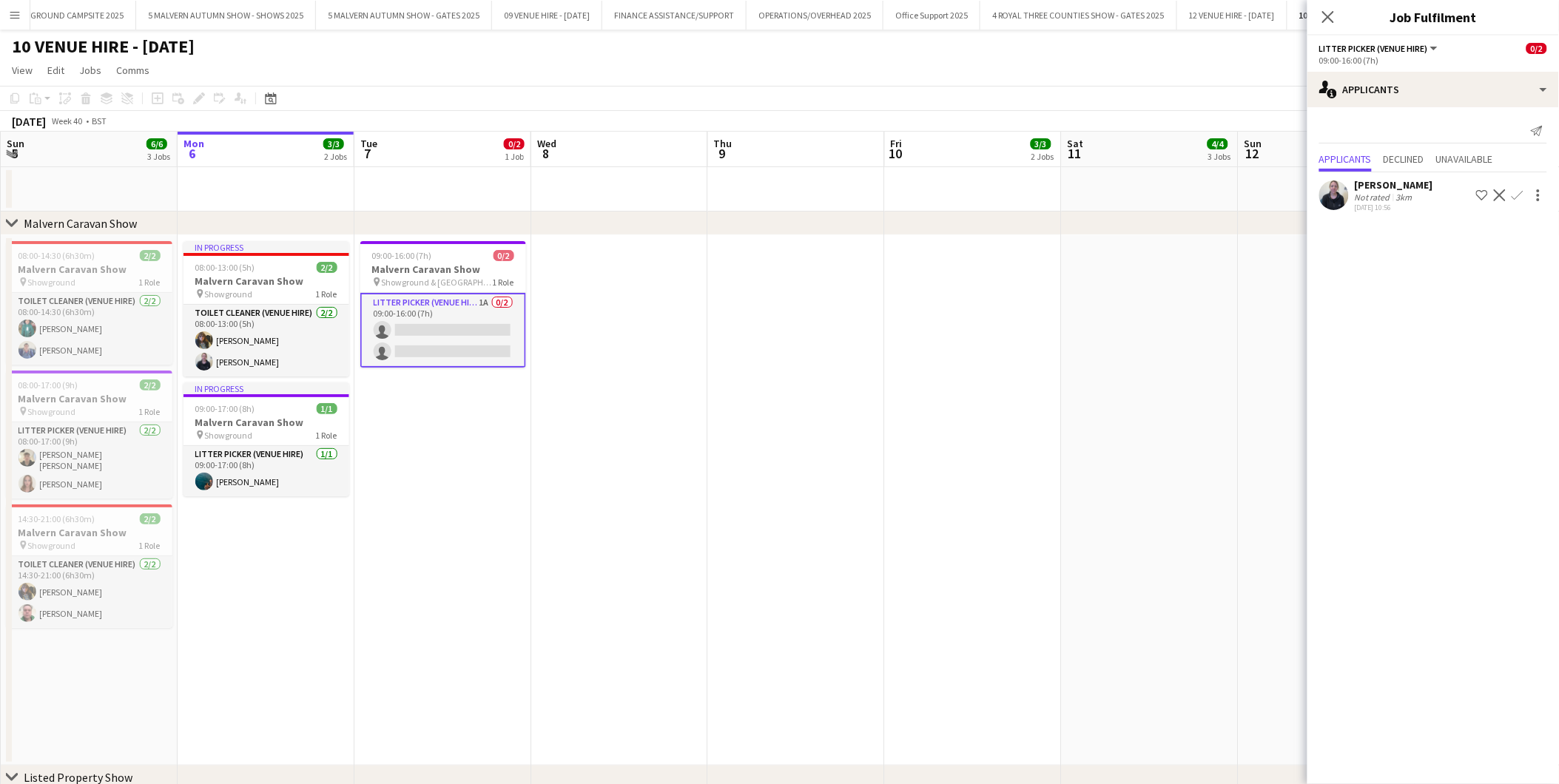
click at [1521, 191] on app-icon "Confirm" at bounding box center [1517, 195] width 12 height 12
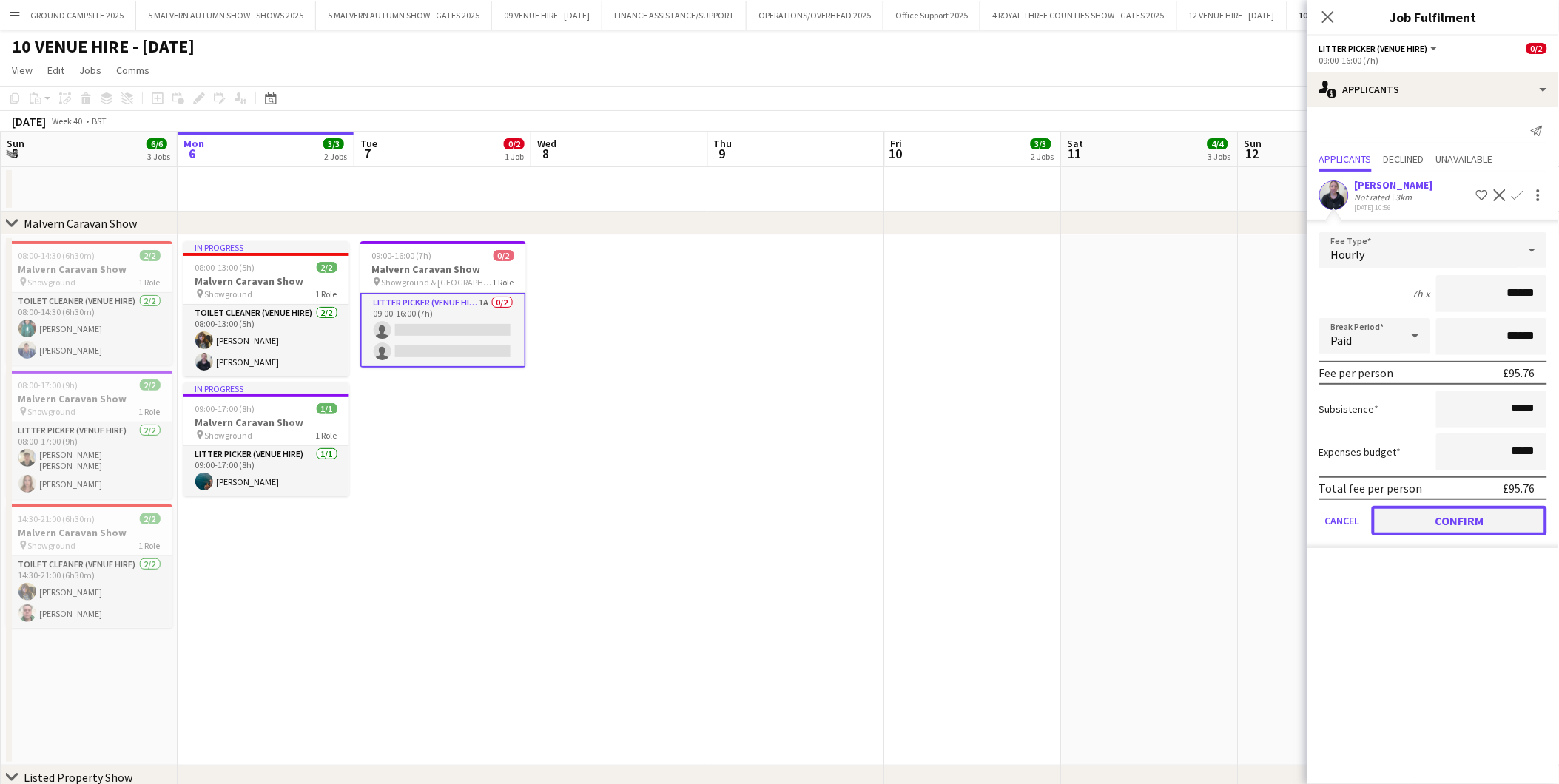
click at [1449, 516] on button "Confirm" at bounding box center [1460, 521] width 176 height 30
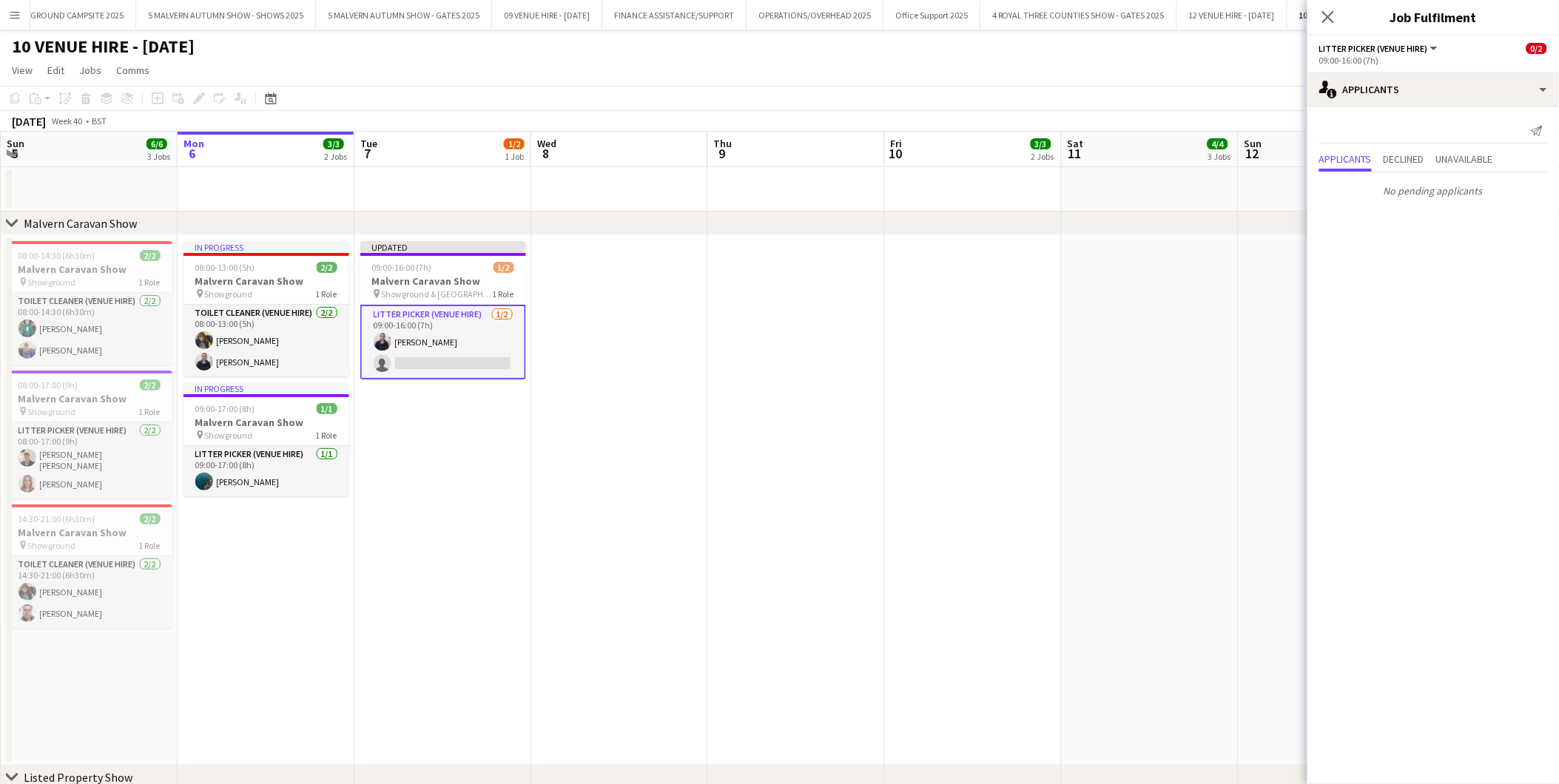
click at [1231, 386] on app-date-cell at bounding box center [1150, 500] width 177 height 530
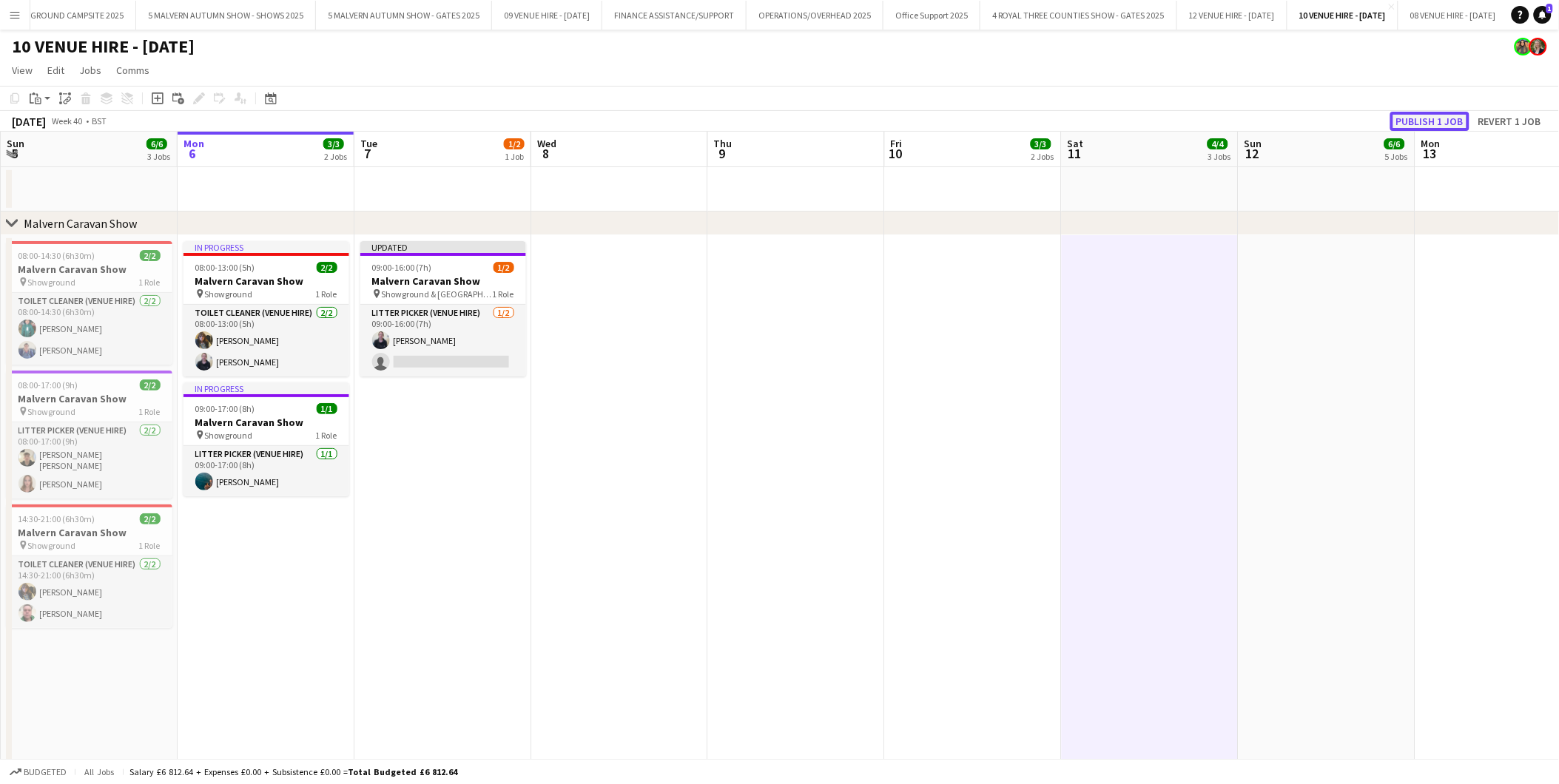
click at [1446, 122] on button "Publish 1 job" at bounding box center [1430, 122] width 79 height 19
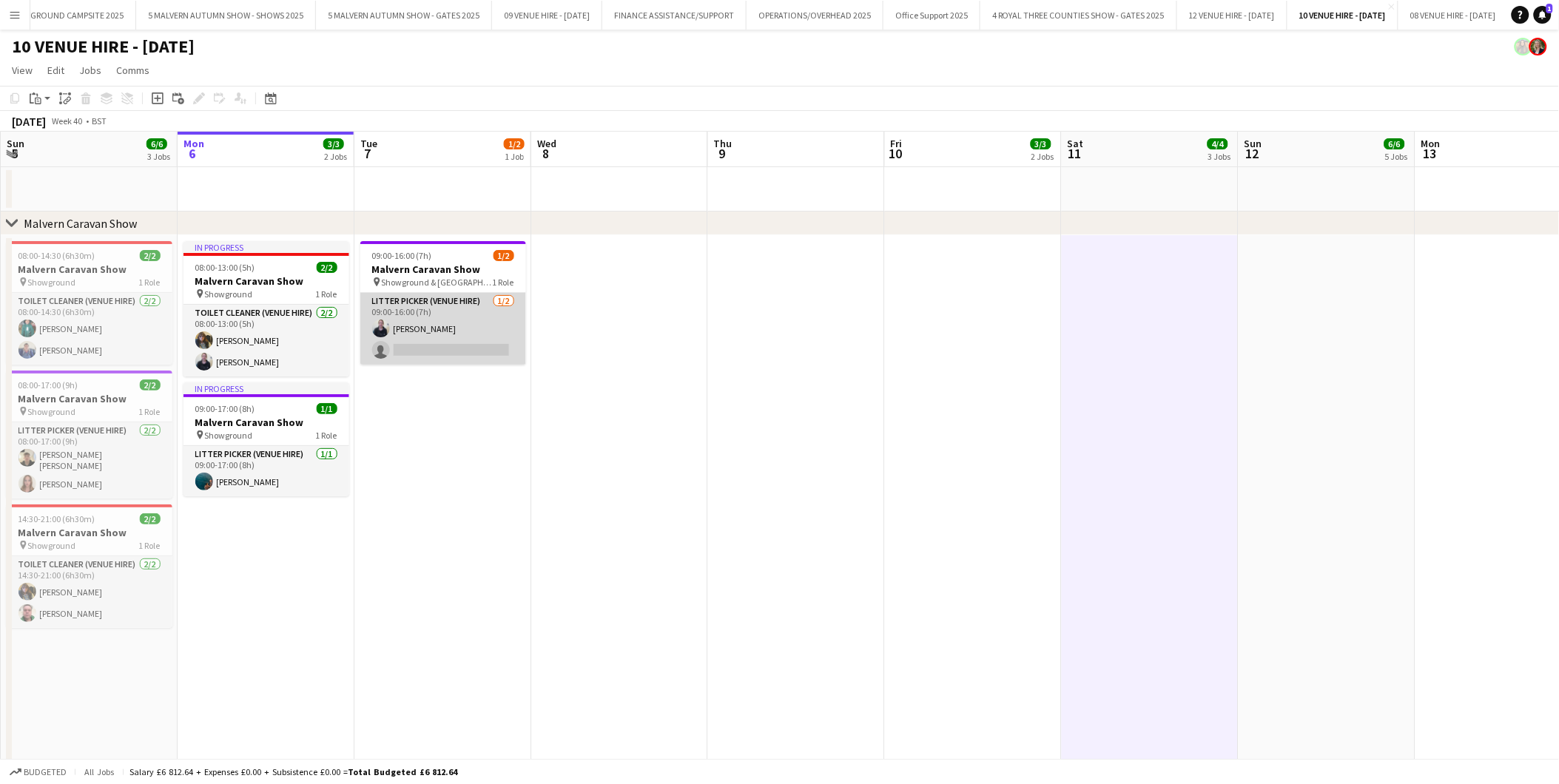
click at [464, 337] on app-card-role "Litter Picker (Venue Hire) [DATE] 09:00-16:00 (7h) [PERSON_NAME] single-neutral…" at bounding box center [443, 329] width 166 height 72
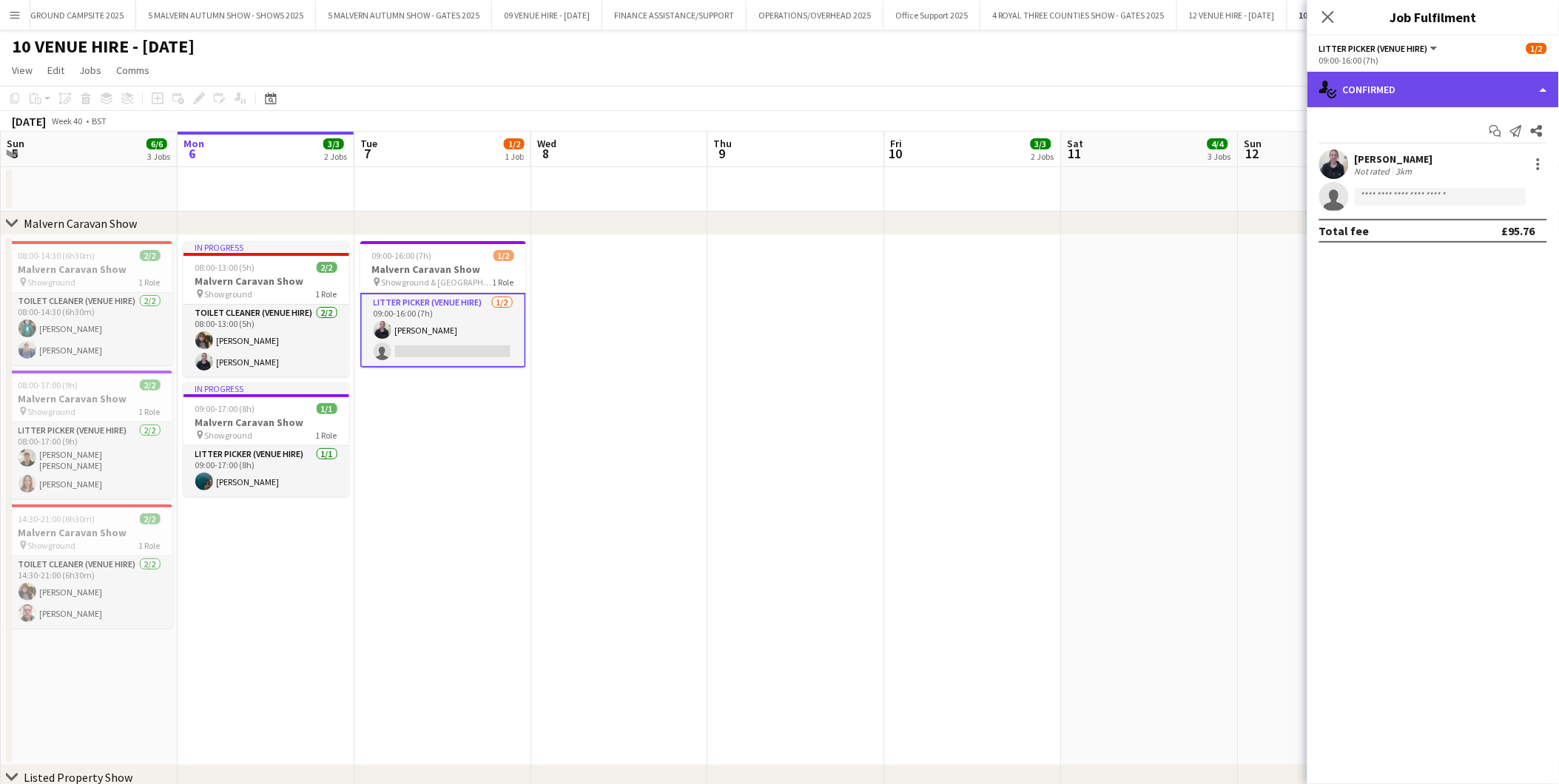
click at [1376, 92] on div "single-neutral-actions-check-2 Confirmed" at bounding box center [1433, 89] width 252 height 35
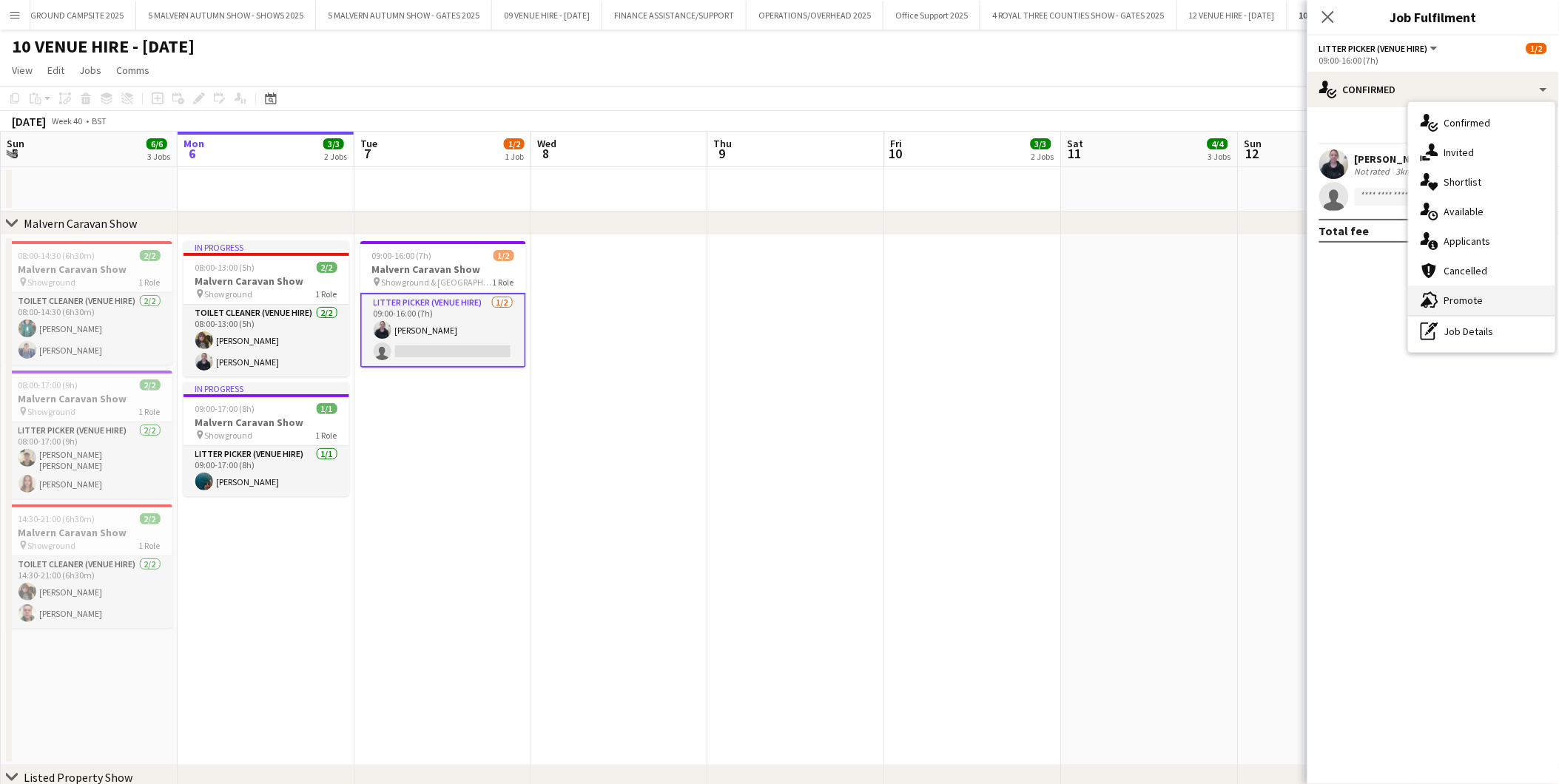
click at [1450, 297] on span "Promote" at bounding box center [1464, 300] width 39 height 14
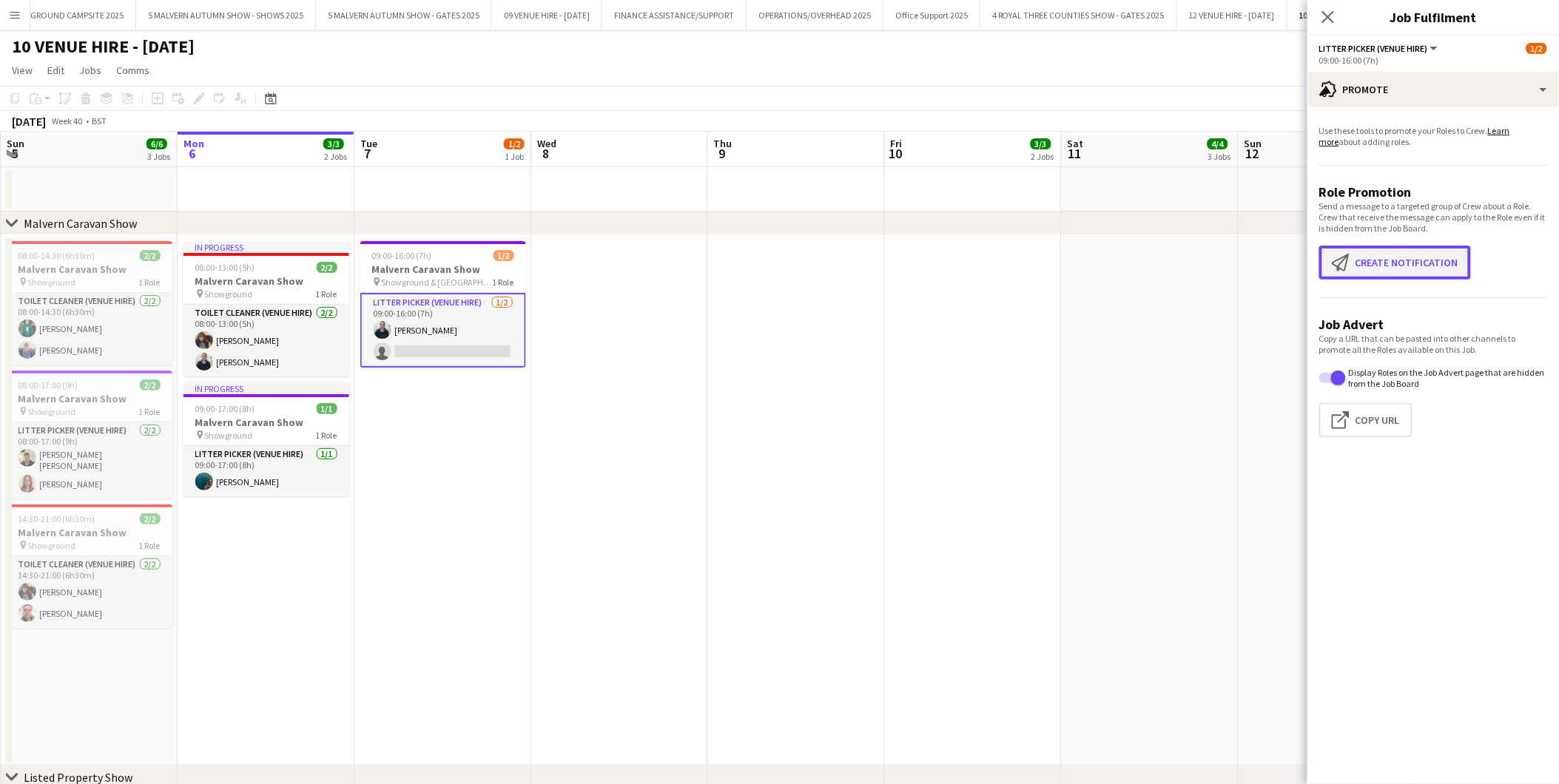
click at [1387, 275] on button "Create notification Create notification" at bounding box center [1395, 263] width 152 height 34
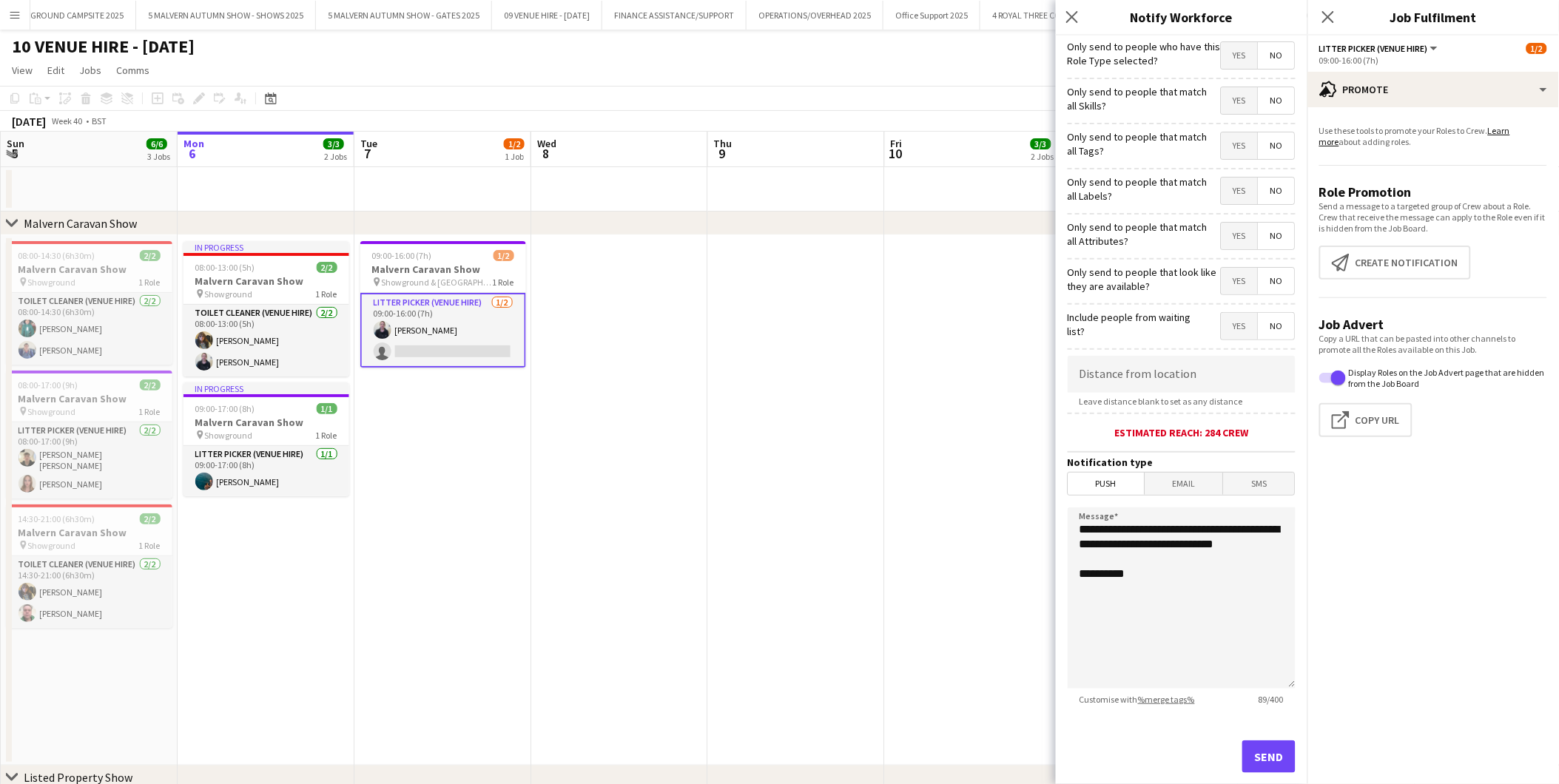
click at [1108, 482] on span "Push" at bounding box center [1107, 484] width 77 height 23
click at [1253, 752] on button "Send" at bounding box center [1269, 757] width 53 height 32
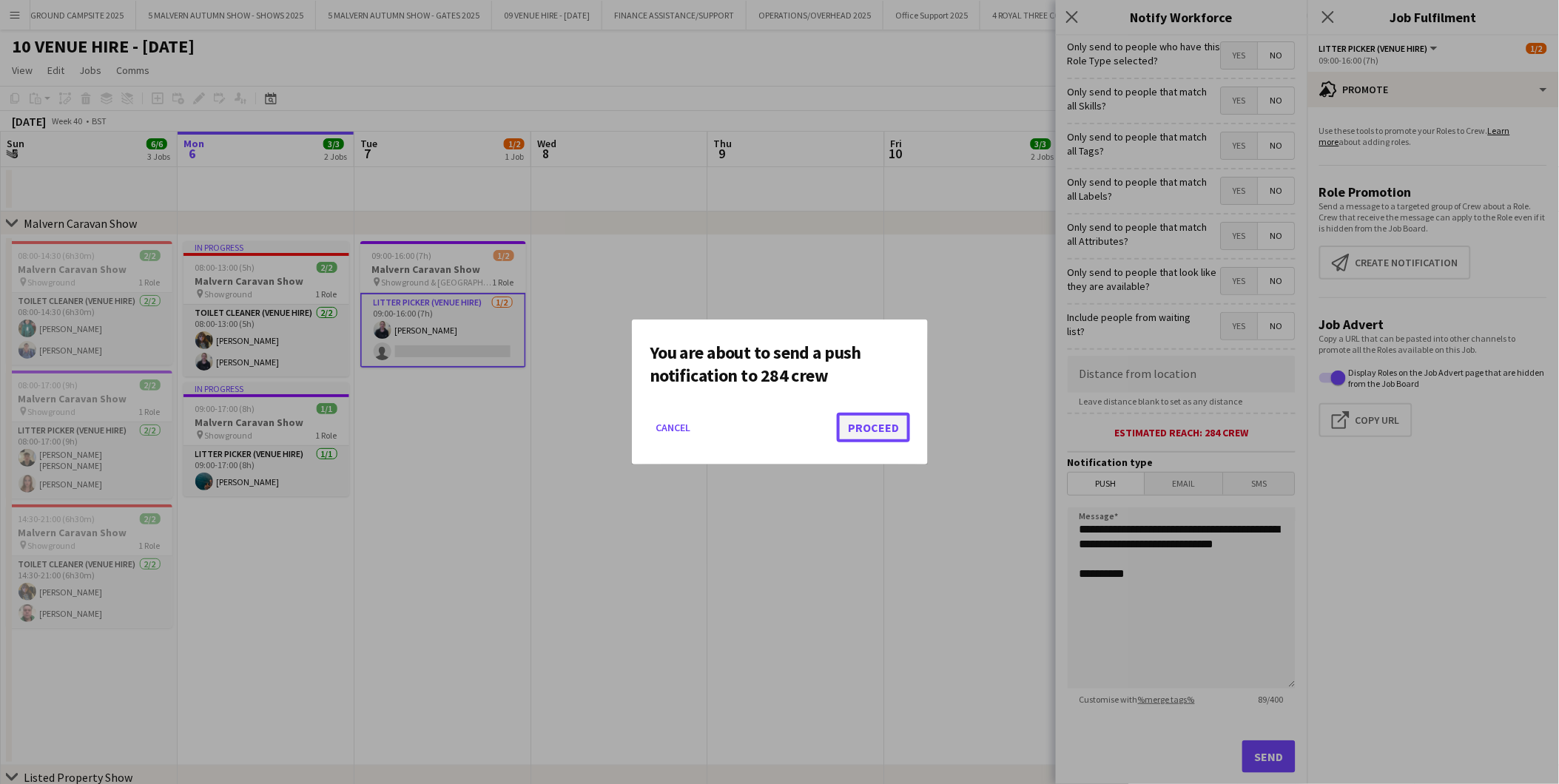
click at [903, 433] on button "Proceed" at bounding box center [873, 427] width 73 height 30
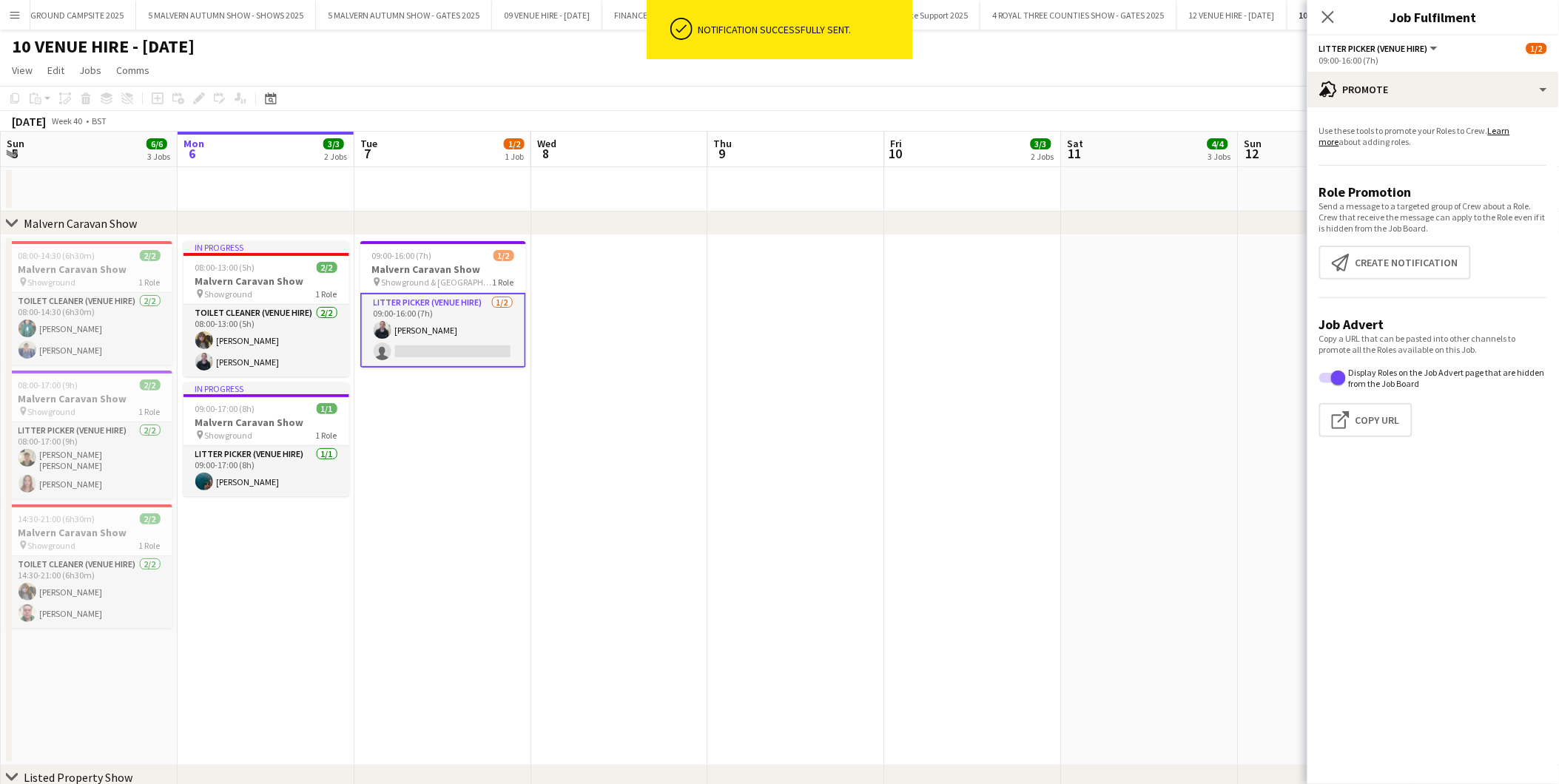
click at [473, 342] on app-card-role "Litter Picker (Venue Hire) [DATE] 09:00-16:00 (7h) [PERSON_NAME] single-neutral…" at bounding box center [443, 330] width 166 height 75
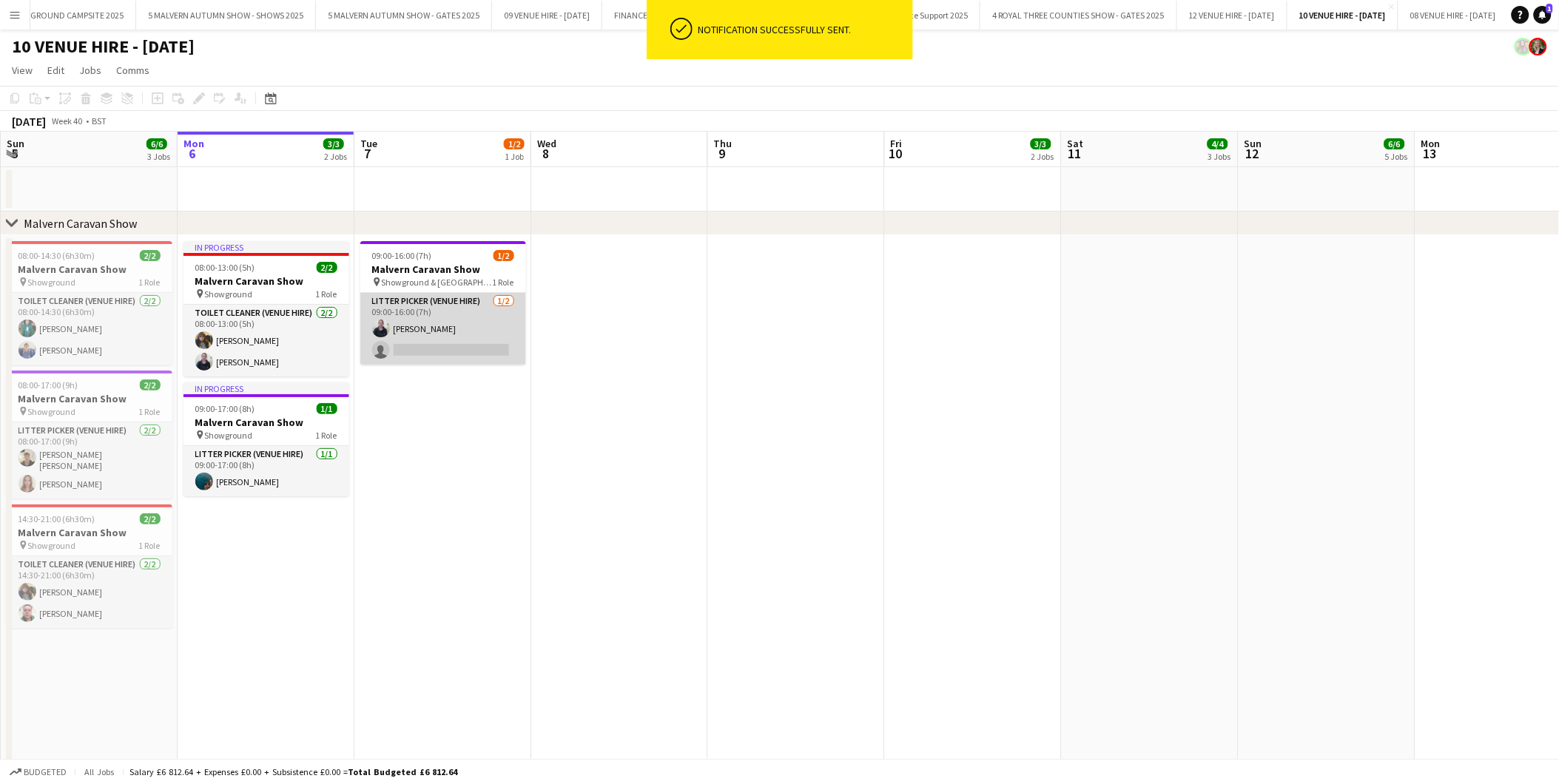
click at [455, 346] on app-card-role "Litter Picker (Venue Hire) [DATE] 09:00-16:00 (7h) [PERSON_NAME] single-neutral…" at bounding box center [443, 329] width 166 height 72
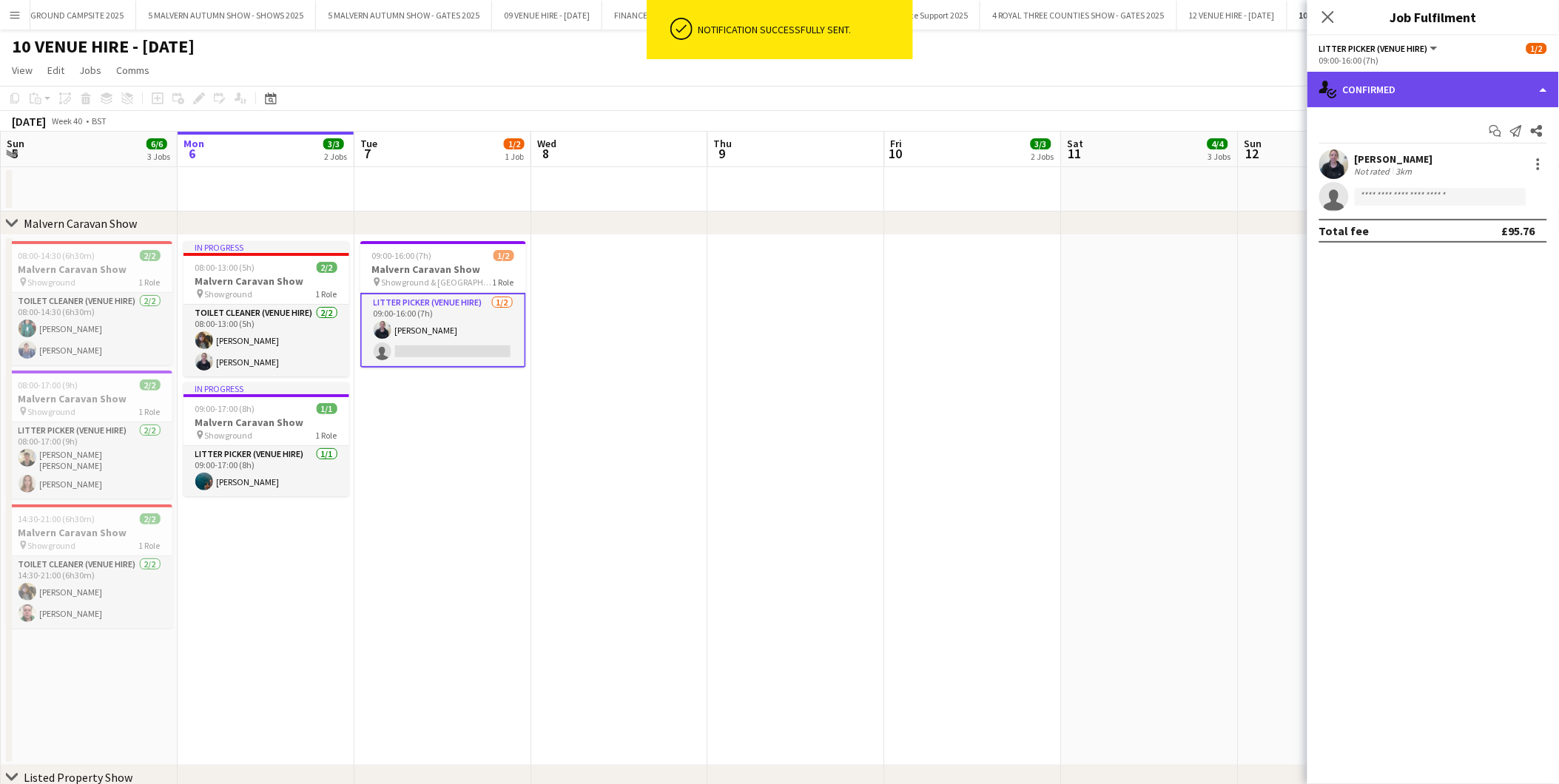
click at [1423, 92] on div "single-neutral-actions-check-2 Confirmed" at bounding box center [1433, 89] width 252 height 35
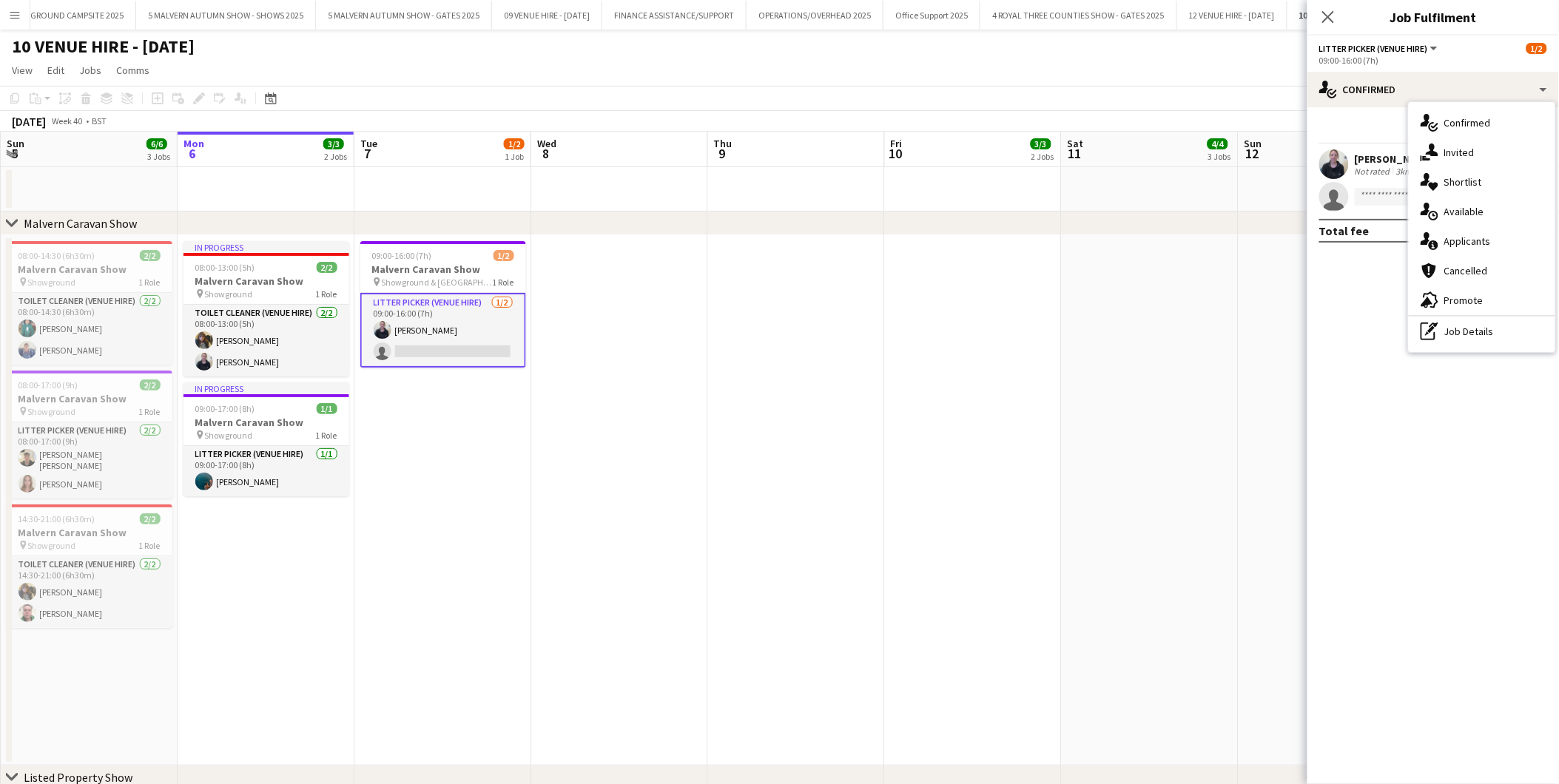
click at [1470, 154] on span "Invited" at bounding box center [1460, 152] width 31 height 14
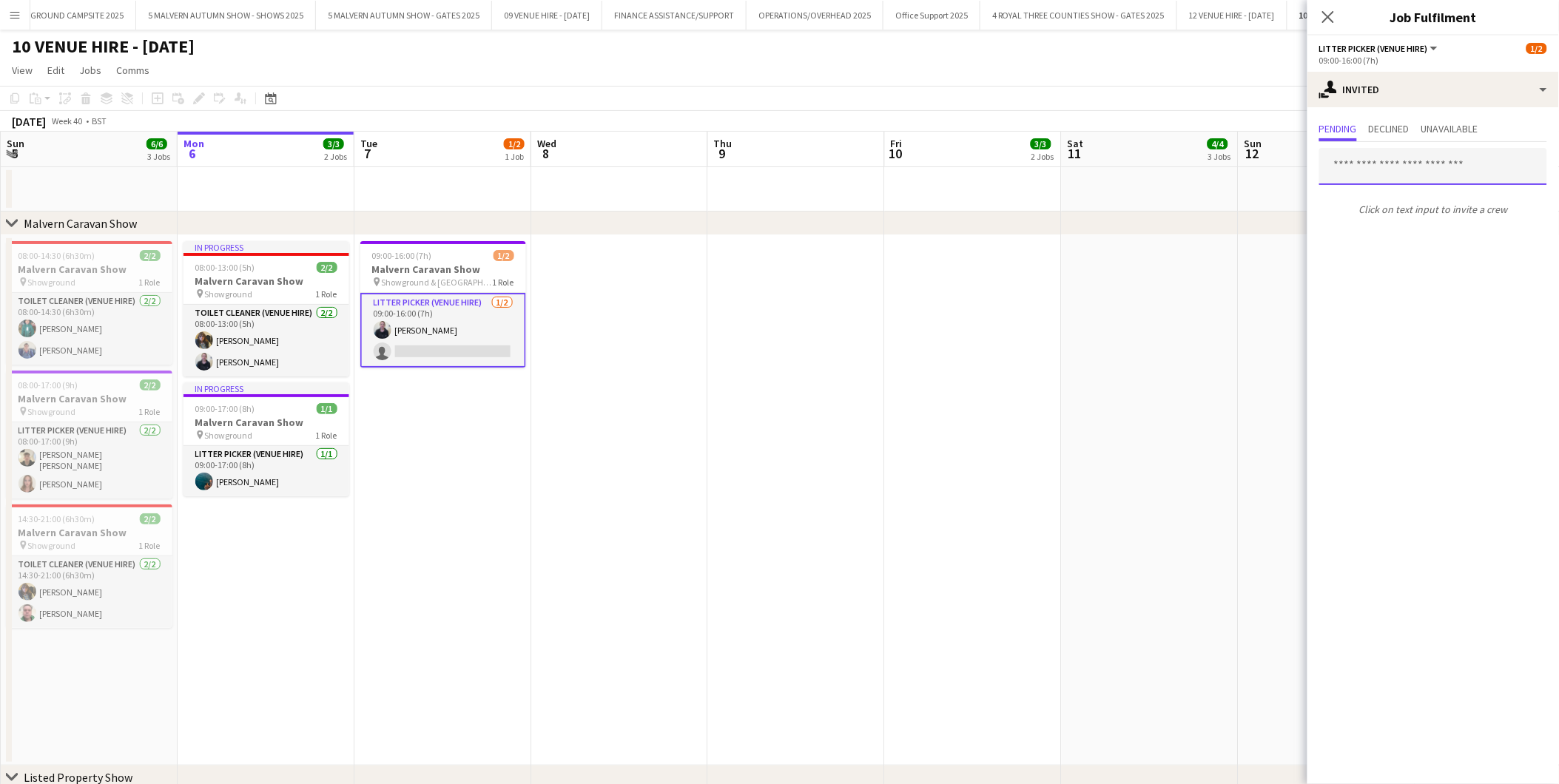
click at [1380, 171] on input "text" at bounding box center [1433, 167] width 228 height 37
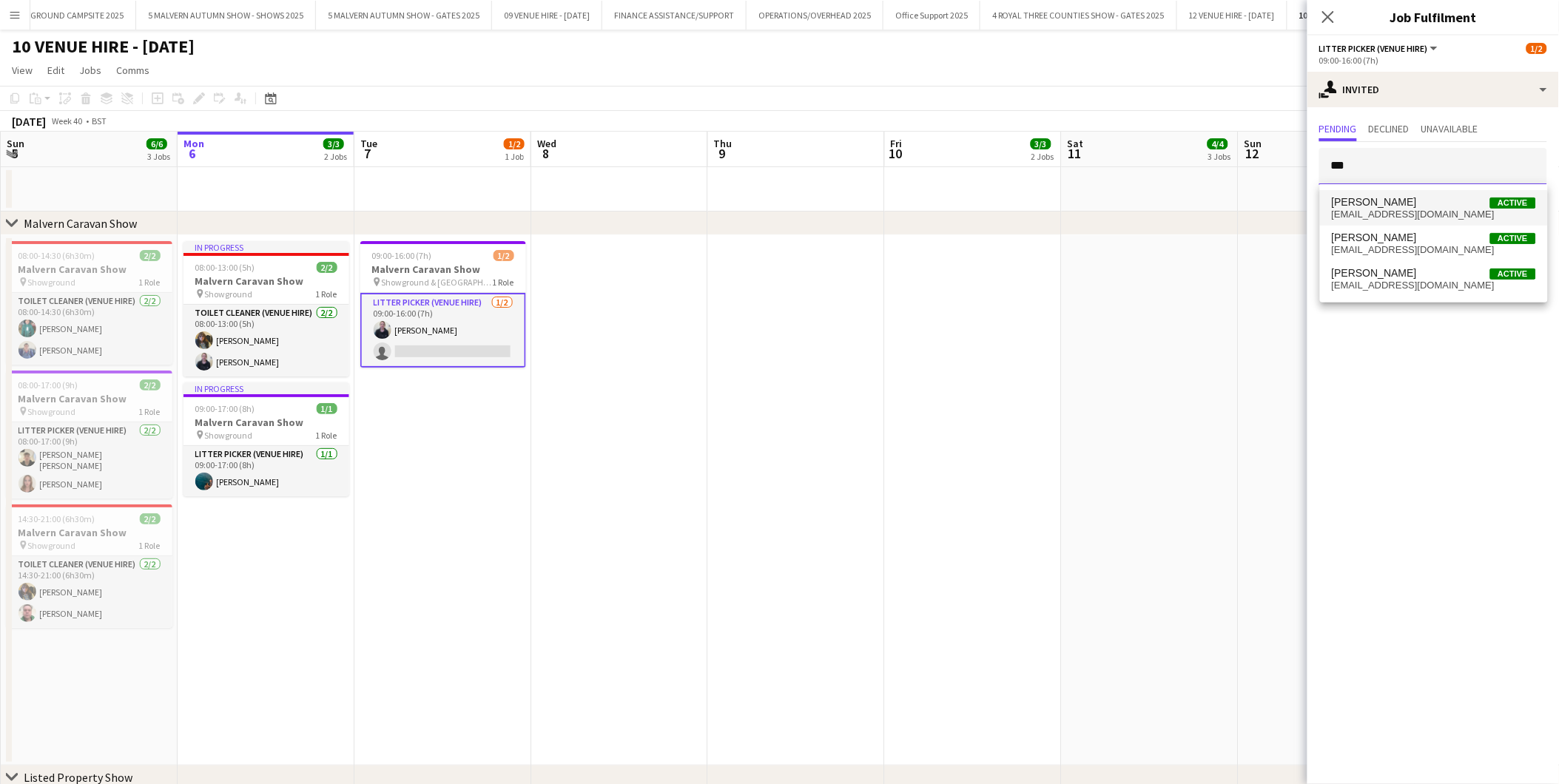
type input "***"
click at [1377, 198] on span "[PERSON_NAME]" at bounding box center [1374, 202] width 85 height 13
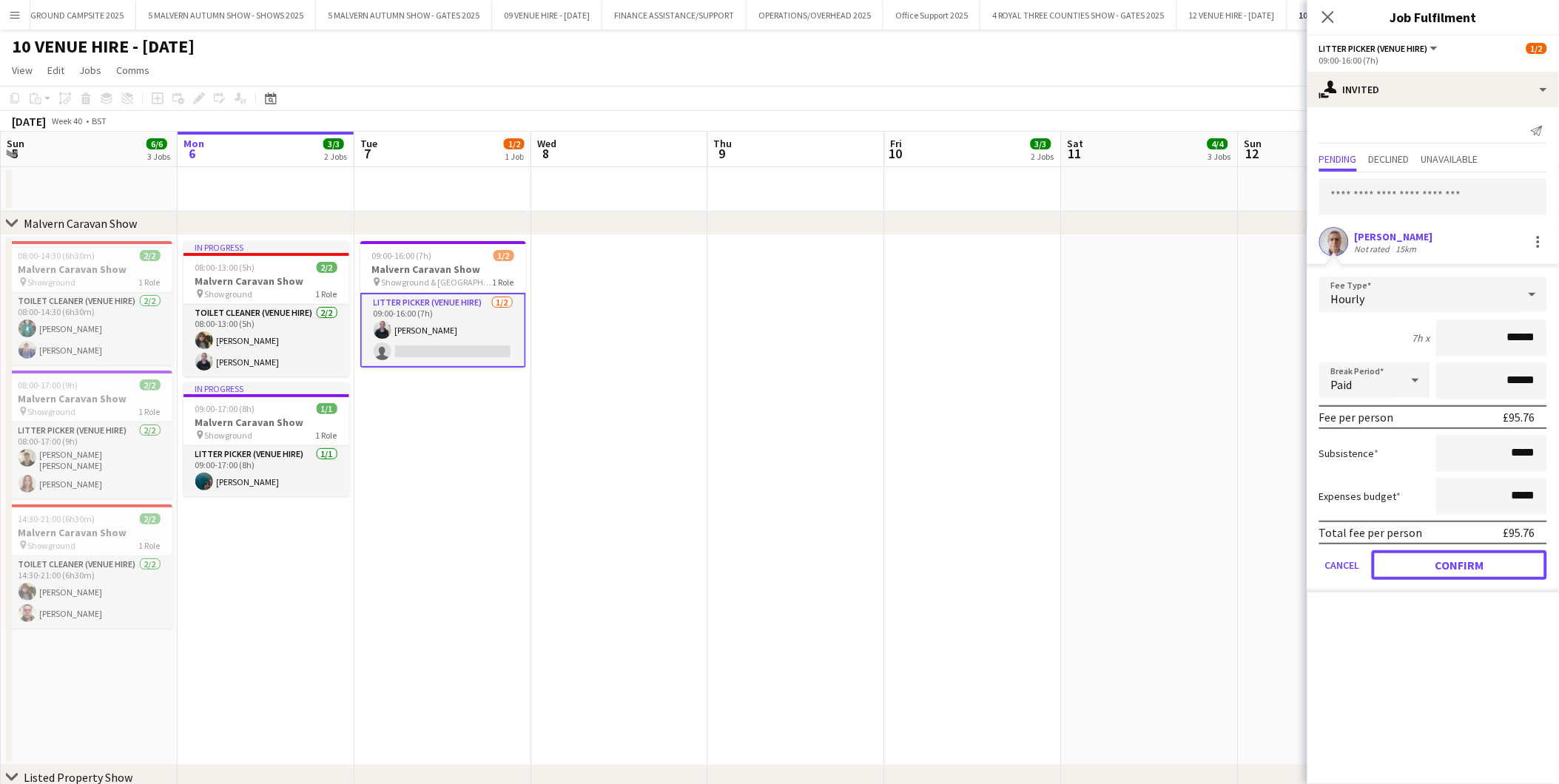
click at [1407, 562] on button "Confirm" at bounding box center [1460, 565] width 176 height 30
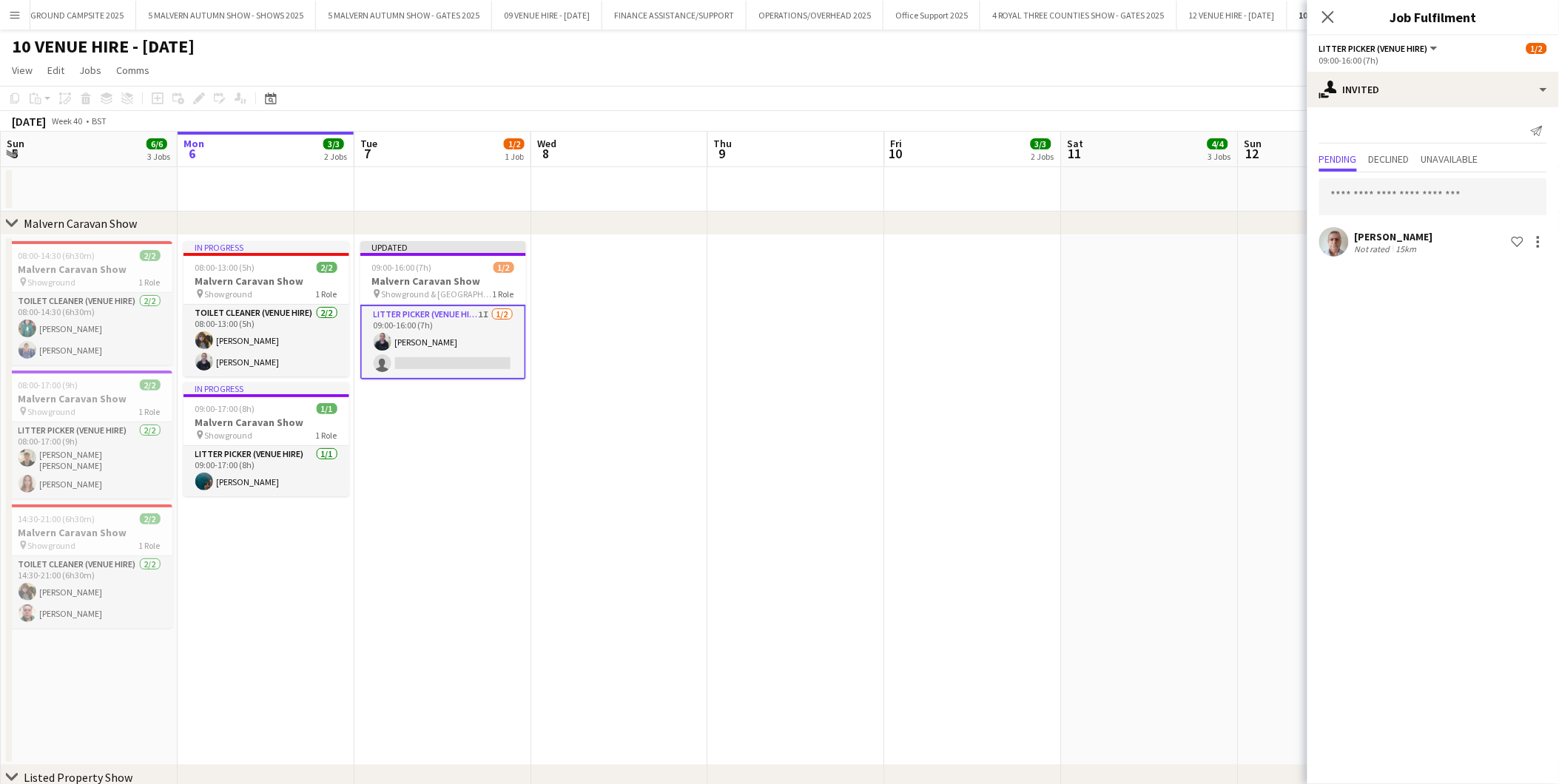
click at [1187, 428] on app-date-cell at bounding box center [1150, 500] width 177 height 530
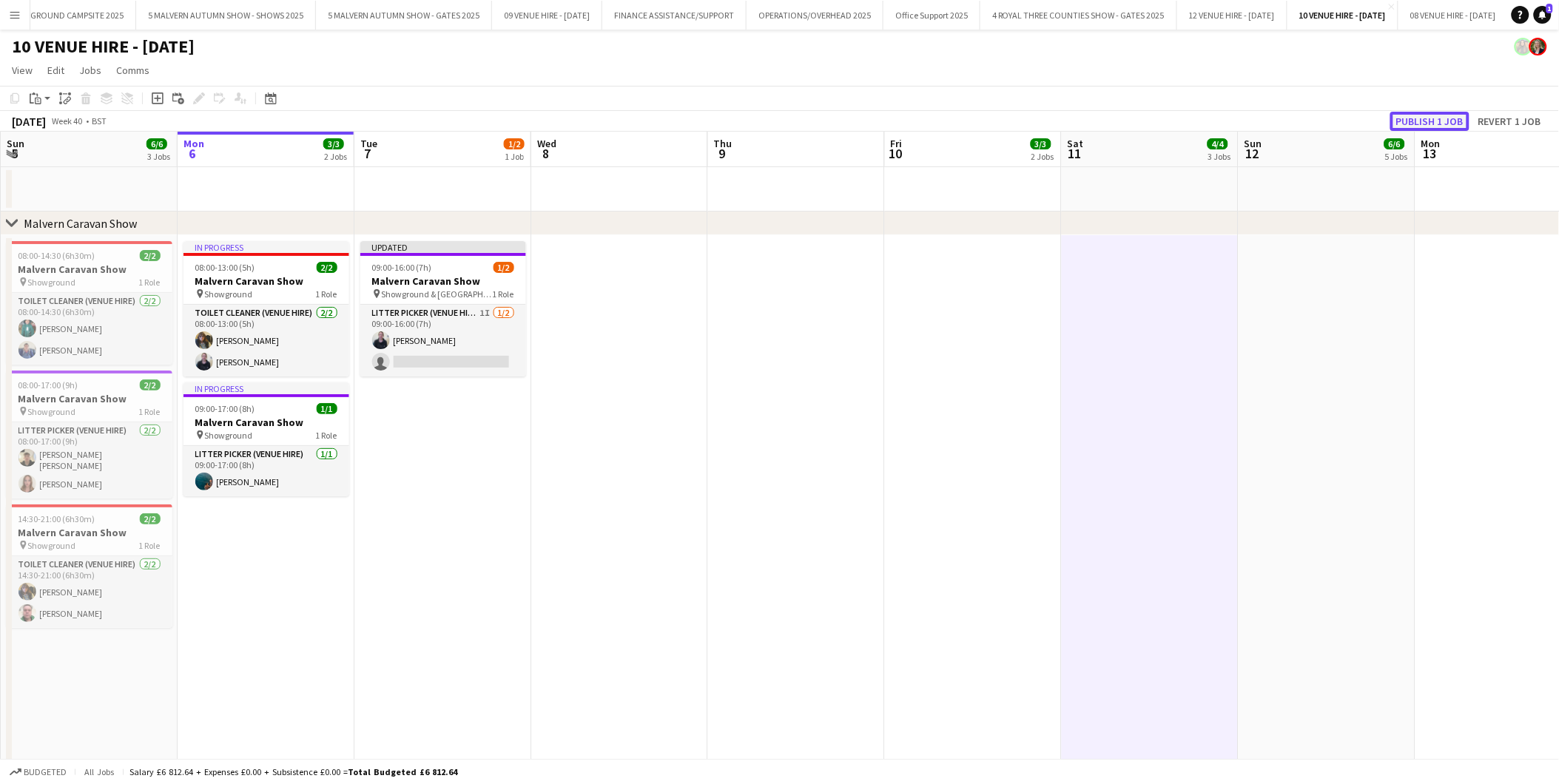
click at [1432, 117] on button "Publish 1 job" at bounding box center [1430, 122] width 79 height 19
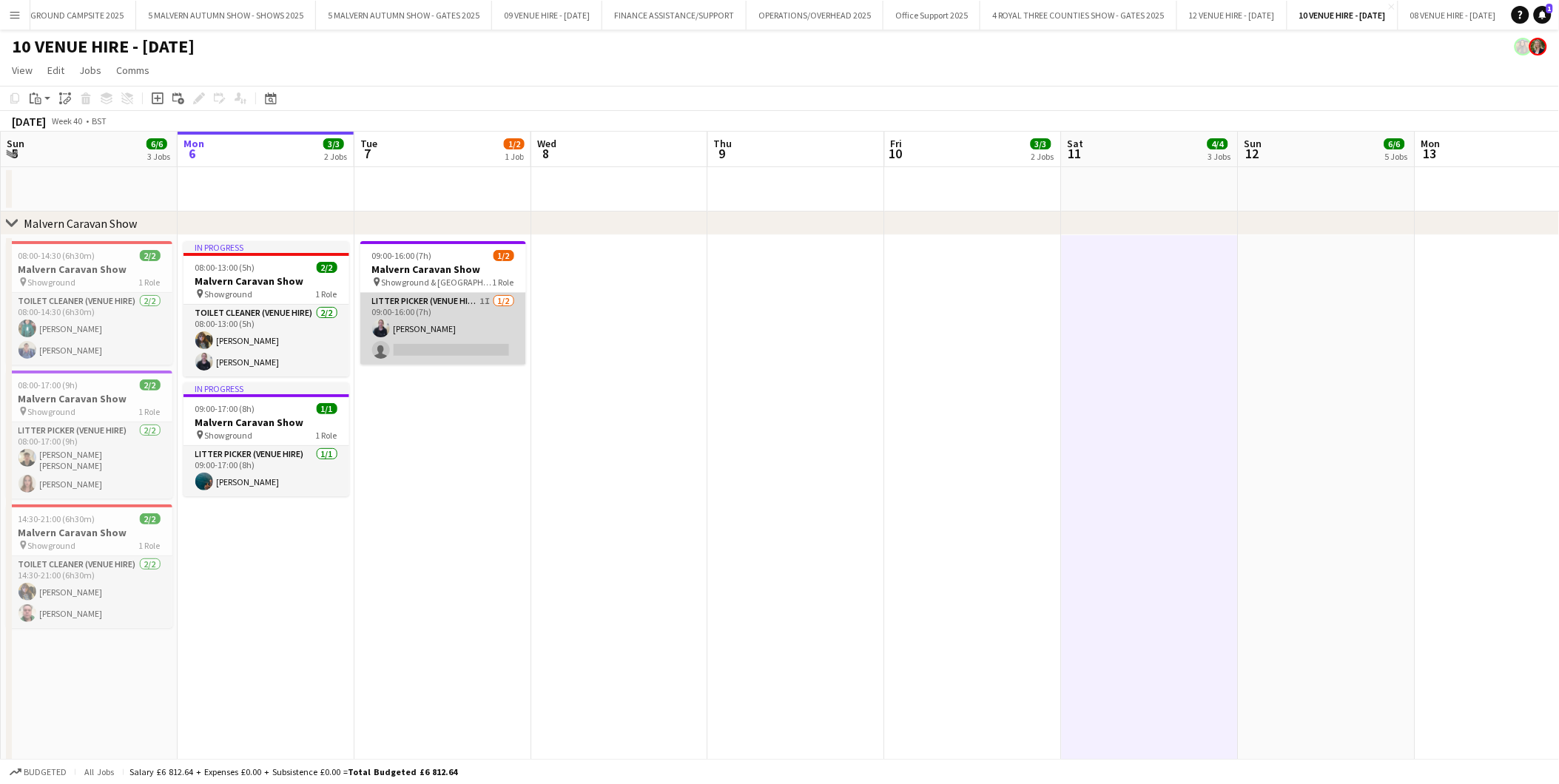
click at [435, 351] on app-card-role "Litter Picker (Venue Hire) 1I [DATE] 09:00-16:00 (7h) [PERSON_NAME] single-neut…" at bounding box center [443, 329] width 166 height 72
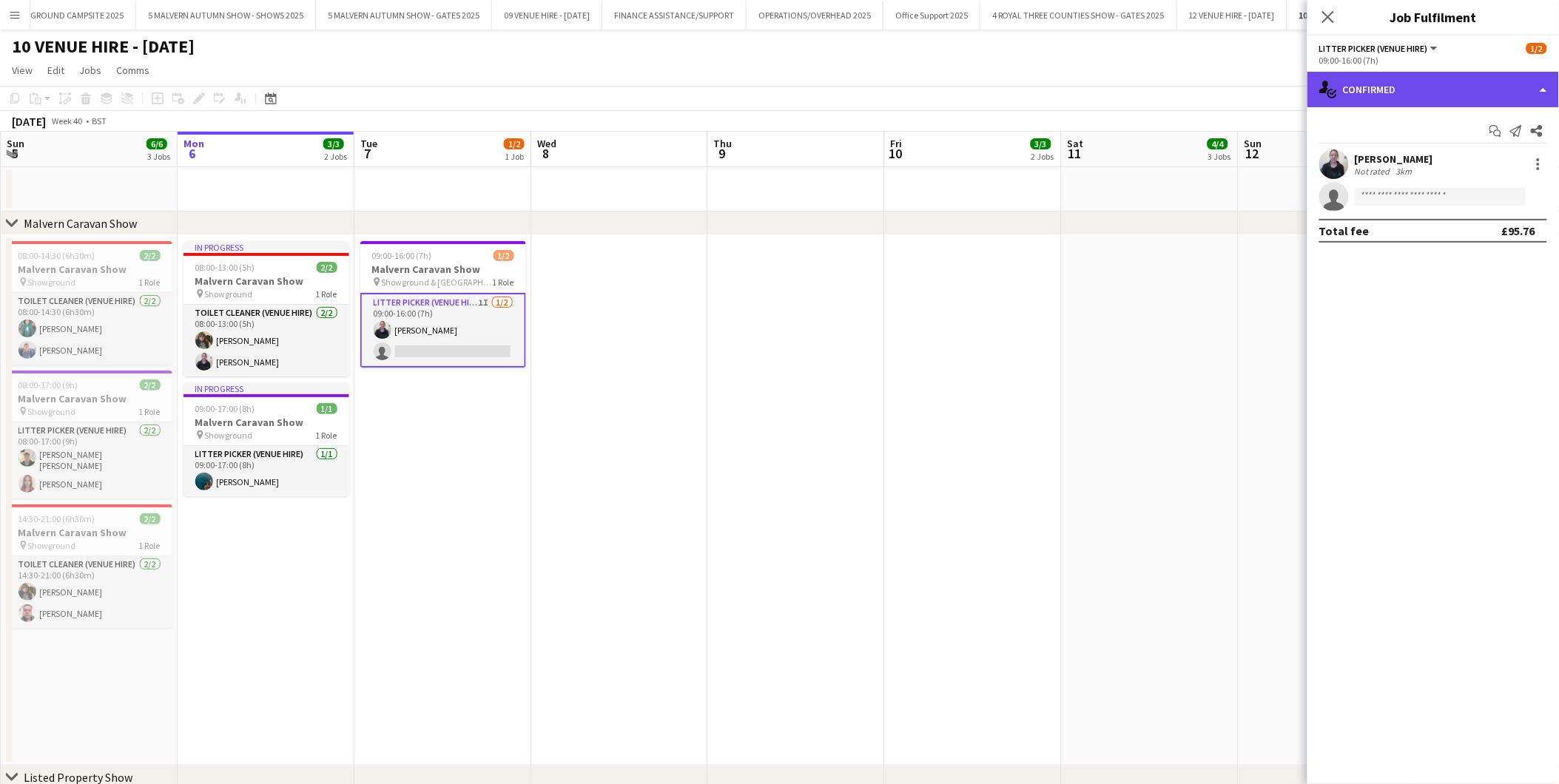
click at [1408, 93] on div "single-neutral-actions-check-2 Confirmed" at bounding box center [1433, 89] width 252 height 35
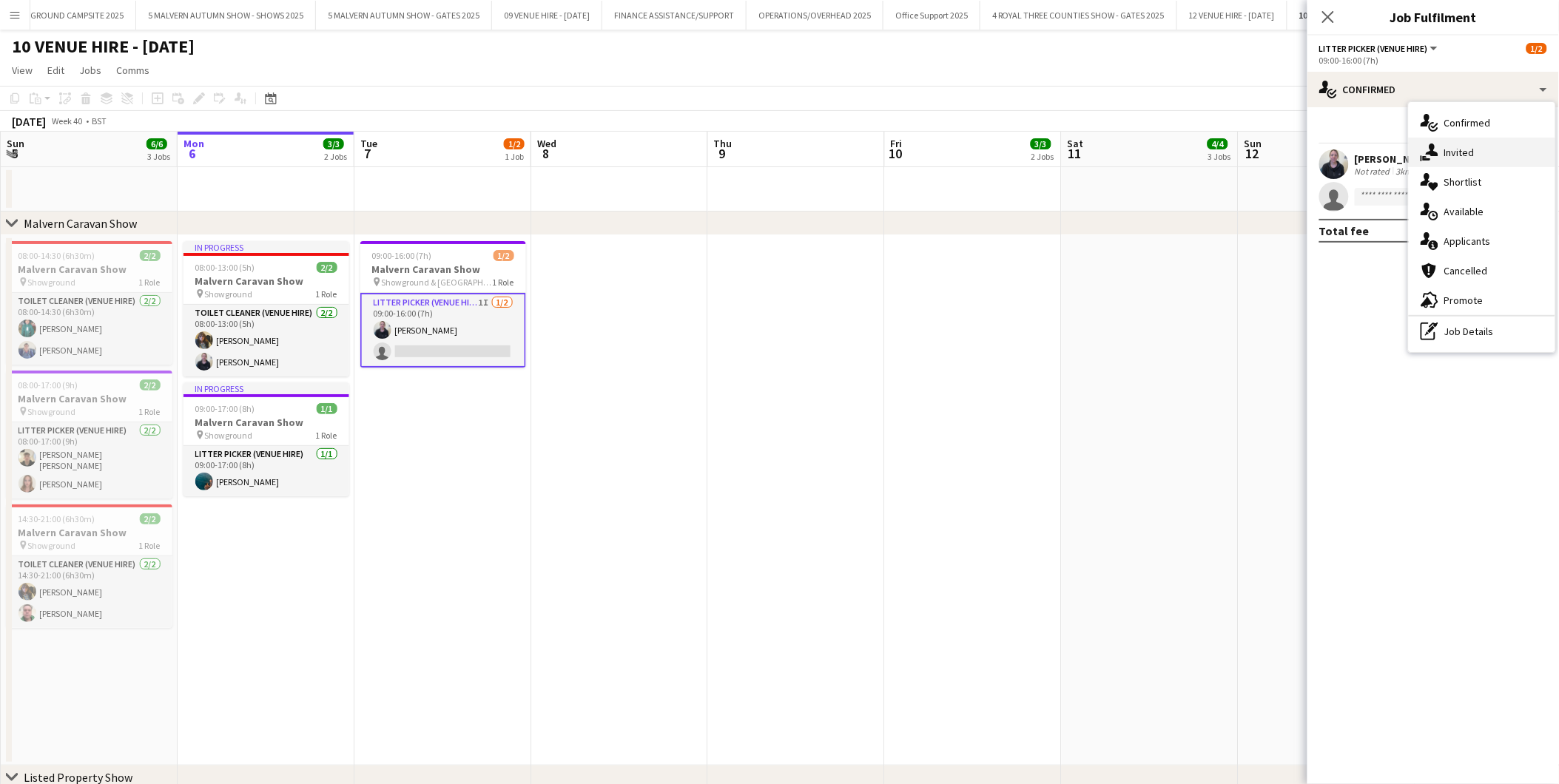
click at [1457, 153] on span "Invited" at bounding box center [1460, 152] width 31 height 14
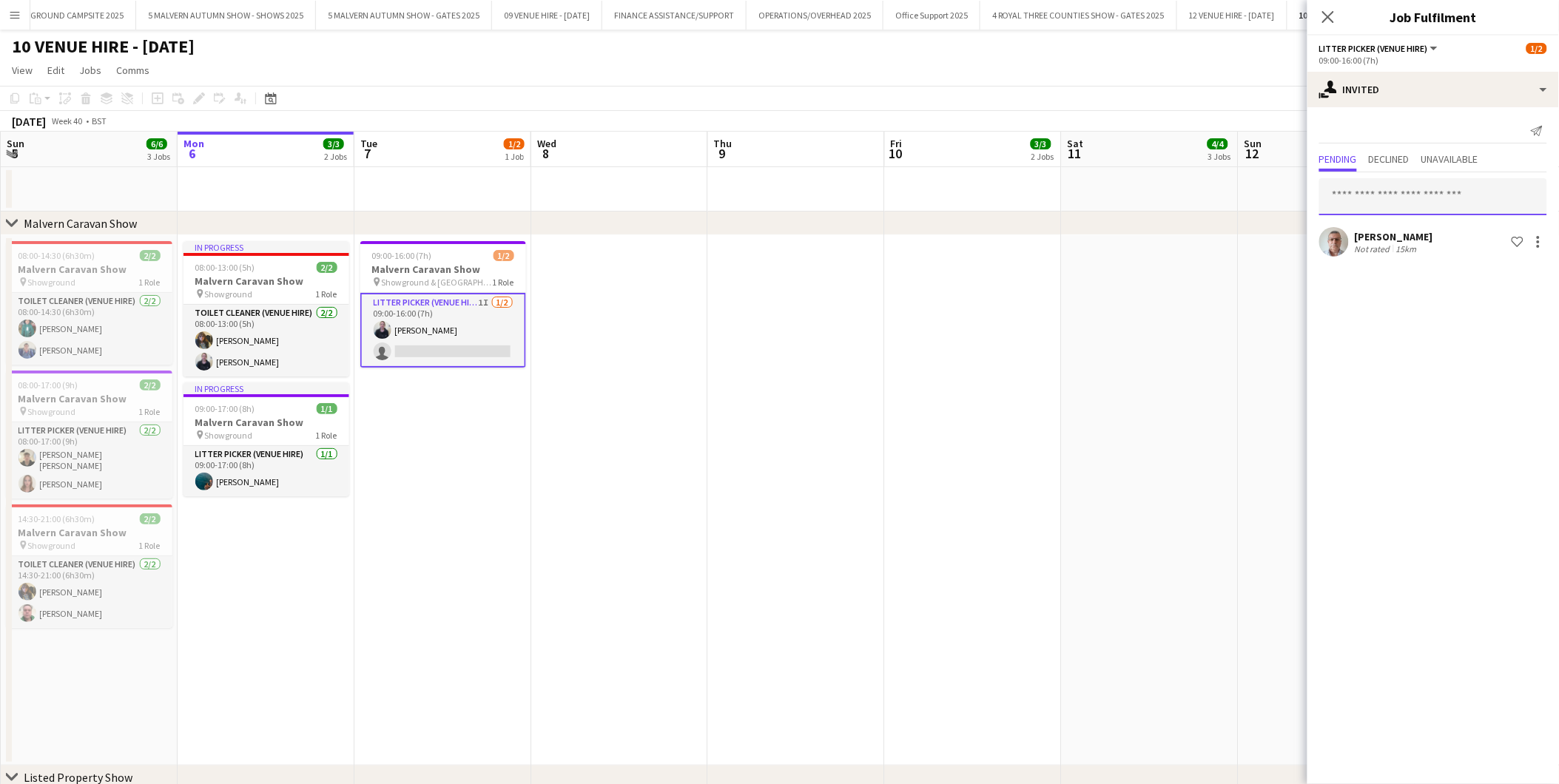
click at [1399, 202] on input "text" at bounding box center [1433, 197] width 228 height 37
type input "******"
click at [1389, 230] on span "[PERSON_NAME] Active" at bounding box center [1433, 233] width 204 height 13
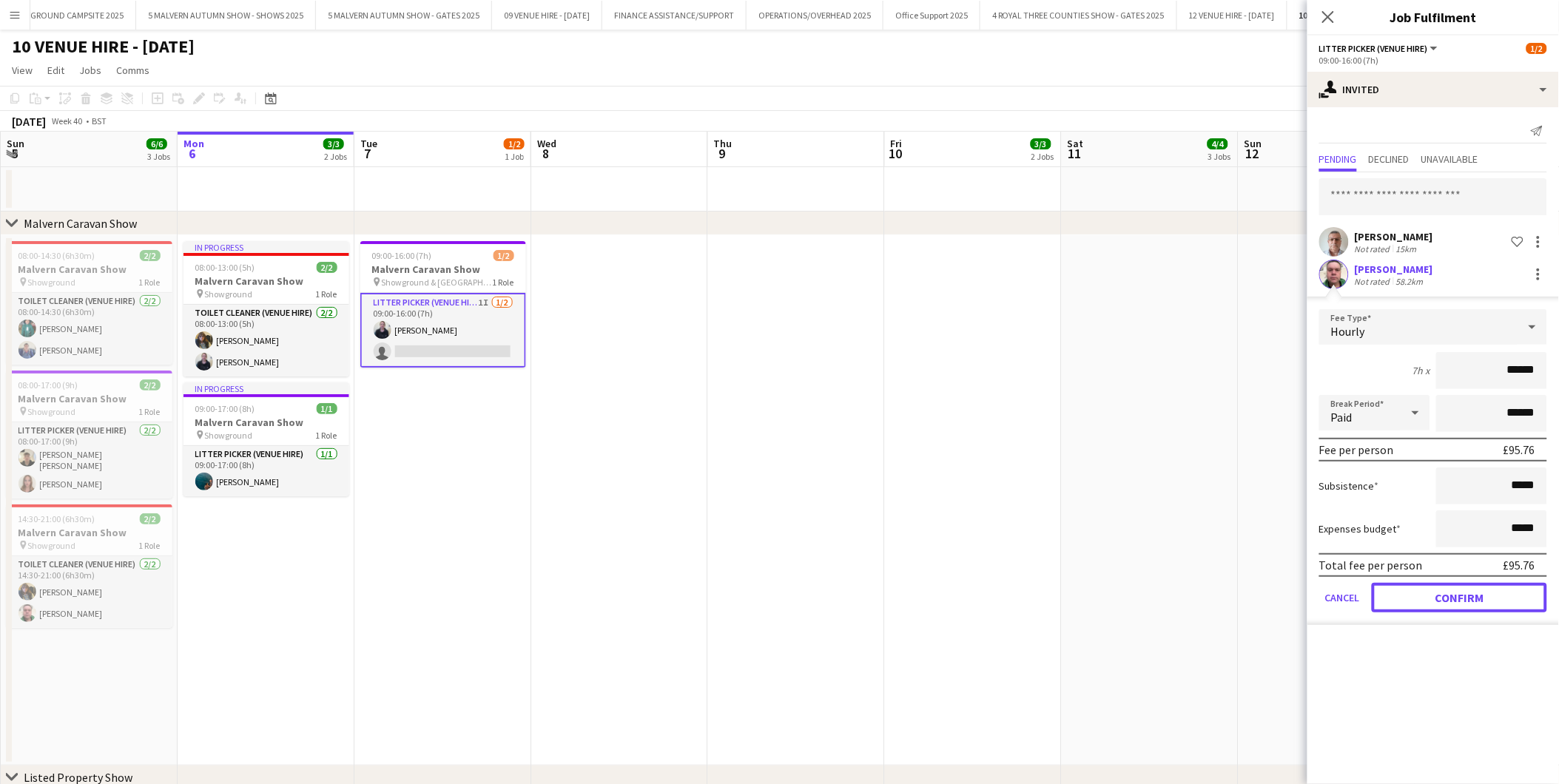
click at [1451, 585] on button "Confirm" at bounding box center [1460, 597] width 176 height 30
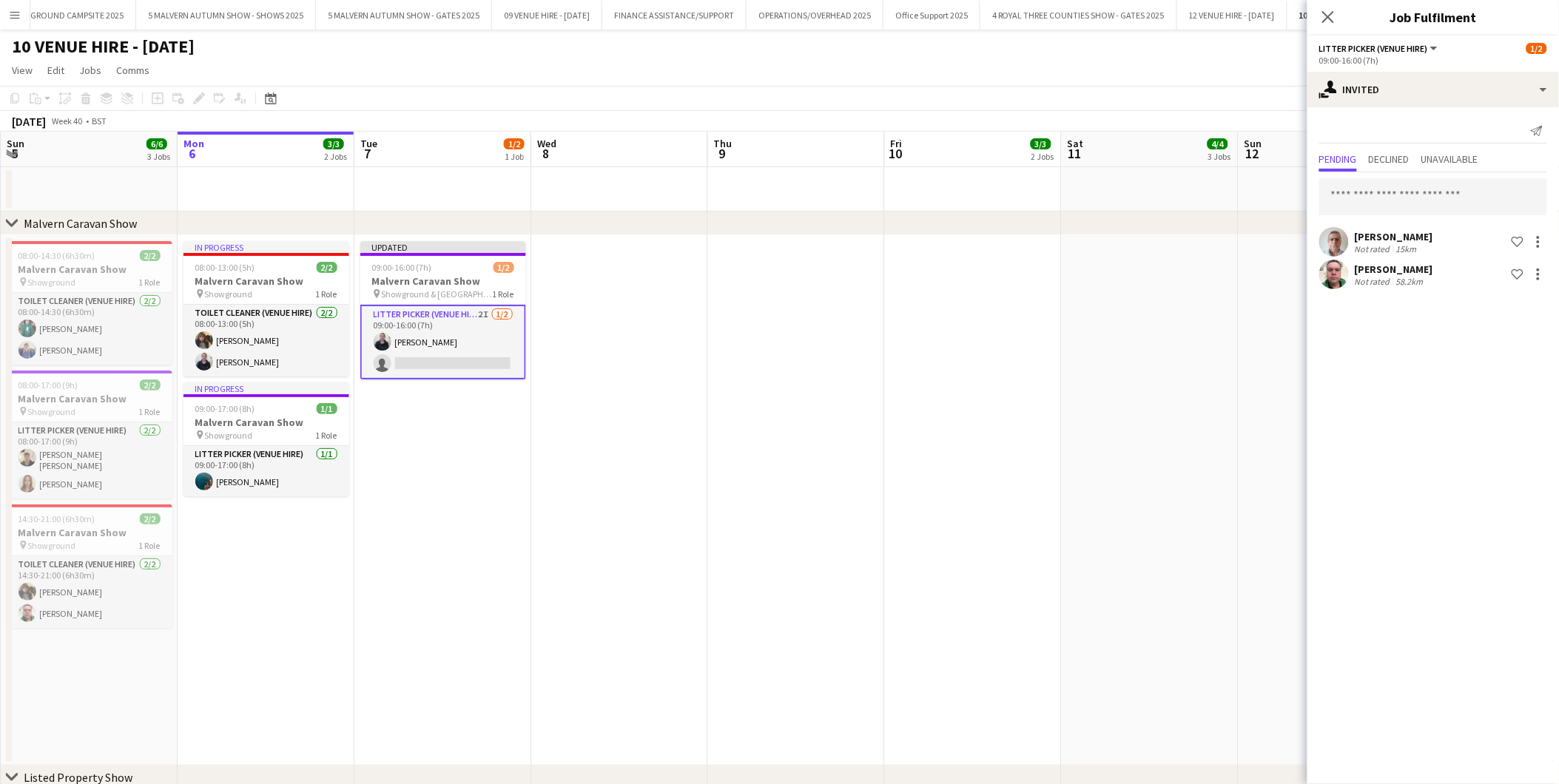
click at [1257, 482] on app-date-cell at bounding box center [1327, 500] width 177 height 530
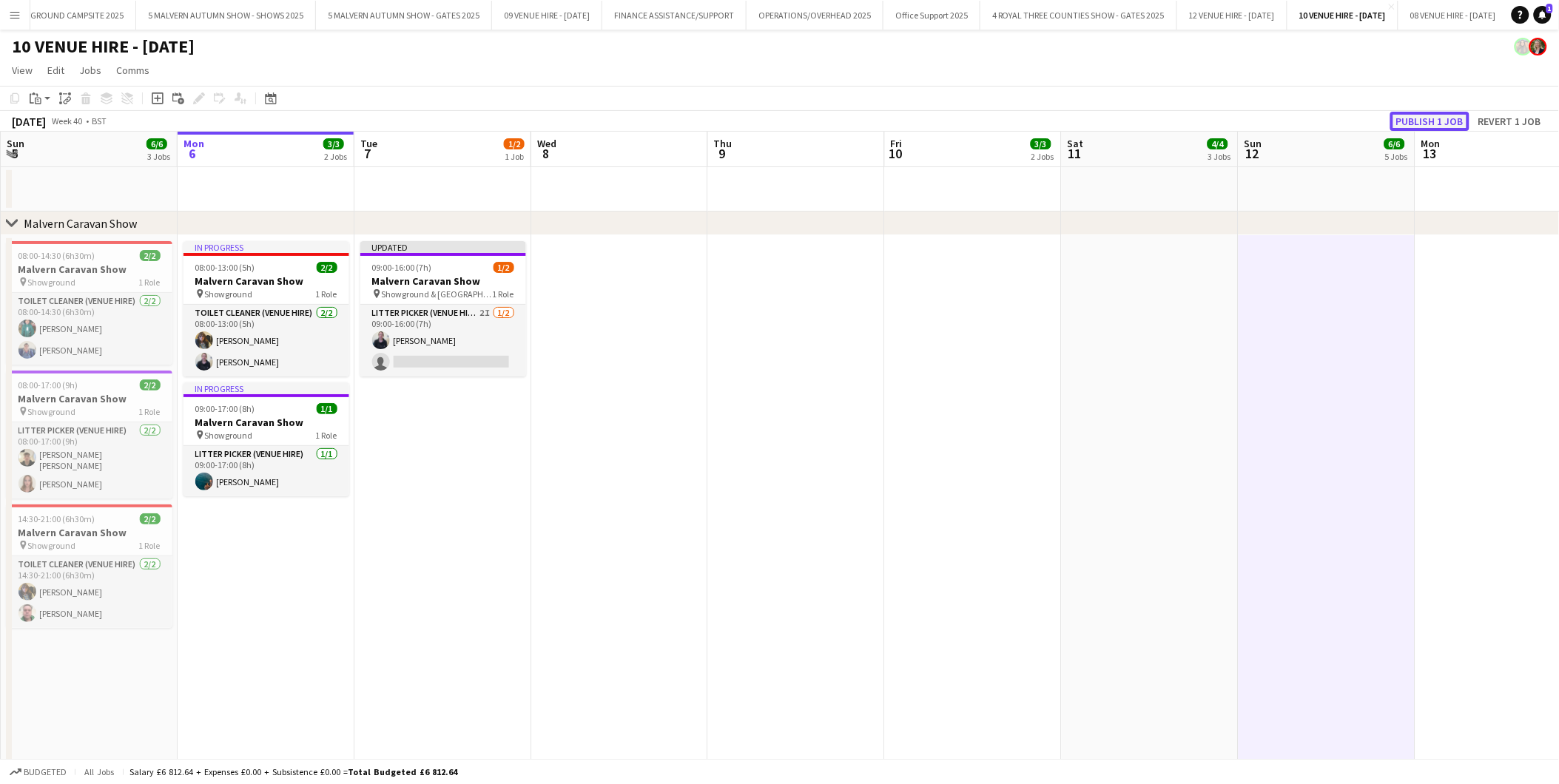
click at [1445, 126] on button "Publish 1 job" at bounding box center [1430, 122] width 79 height 19
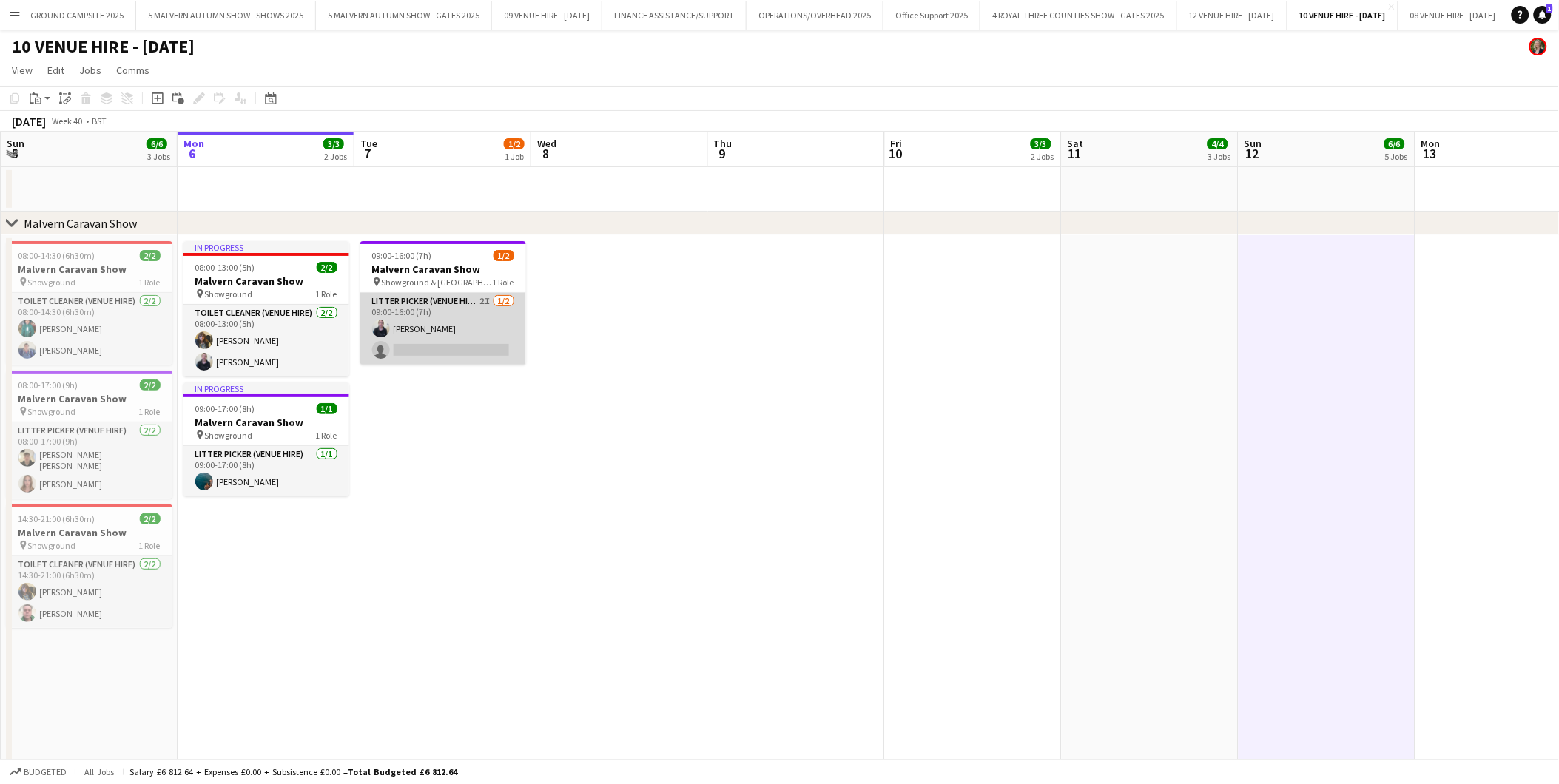
click at [459, 342] on app-card-role "Litter Picker (Venue Hire) 2I [DATE] 09:00-16:00 (7h) [PERSON_NAME] single-neut…" at bounding box center [443, 329] width 166 height 72
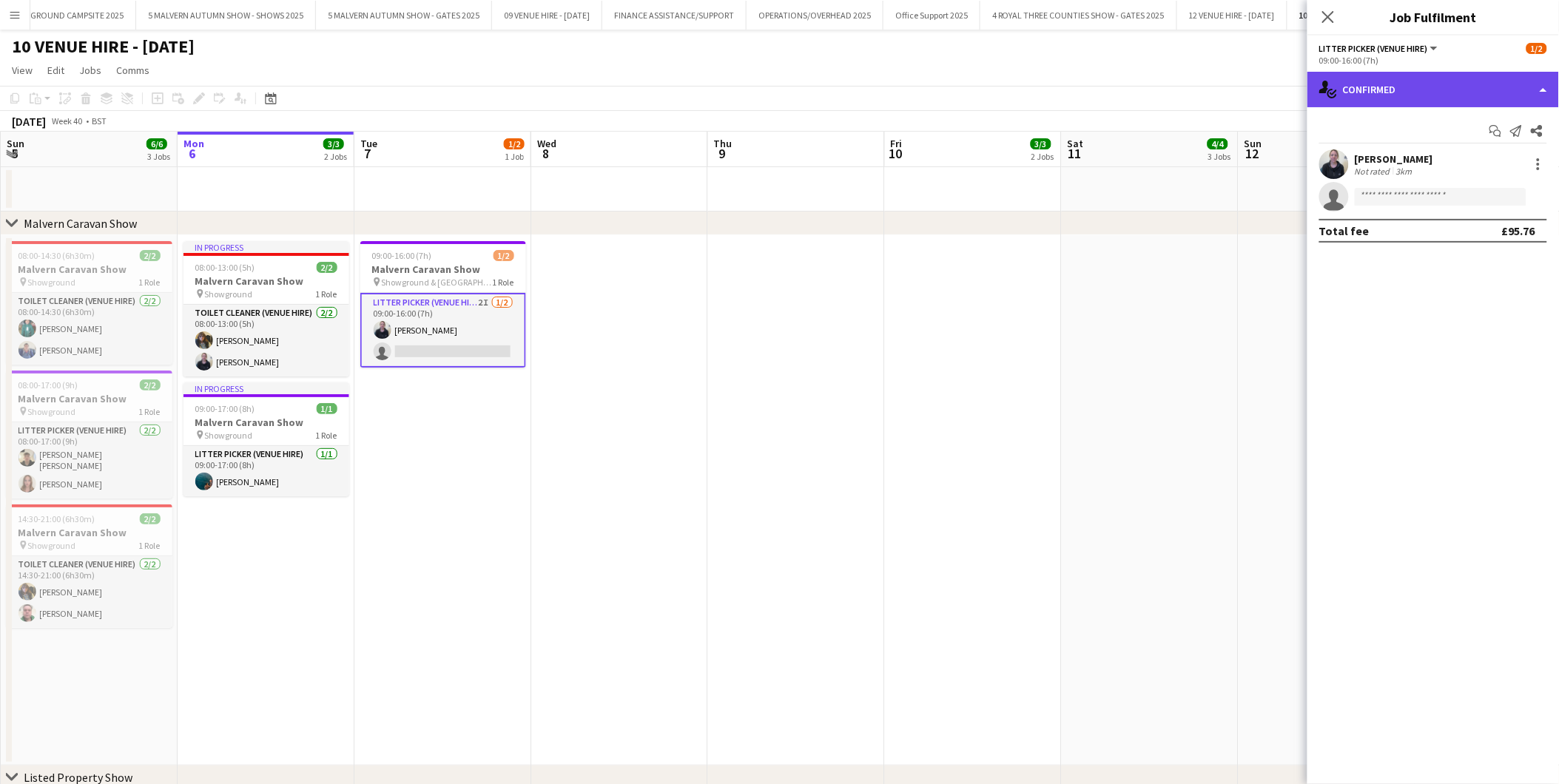
click at [1355, 94] on div "single-neutral-actions-check-2 Confirmed" at bounding box center [1433, 89] width 252 height 35
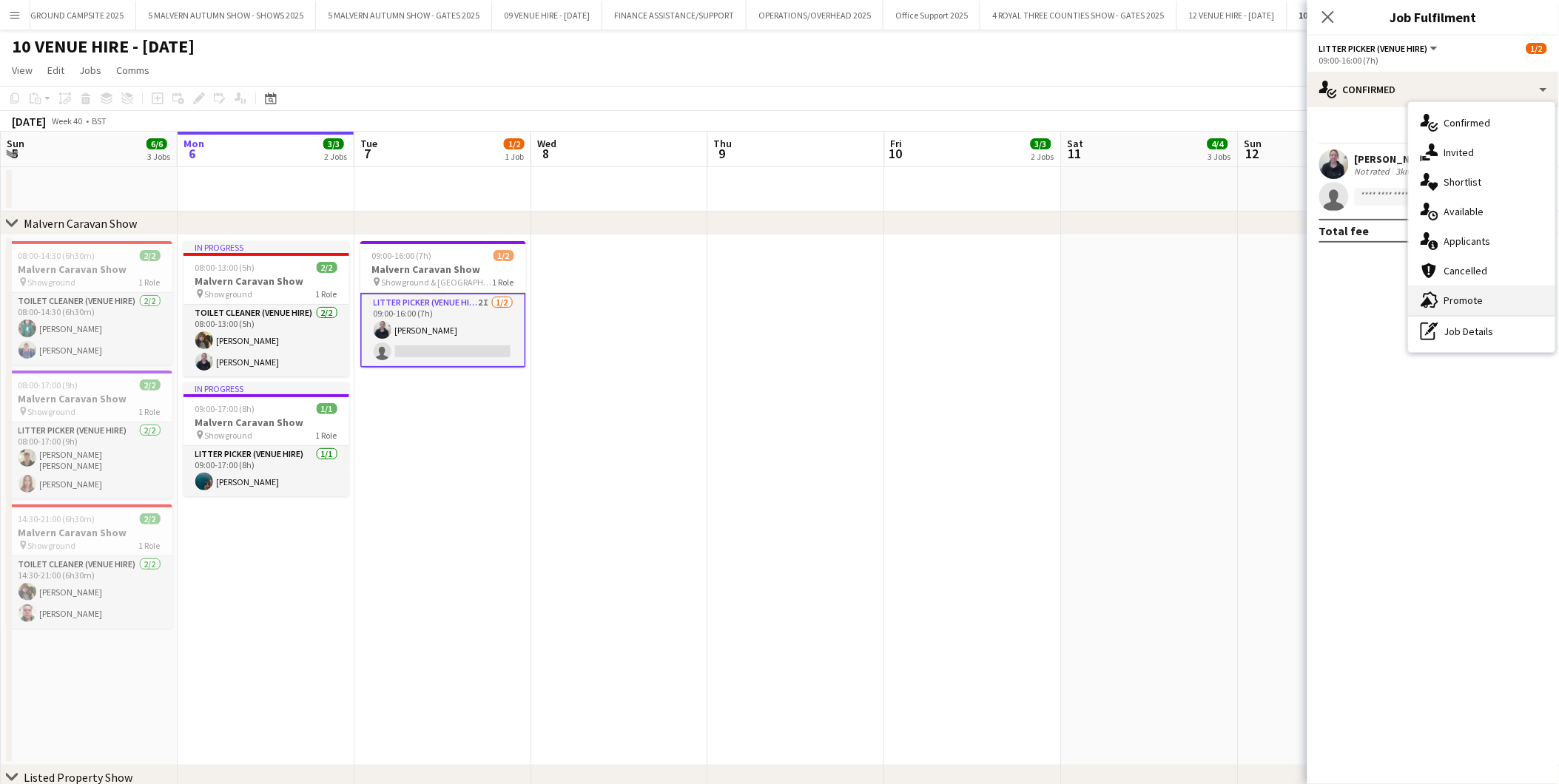
click at [1462, 300] on span "Promote" at bounding box center [1464, 300] width 39 height 14
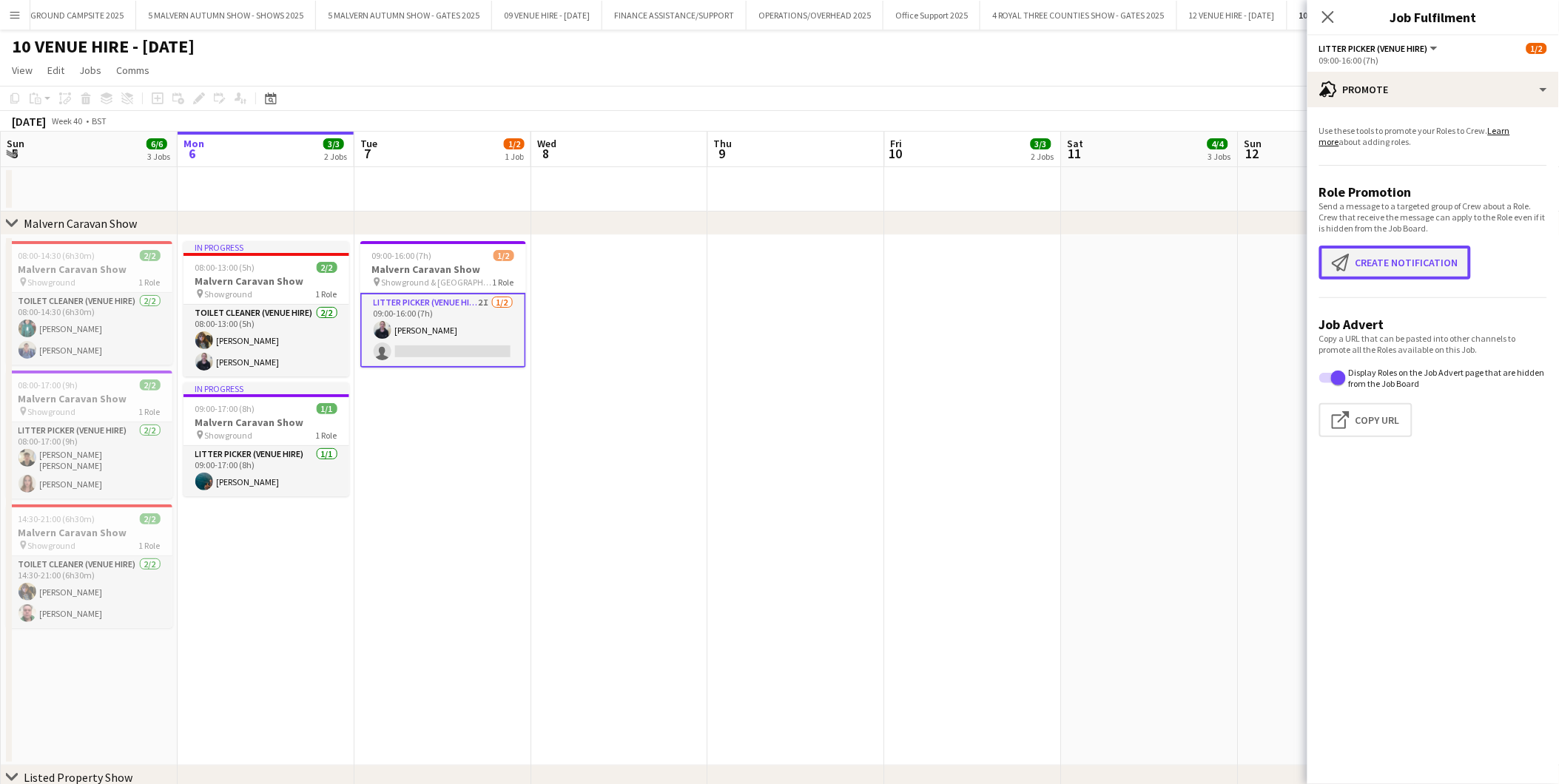
click at [1394, 267] on button "Create notification Create notification" at bounding box center [1395, 263] width 152 height 34
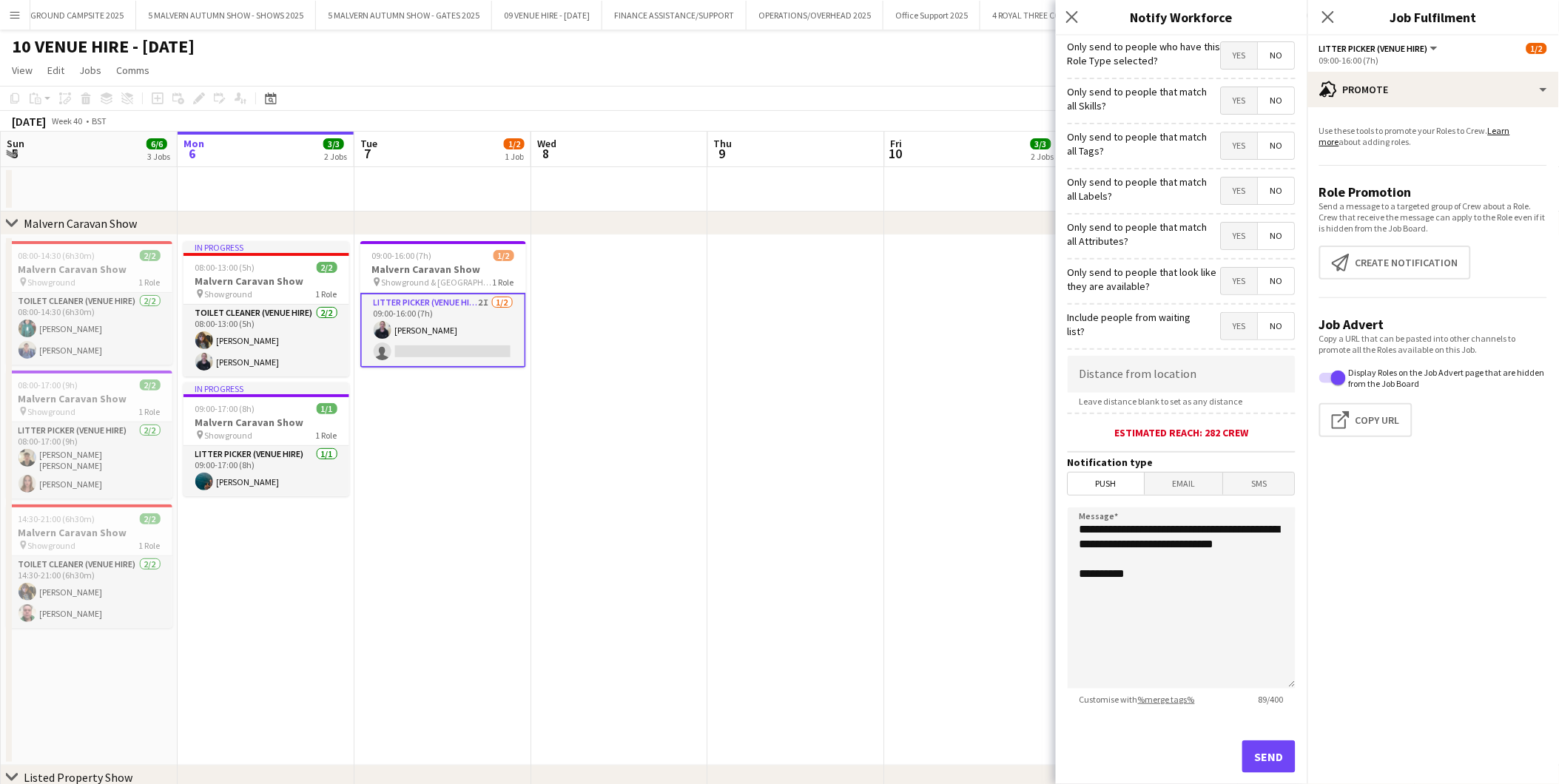
click at [1100, 483] on span "Push" at bounding box center [1107, 484] width 77 height 23
click at [1253, 759] on button "Send" at bounding box center [1269, 757] width 53 height 32
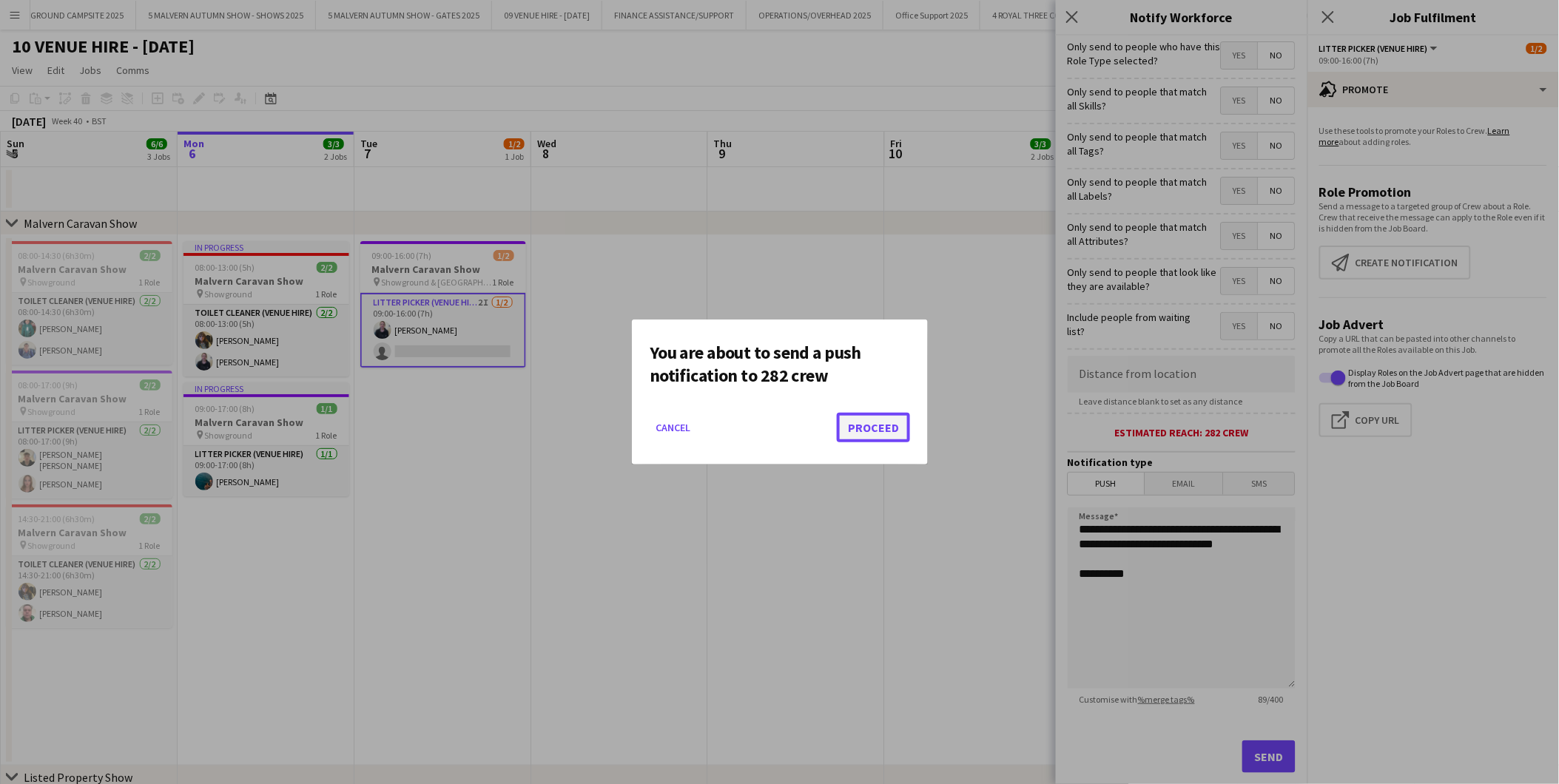
click at [888, 433] on button "Proceed" at bounding box center [873, 427] width 73 height 30
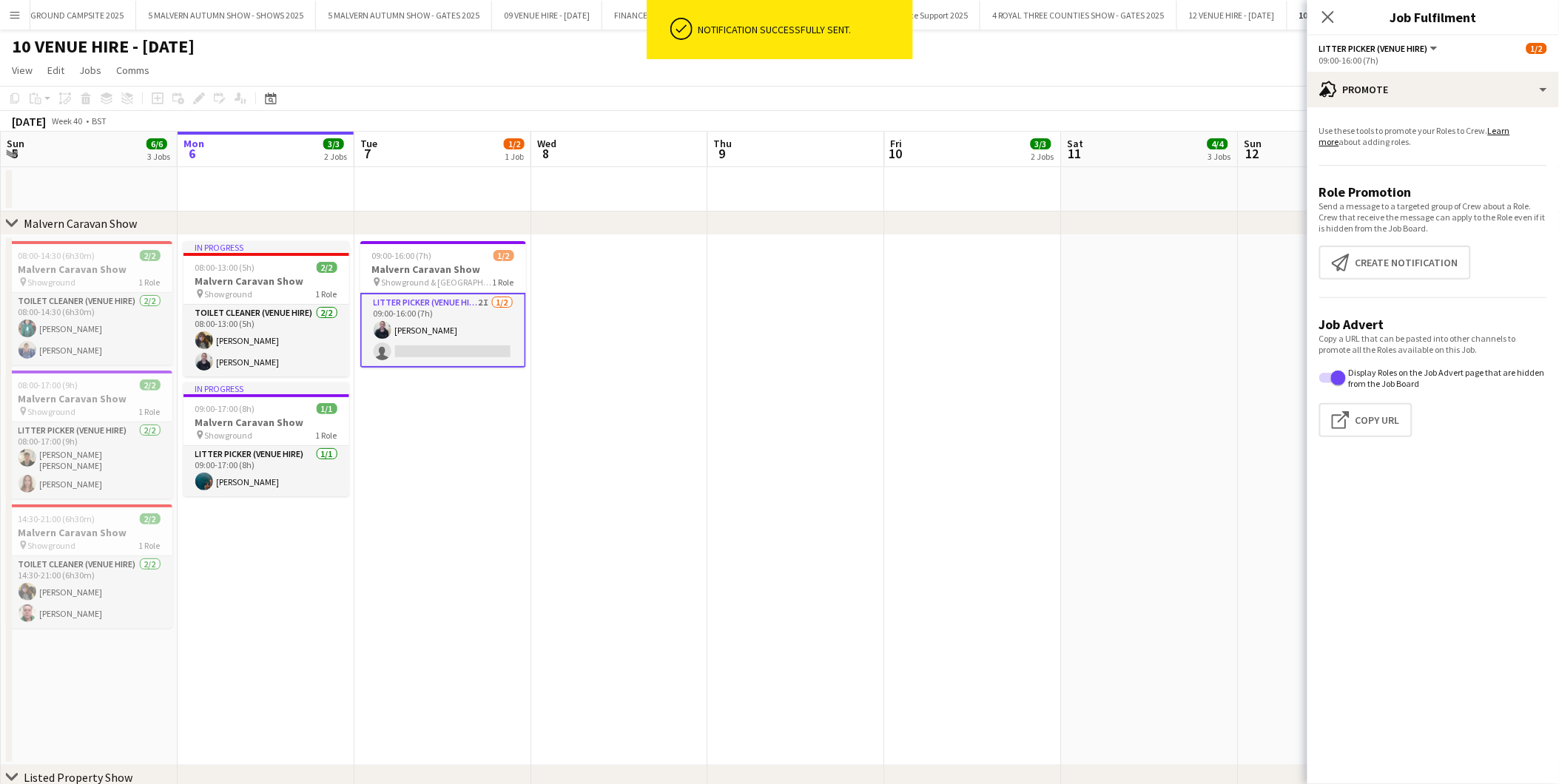
click at [936, 446] on app-date-cell at bounding box center [973, 500] width 177 height 530
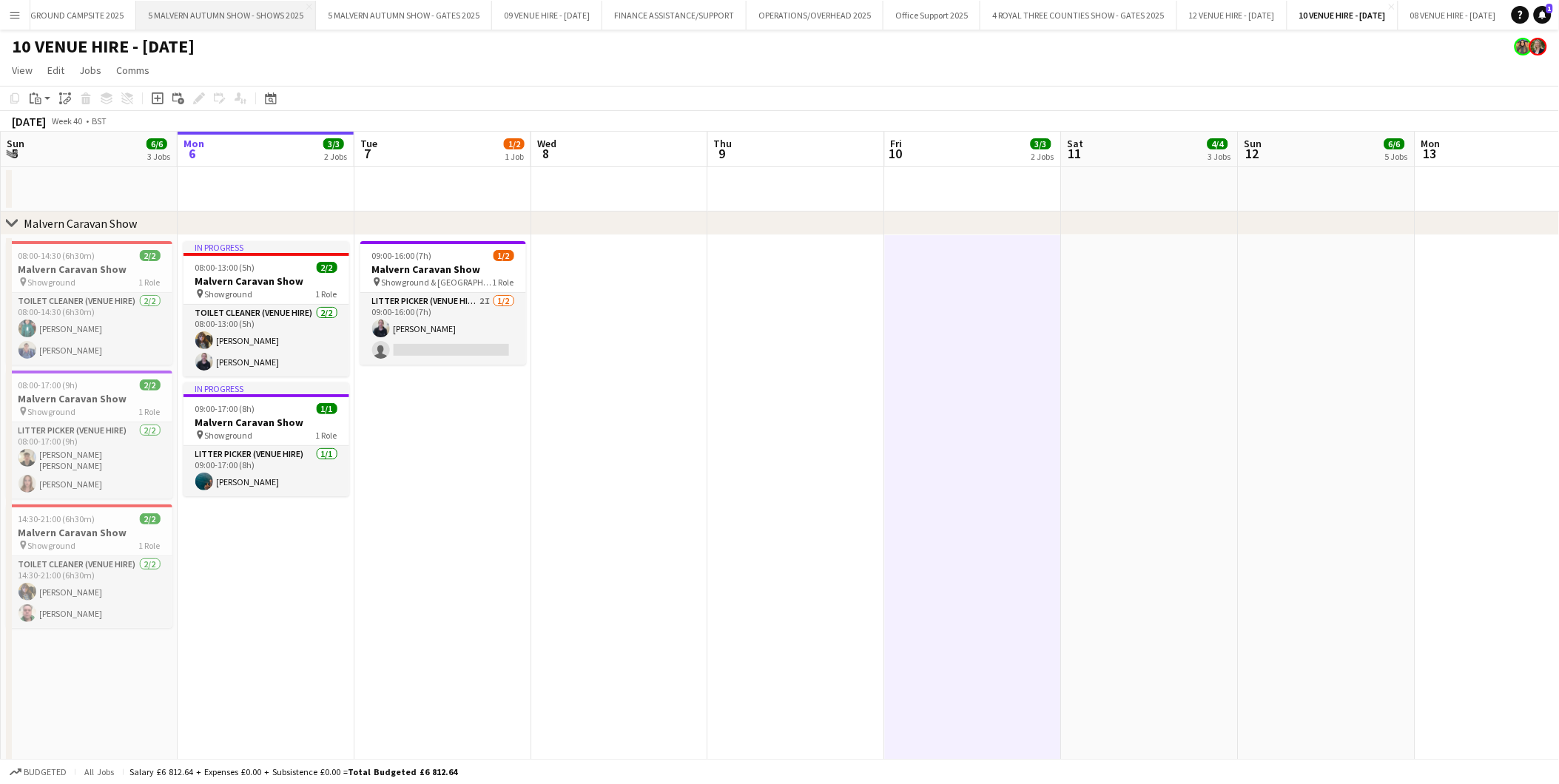
click at [232, 11] on button "5 MALVERN AUTUMN SHOW - SHOWS 2025 Close" at bounding box center [226, 15] width 180 height 29
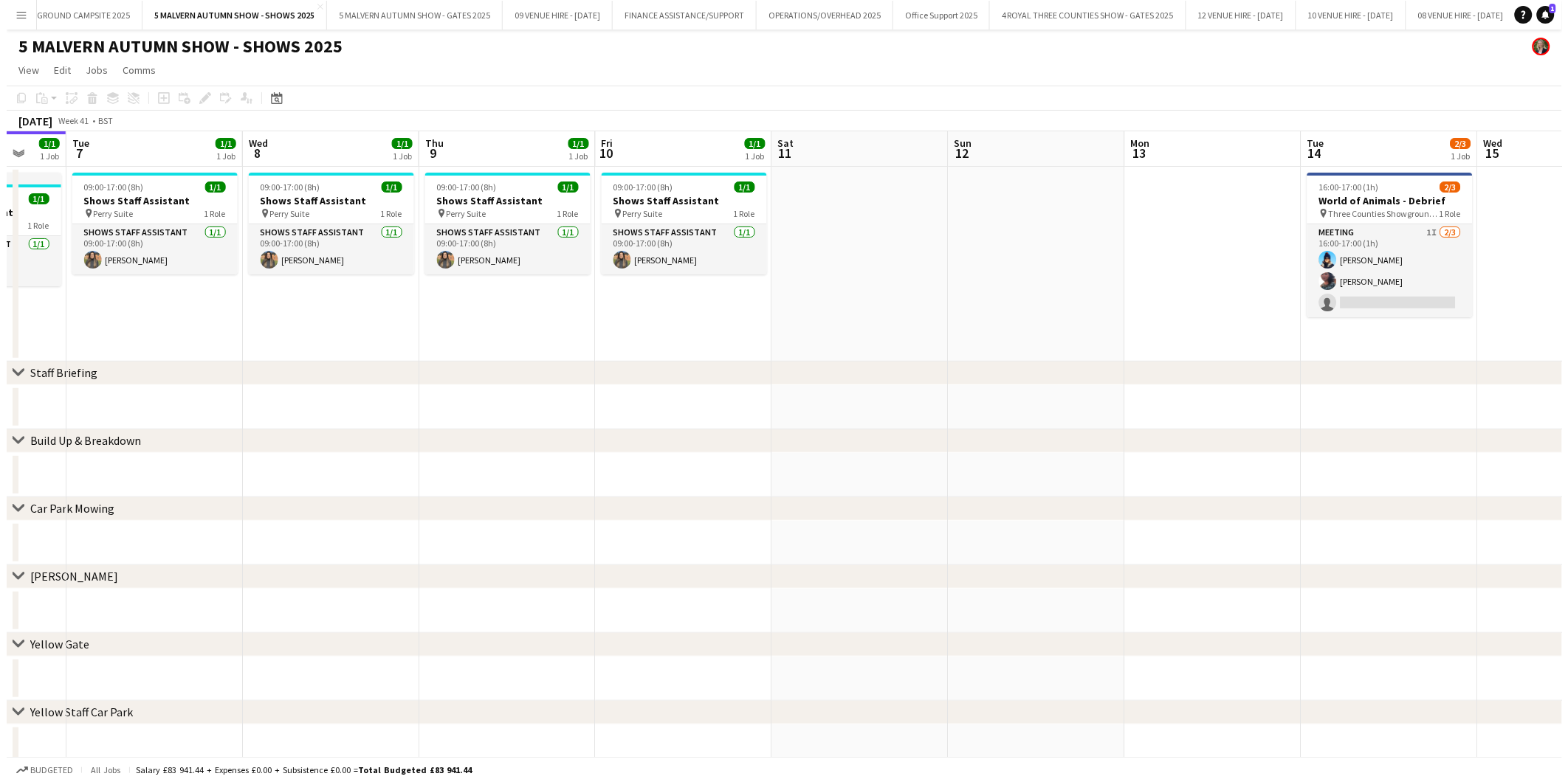
scroll to position [0, 451]
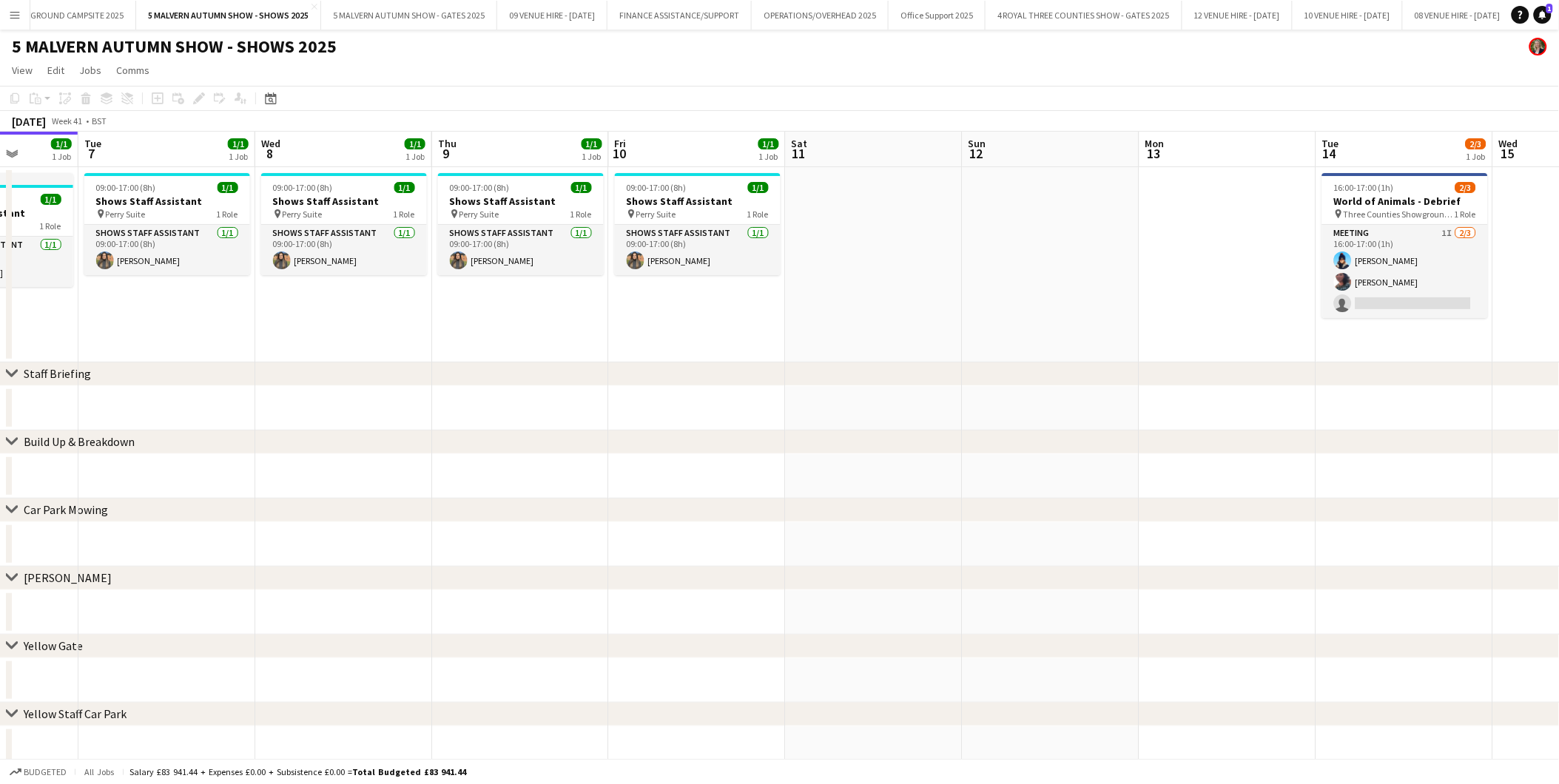
drag, startPoint x: 917, startPoint y: 318, endPoint x: 642, endPoint y: 327, distance: 275.1
drag, startPoint x: 1114, startPoint y: 375, endPoint x: 767, endPoint y: 360, distance: 347.3
click at [1403, 15] on button "10 VENUE HIRE - [DATE] Close" at bounding box center [1348, 15] width 110 height 29
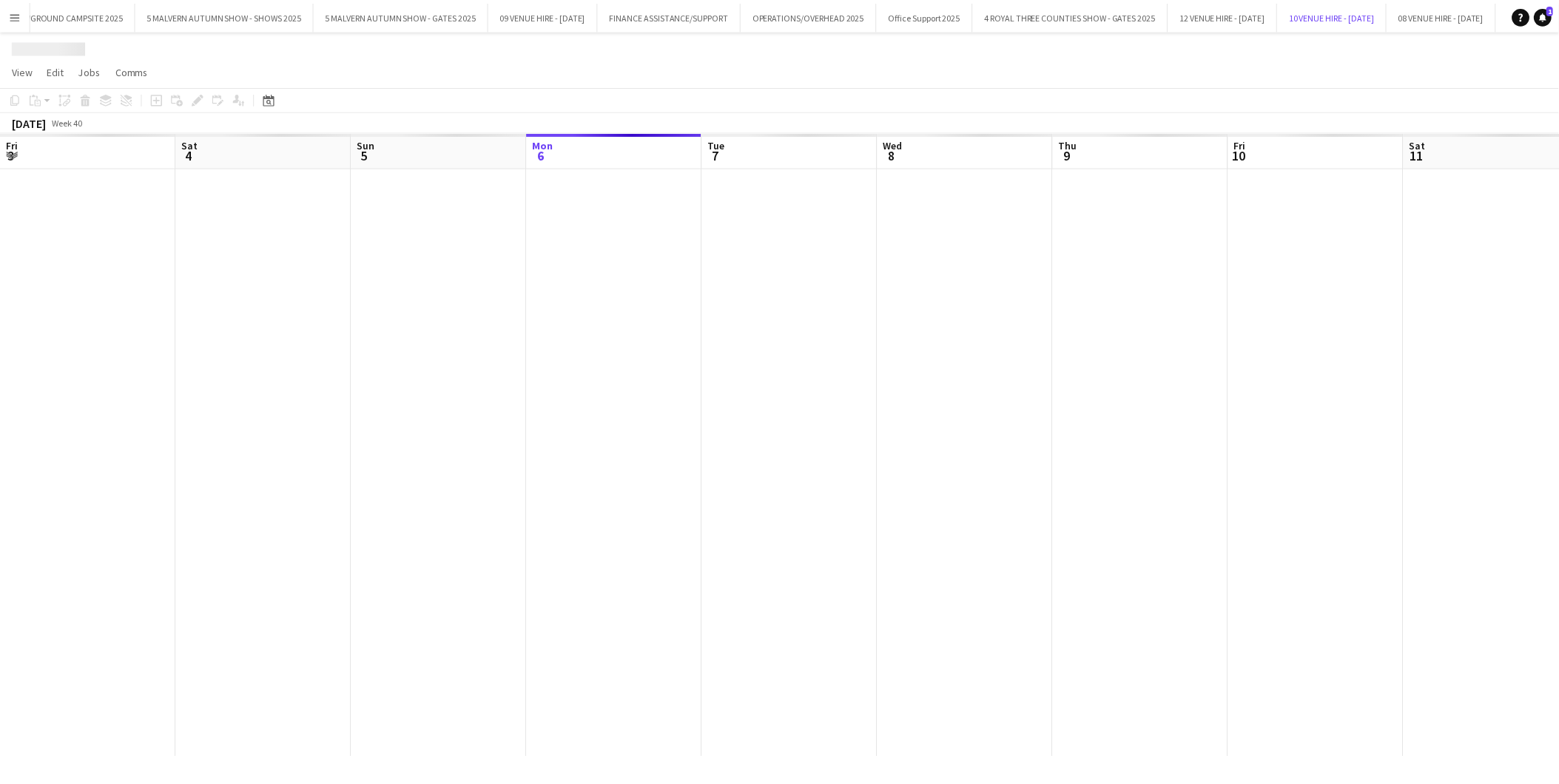
scroll to position [0, 353]
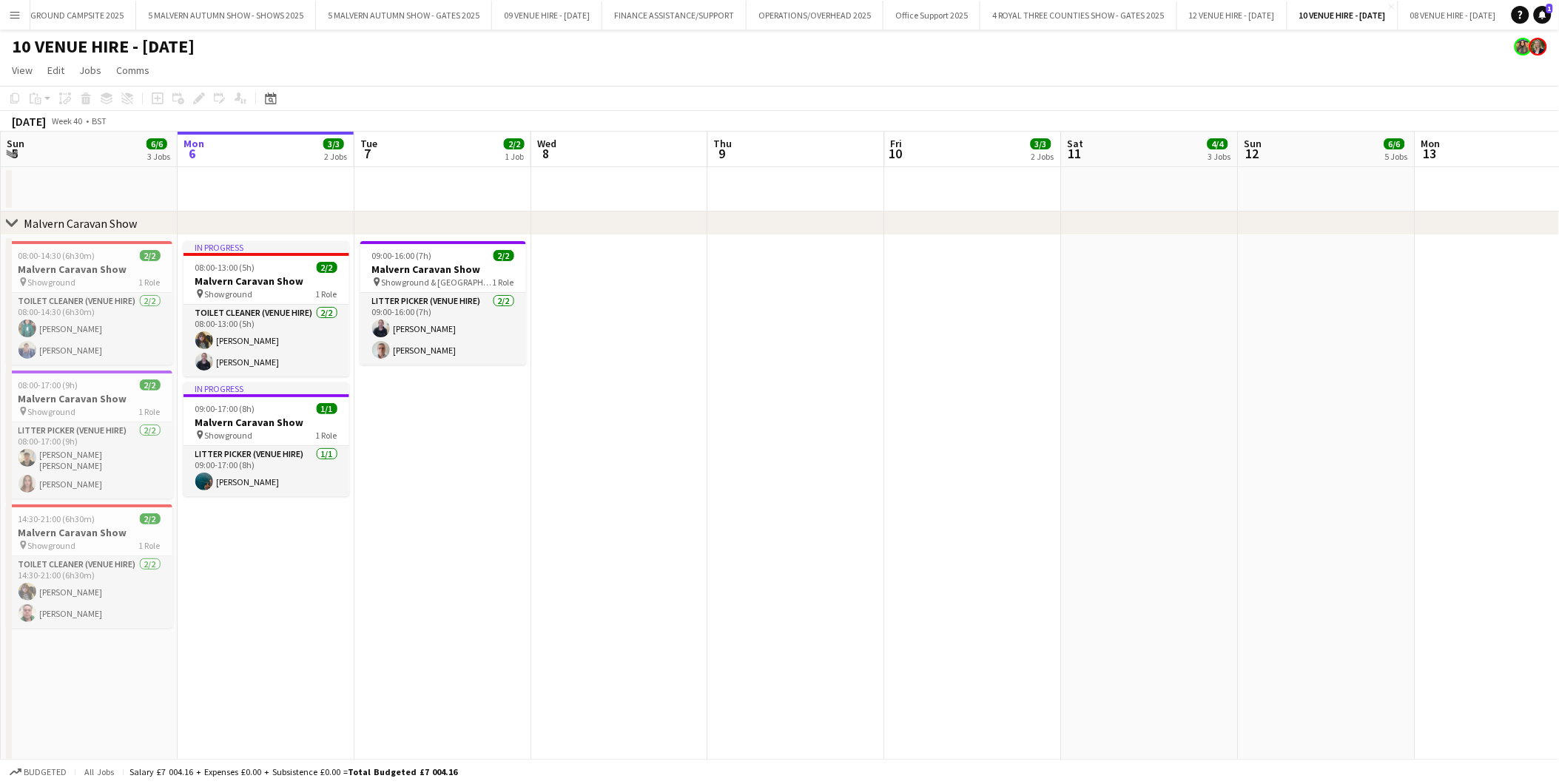
drag, startPoint x: 437, startPoint y: 328, endPoint x: 948, endPoint y: 152, distance: 540.5
click at [437, 328] on app-card-role "Litter Picker (Venue Hire) [DATE] 09:00-16:00 (7h) [PERSON_NAME] [PERSON_NAME]" at bounding box center [443, 329] width 166 height 72
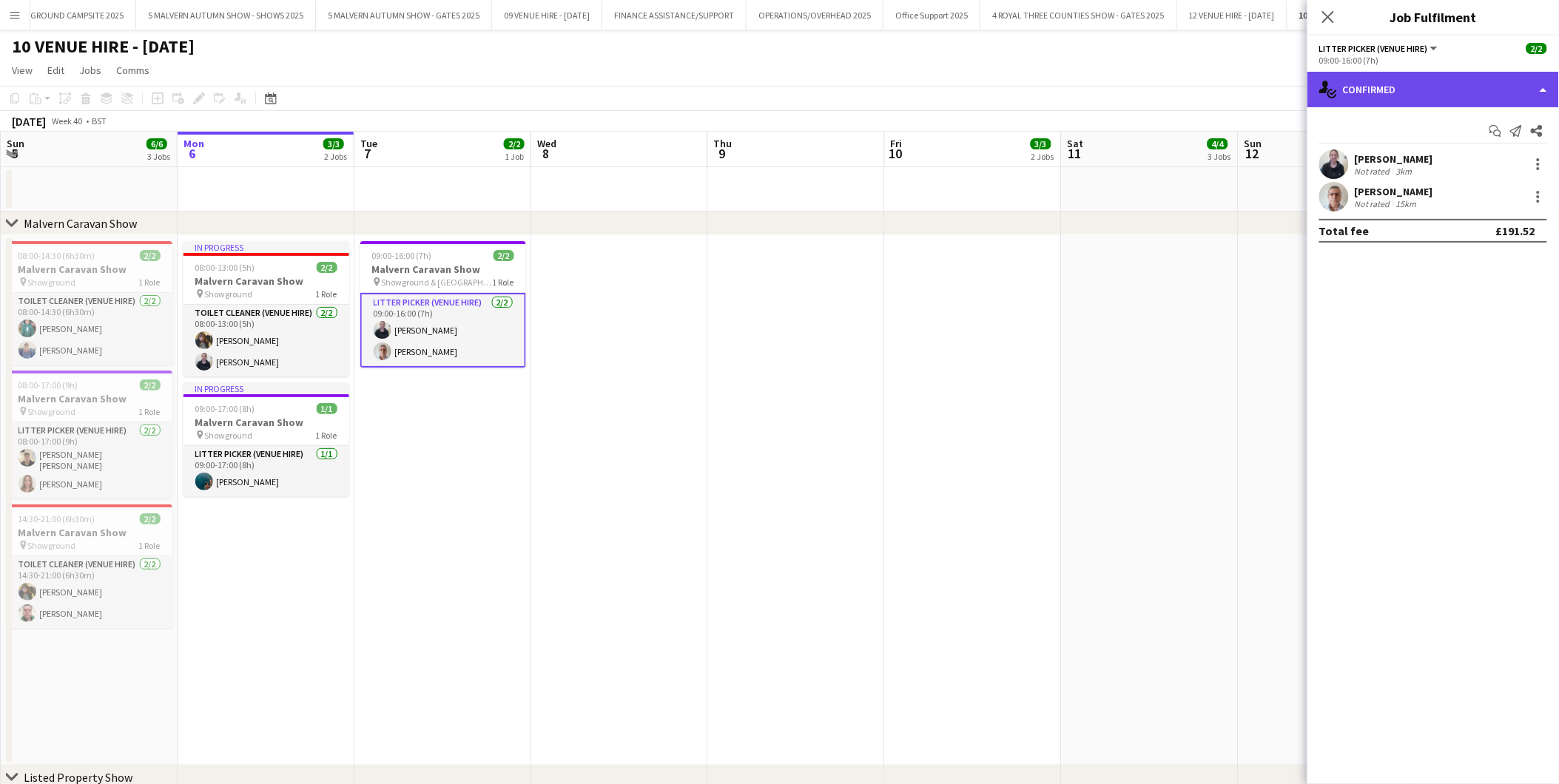
click at [1370, 89] on div "single-neutral-actions-check-2 Confirmed" at bounding box center [1433, 89] width 252 height 35
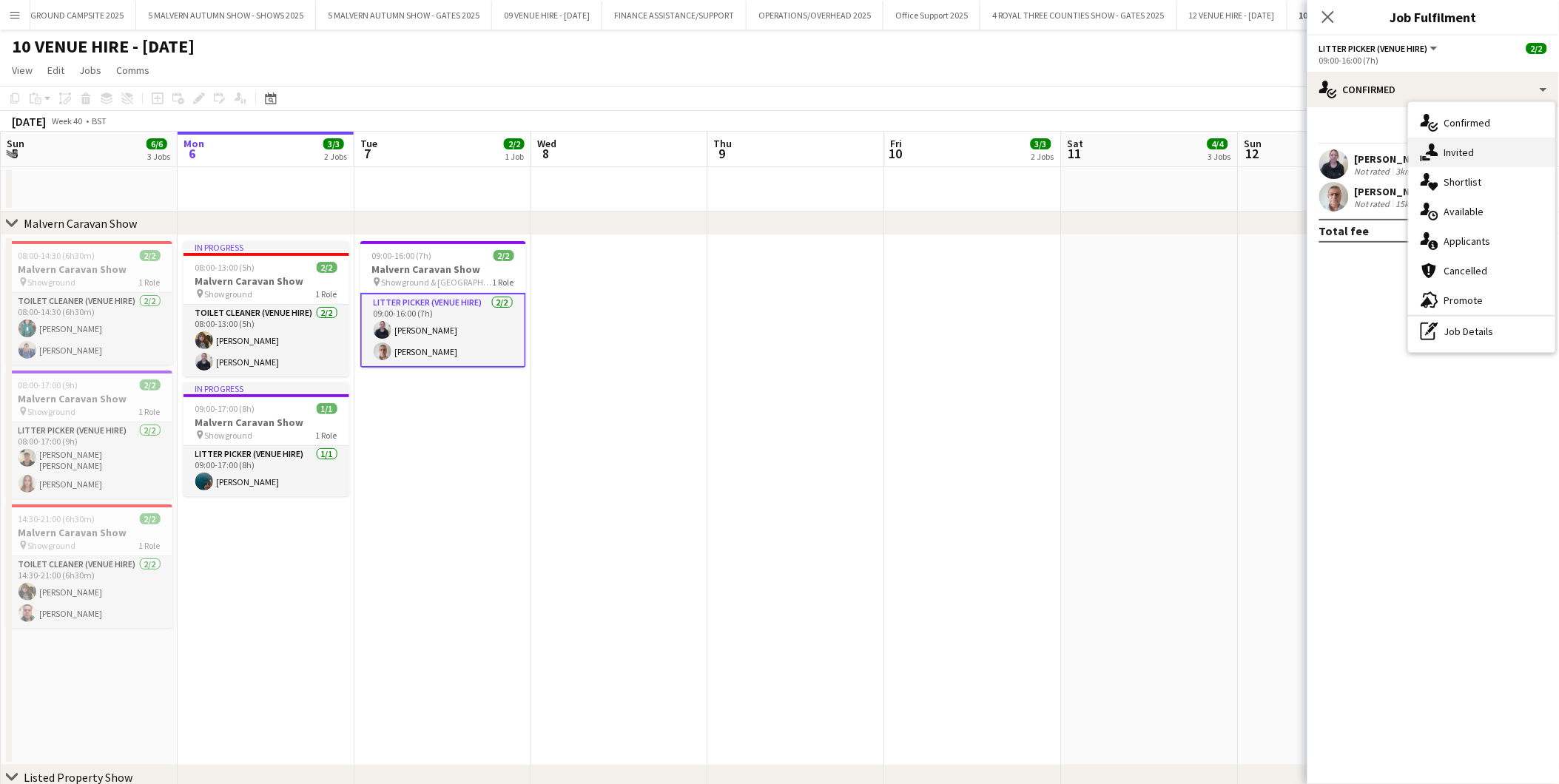
click at [1459, 143] on div "single-neutral-actions-share-1 Invited" at bounding box center [1482, 152] width 147 height 30
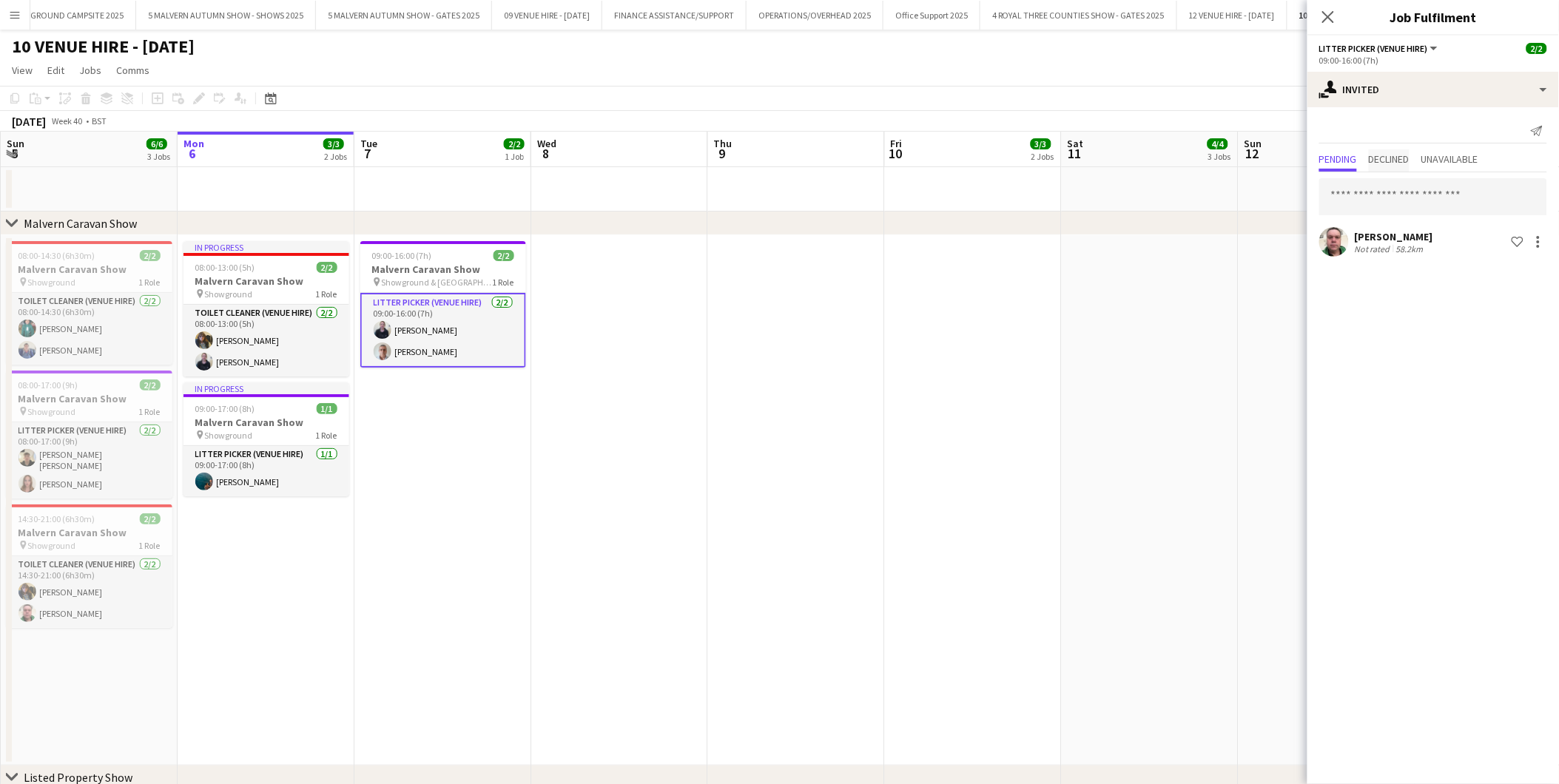
click at [1410, 154] on span "Declined" at bounding box center [1389, 159] width 40 height 10
click at [1363, 153] on div "Pending Declined Unavailable" at bounding box center [1433, 160] width 228 height 23
click at [1031, 317] on app-date-cell at bounding box center [973, 500] width 177 height 530
